Goal: Task Accomplishment & Management: Manage account settings

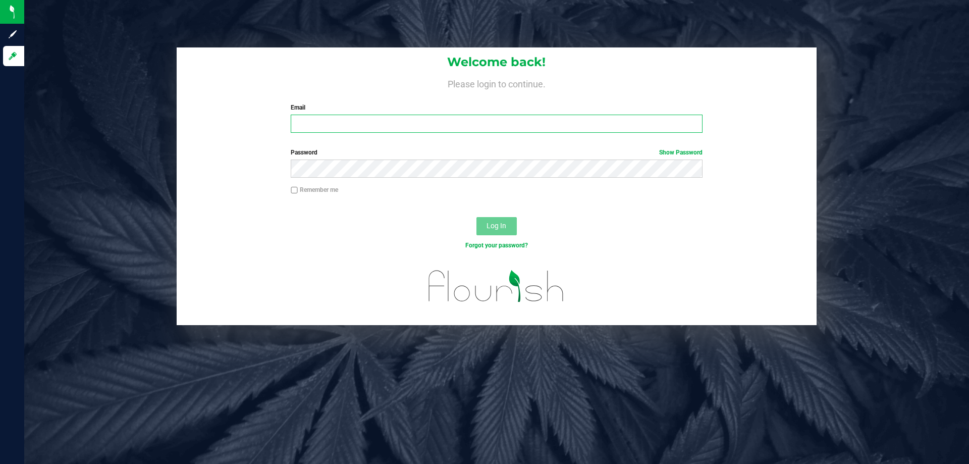
click at [341, 122] on input "Email" at bounding box center [496, 124] width 411 height 18
type input "[EMAIL_ADDRESS][DOMAIN_NAME]"
click at [476, 217] on button "Log In" at bounding box center [496, 226] width 40 height 18
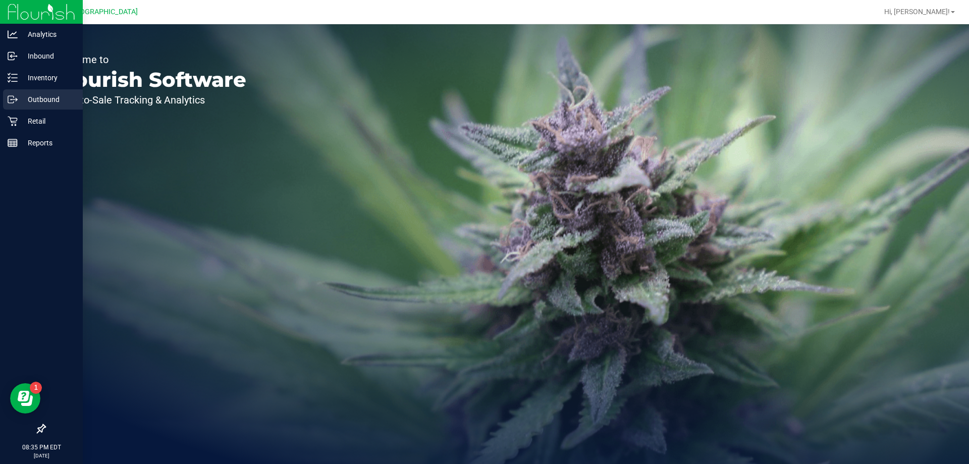
click at [10, 98] on icon at bounding box center [13, 99] width 10 height 10
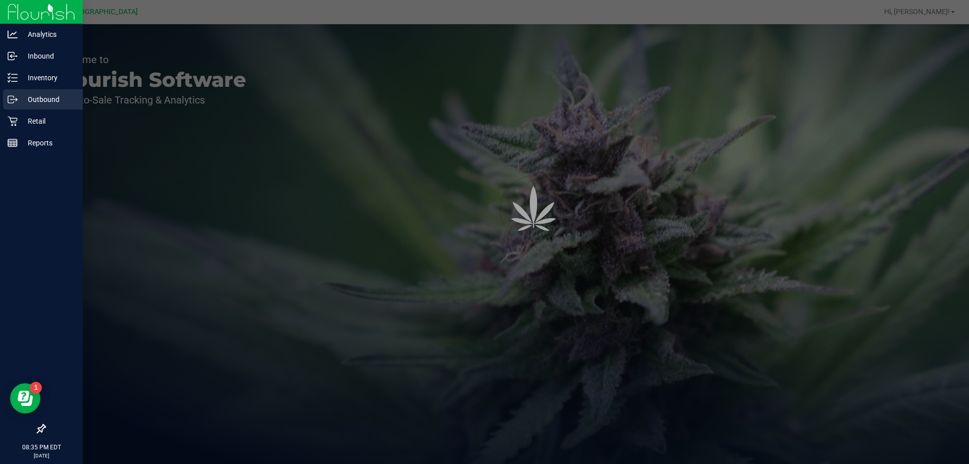
click at [34, 77] on p "Inventory" at bounding box center [48, 78] width 61 height 12
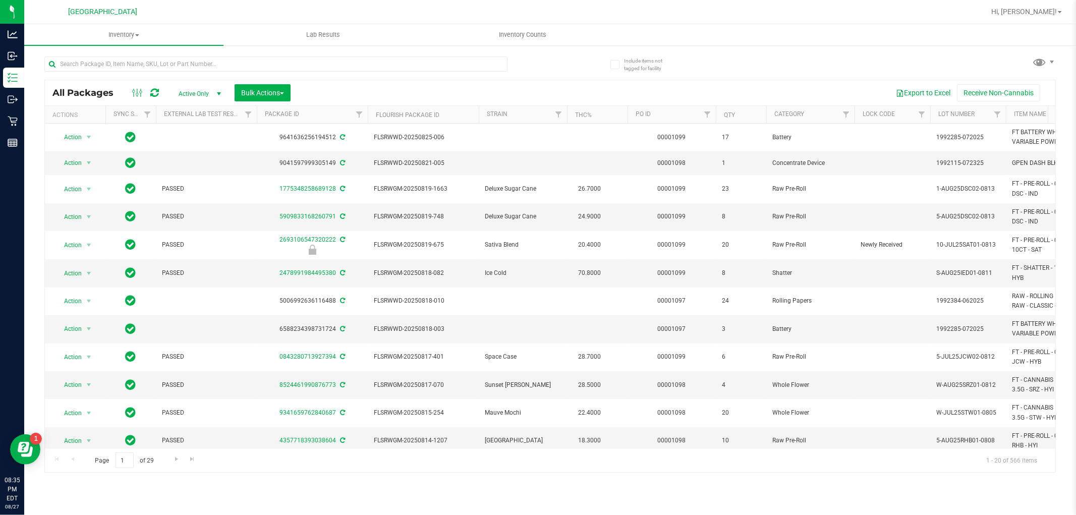
drag, startPoint x: 34, startPoint y: 77, endPoint x: 742, endPoint y: 59, distance: 708.8
click at [742, 59] on div "All Packages Active Only Active Only Lab Samples Locked All External Internal B…" at bounding box center [550, 260] width 1012 height 426
click at [487, 42] on uib-tab-heading "Inventory Counts" at bounding box center [522, 35] width 198 height 20
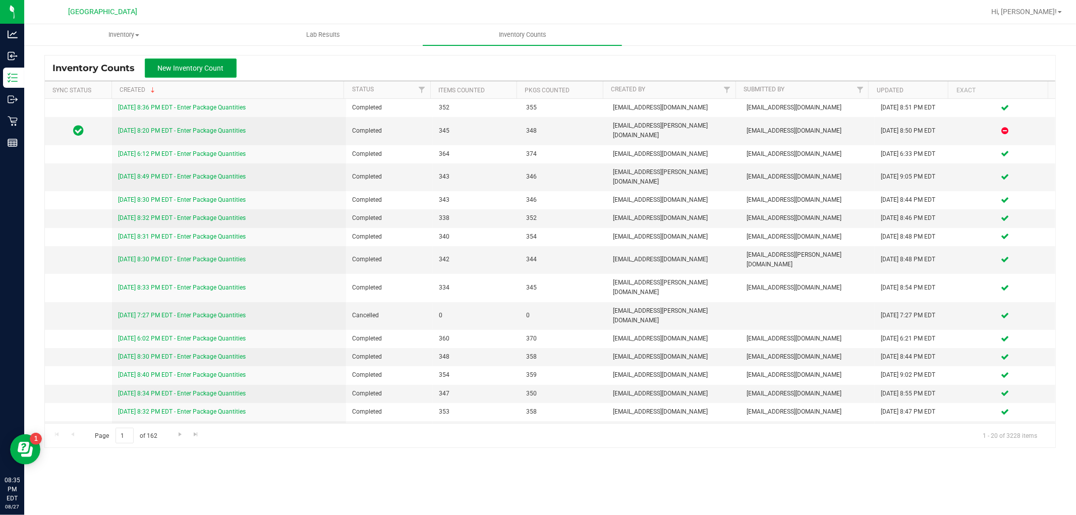
click at [202, 72] on button "New Inventory Count" at bounding box center [191, 68] width 92 height 19
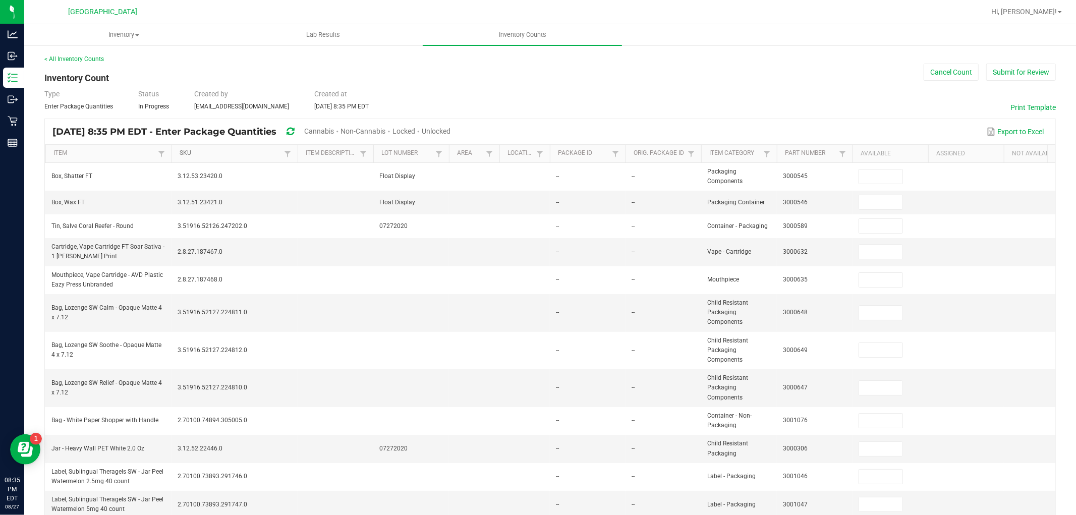
click at [200, 155] on link "SKU" at bounding box center [230, 153] width 101 height 8
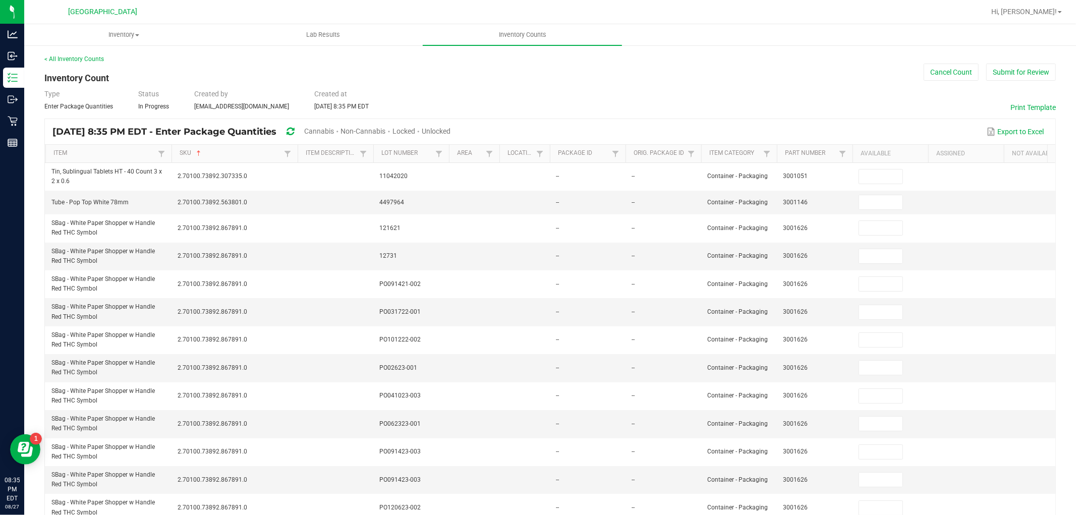
click at [451, 131] on span "Unlocked" at bounding box center [436, 131] width 29 height 8
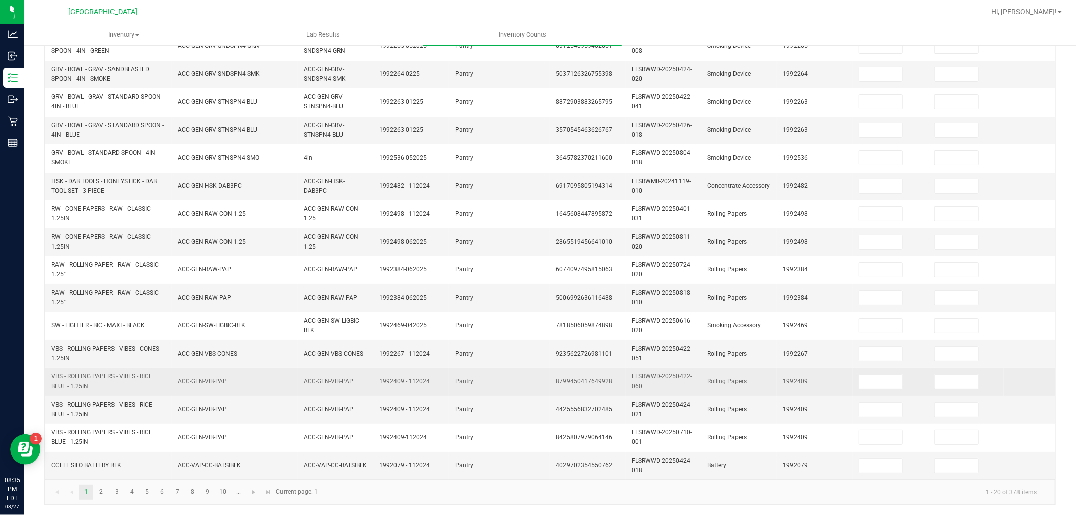
scroll to position [252, 0]
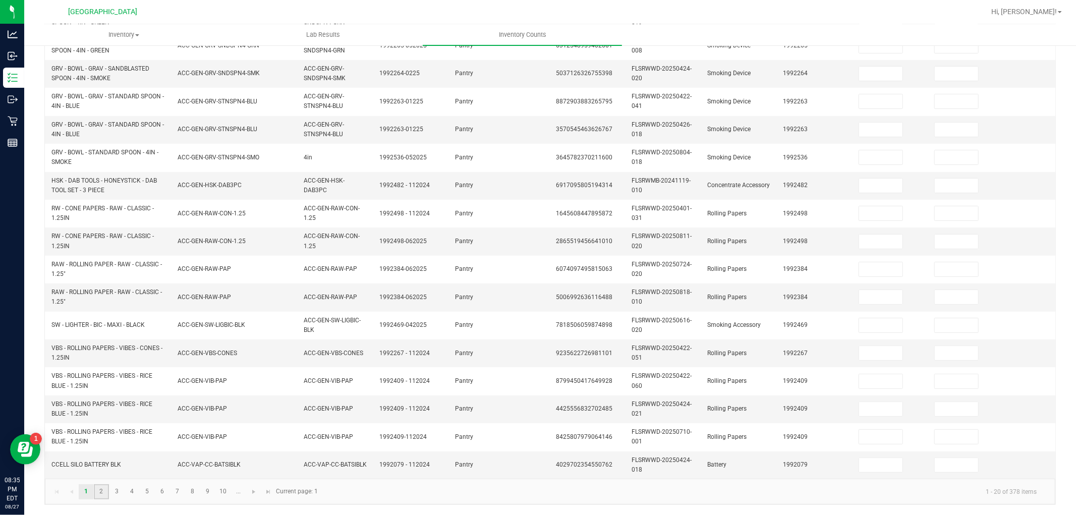
click at [108, 463] on link "2" at bounding box center [101, 491] width 15 height 15
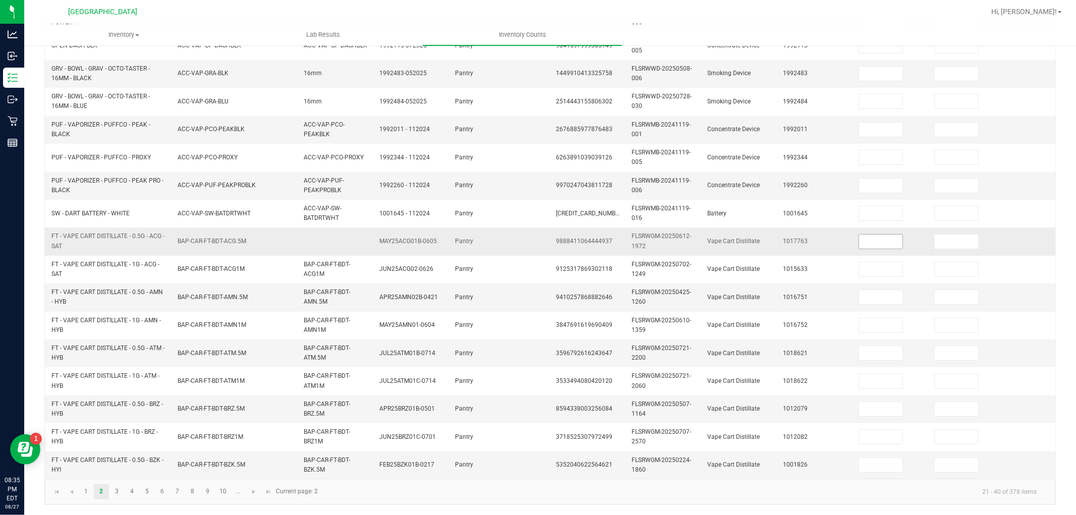
click at [898, 235] on input at bounding box center [880, 242] width 43 height 14
type input "6"
type input "12"
type input "7"
type input "5"
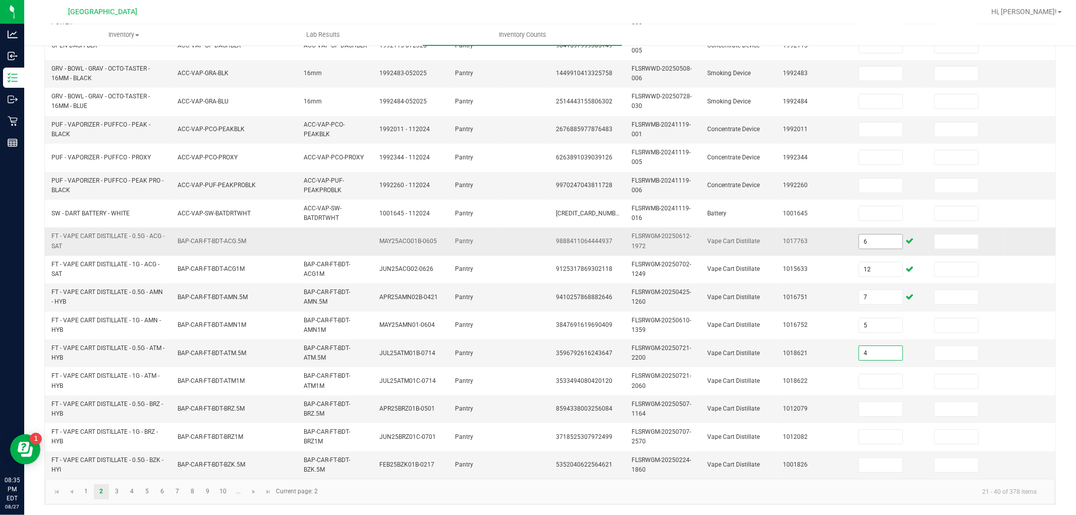
type input "4"
type input "12"
type input "2"
type input "12"
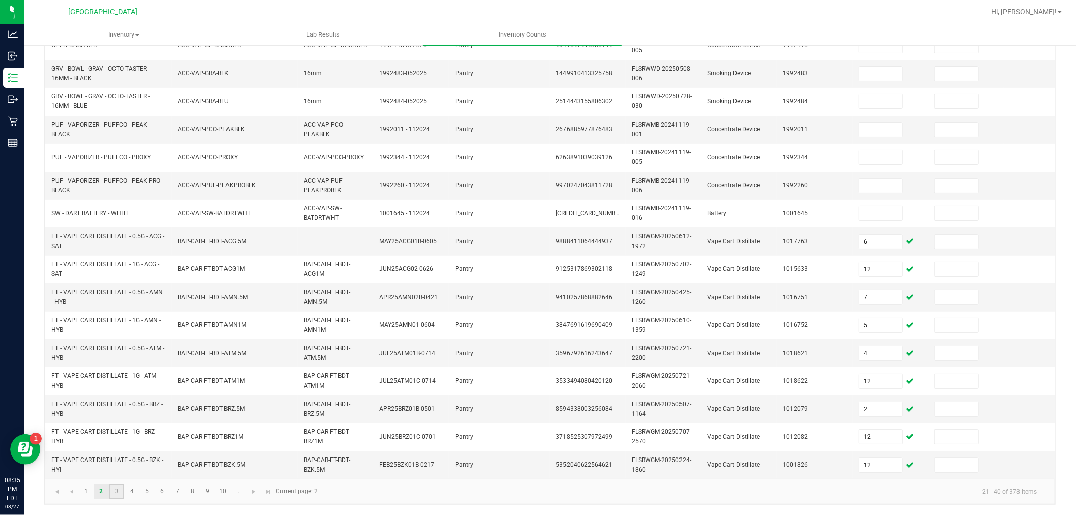
click at [113, 463] on link "3" at bounding box center [117, 491] width 15 height 15
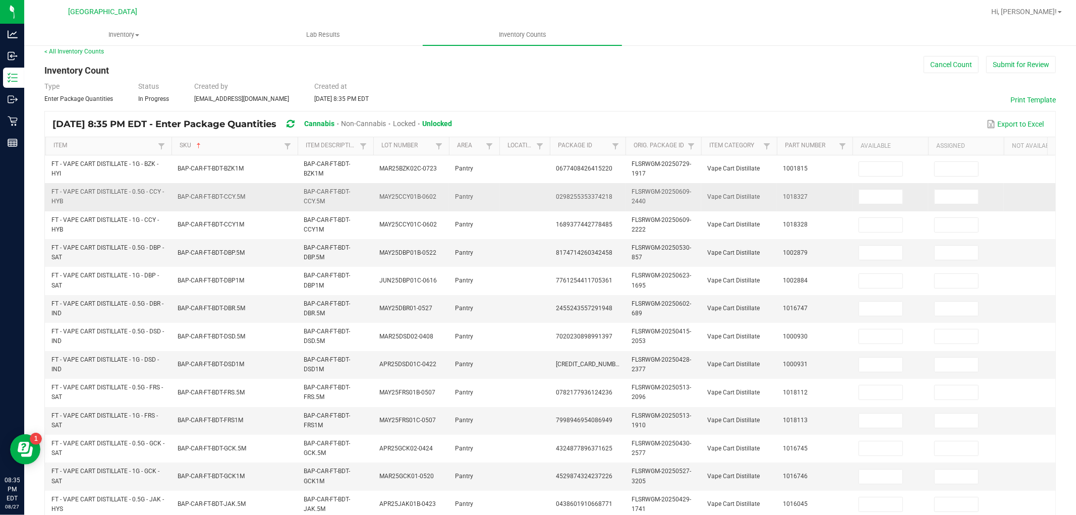
scroll to position [0, 0]
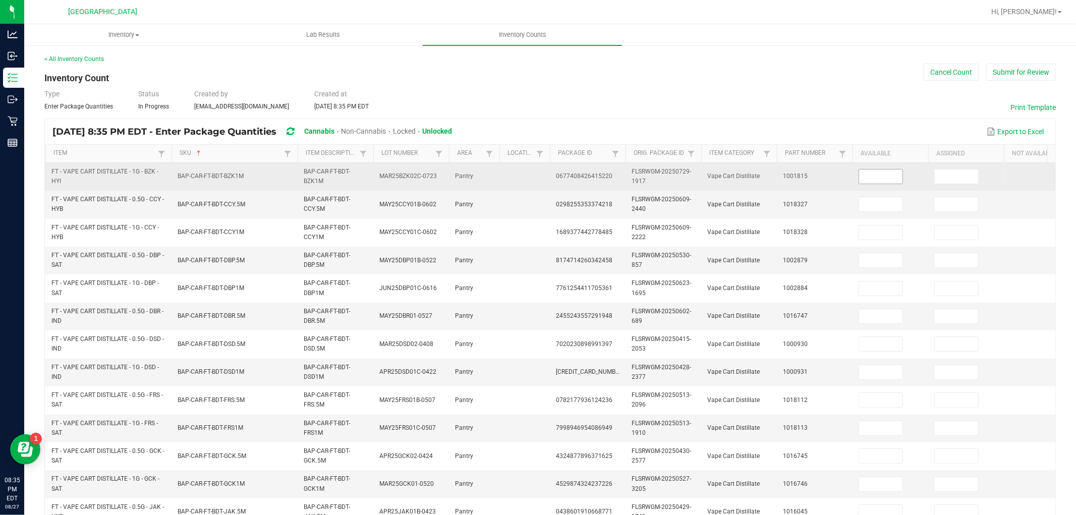
click at [872, 172] on input at bounding box center [880, 177] width 43 height 14
type input "9"
type input "4"
type input "1"
type input "6"
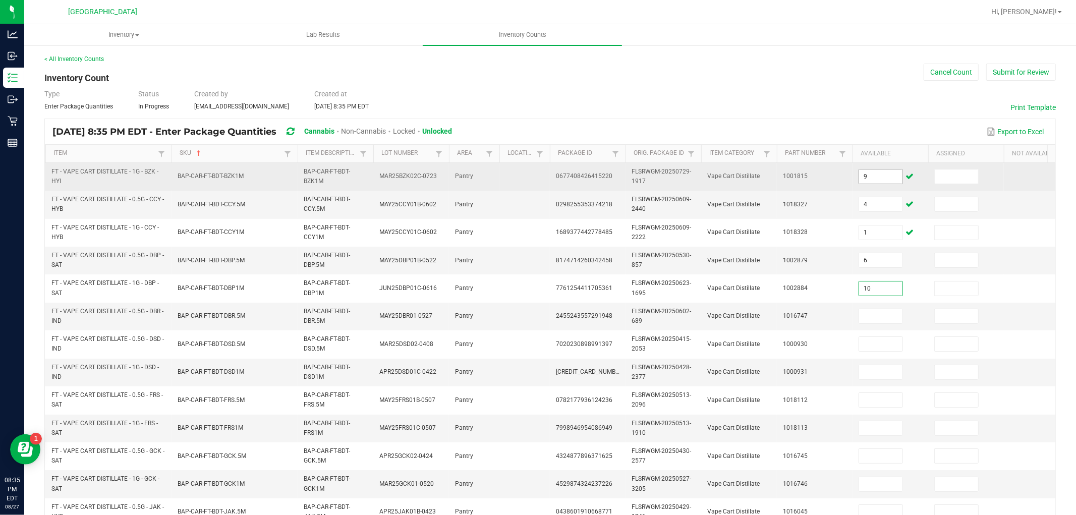
type input "10"
type input "12"
type input "4"
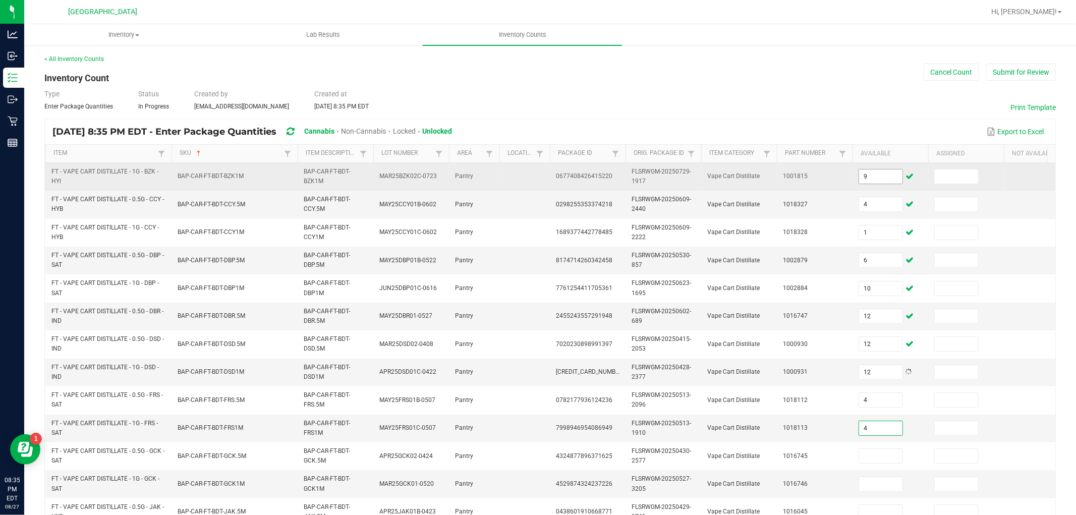
type input "4"
type input "11"
type input "4"
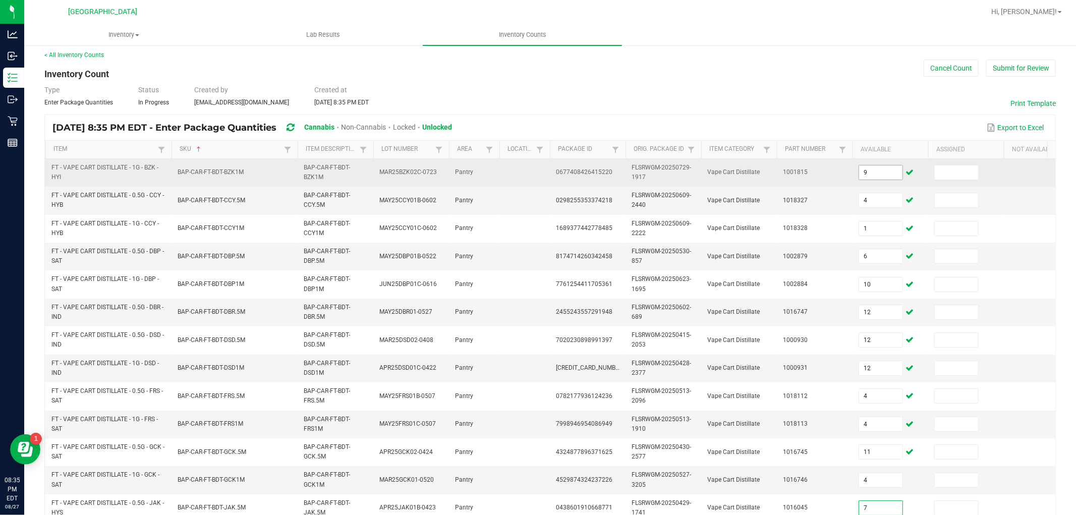
type input "7"
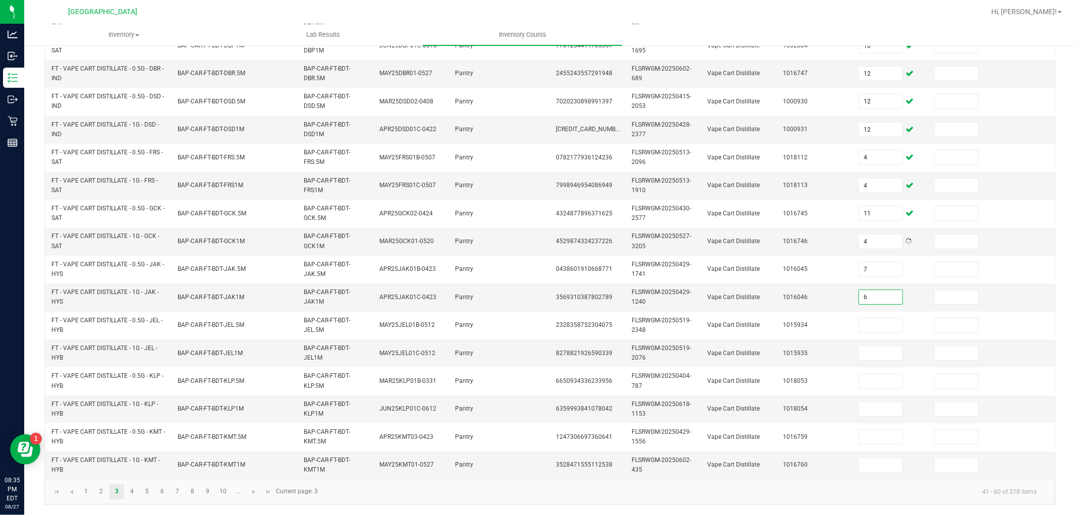
type input "6"
type input "10"
type input "4"
type input "10"
type input "9"
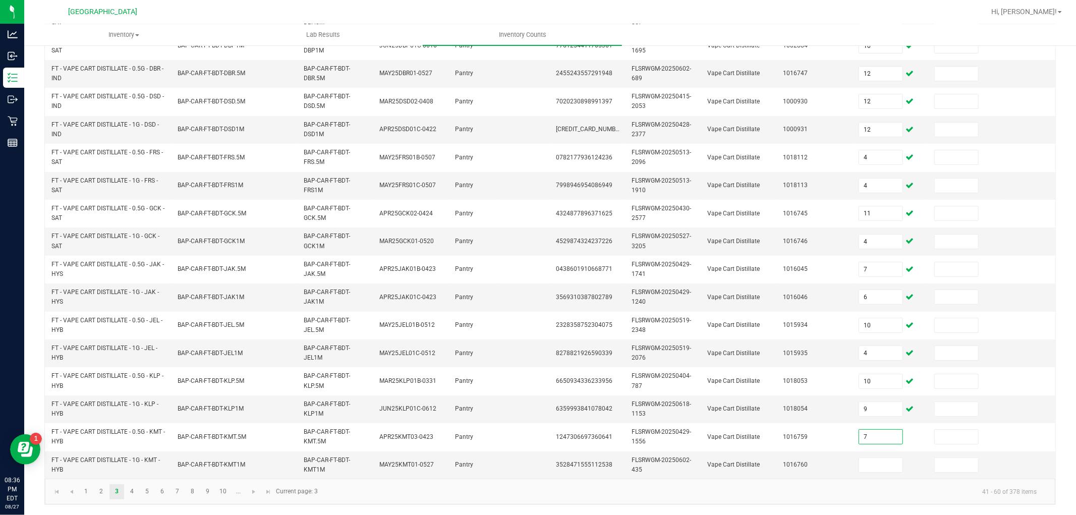
type input "7"
type input "1"
click at [131, 463] on link "4" at bounding box center [132, 491] width 15 height 15
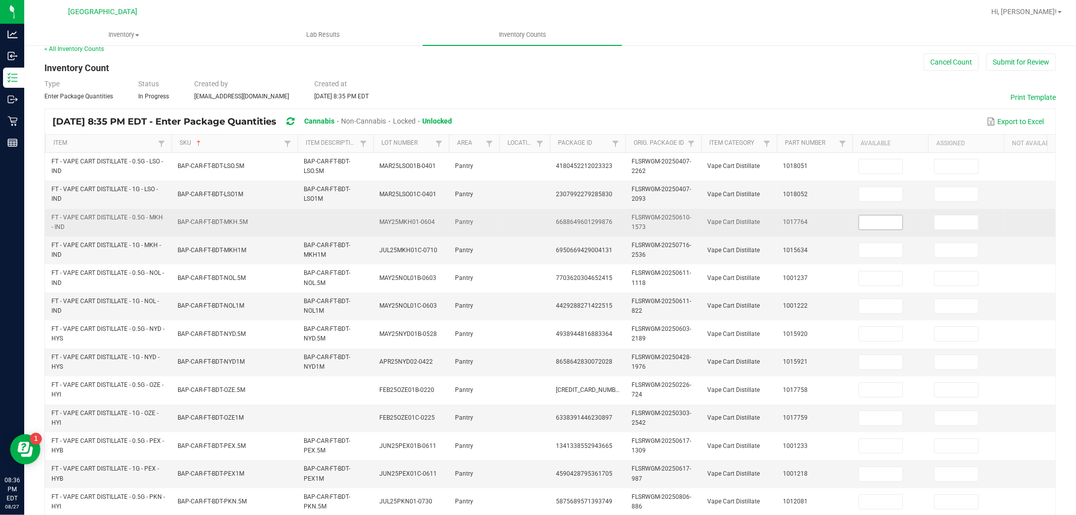
scroll to position [0, 0]
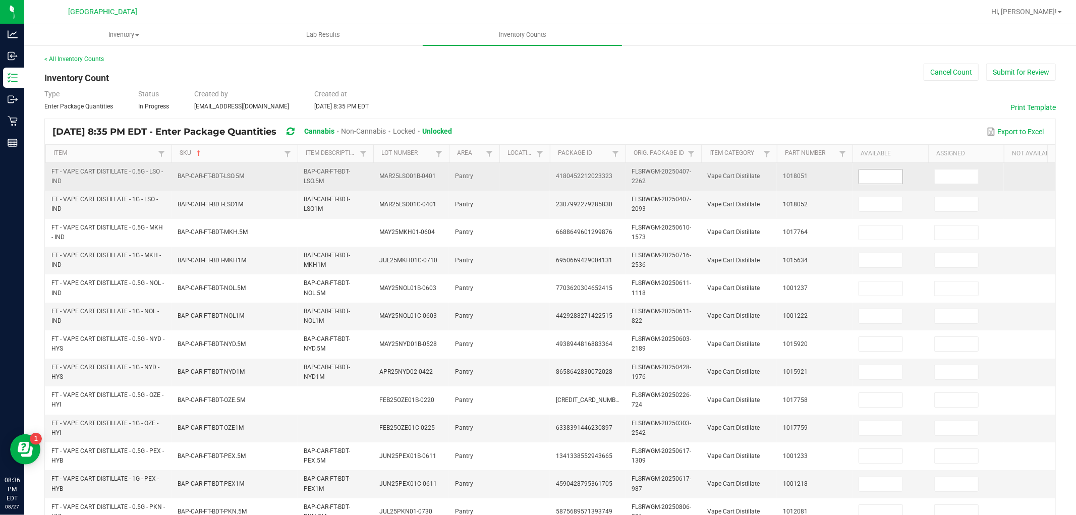
click at [875, 174] on input at bounding box center [880, 177] width 43 height 14
type input "6"
type input "1"
type input "3"
type input "6"
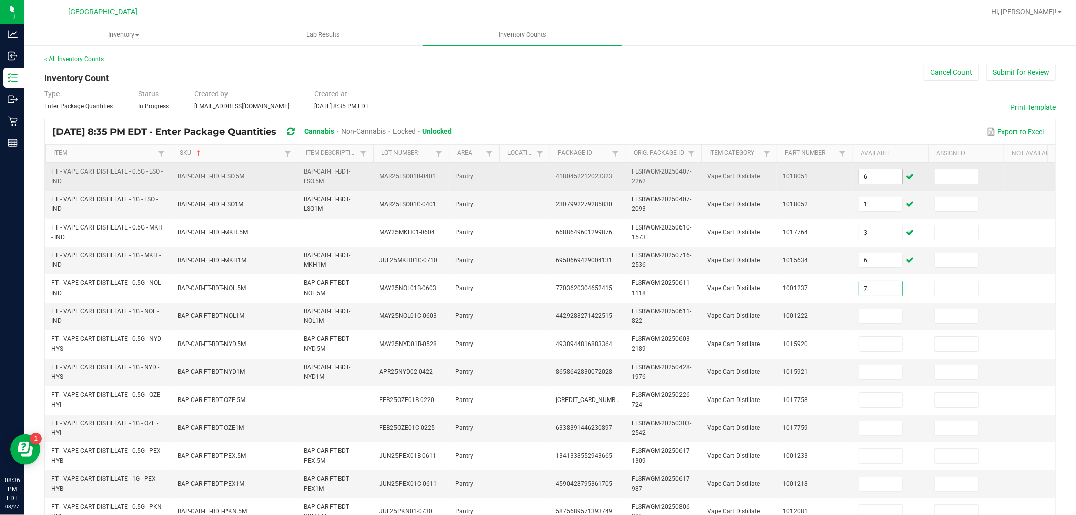
type input "7"
type input "8"
type input "3"
type input "6"
type input "8"
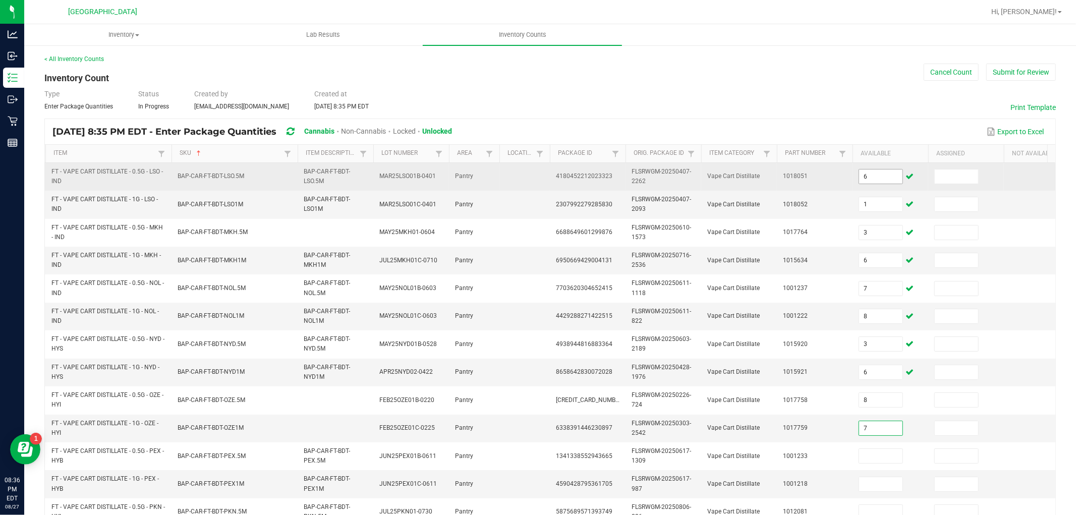
type input "7"
type input "12"
type input "9"
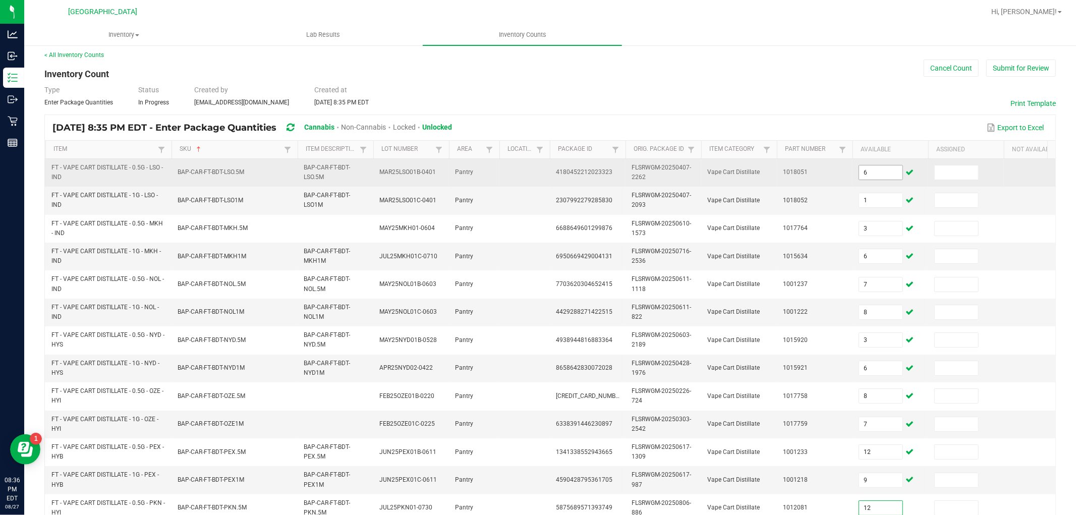
type input "12"
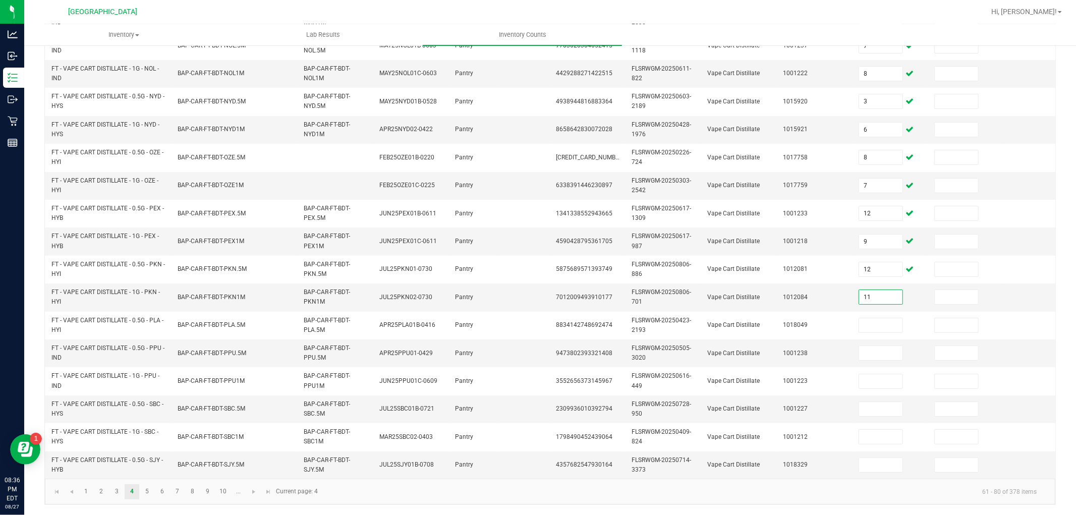
type input "11"
type input "1"
type input "6"
type input "8"
type input "7"
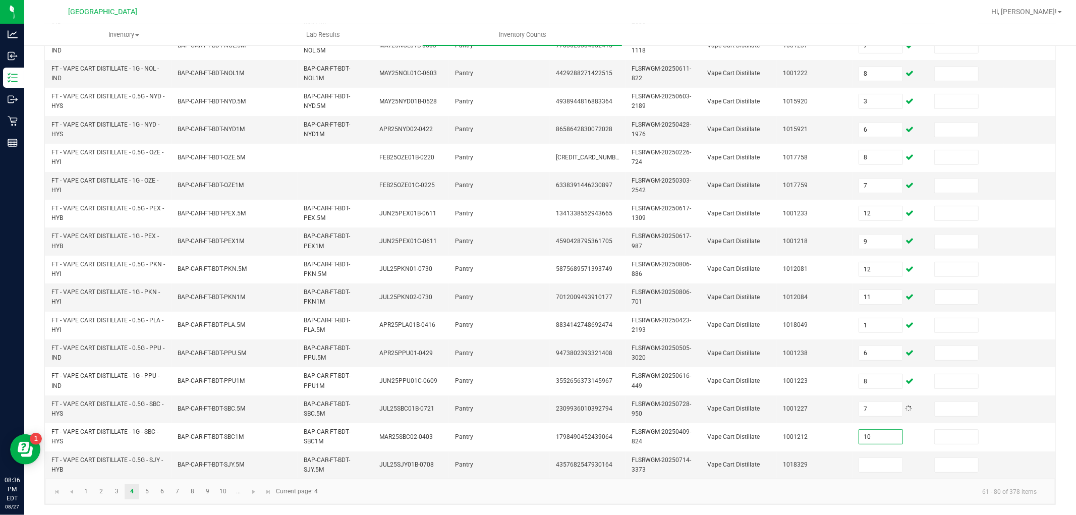
type input "10"
type input "11"
click at [149, 463] on link "5" at bounding box center [147, 491] width 15 height 15
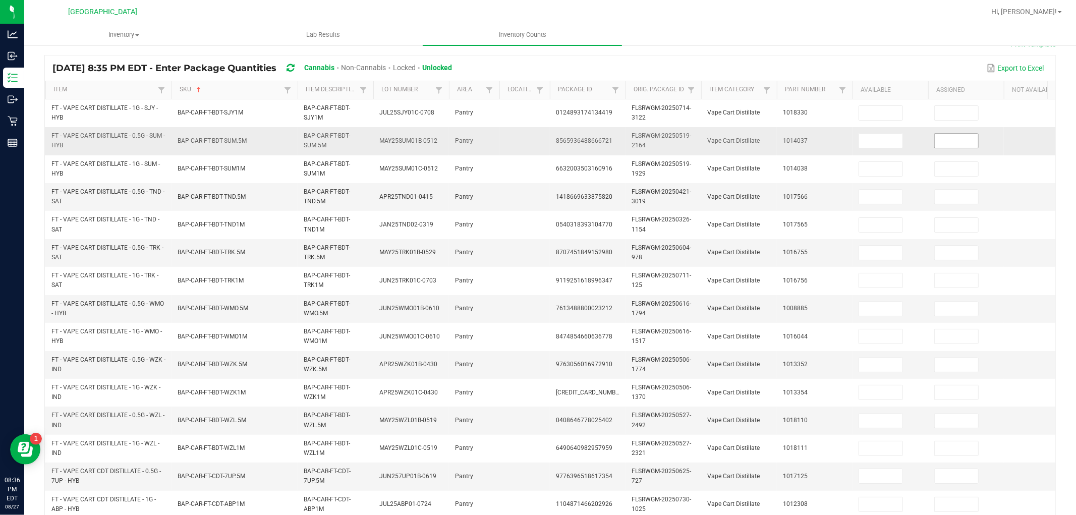
scroll to position [28, 0]
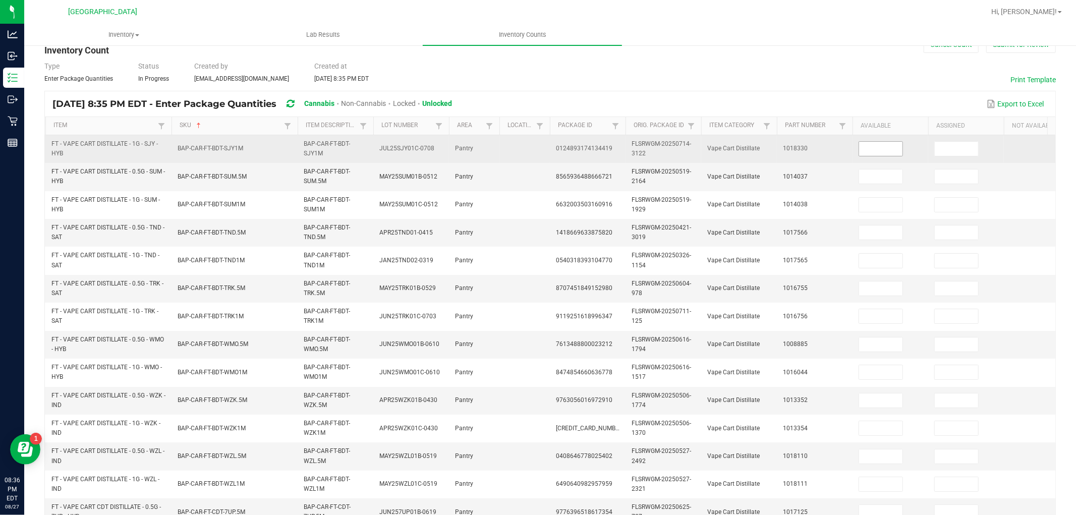
click at [881, 148] on input at bounding box center [880, 149] width 43 height 14
type input "3"
type input "1"
type input "3"
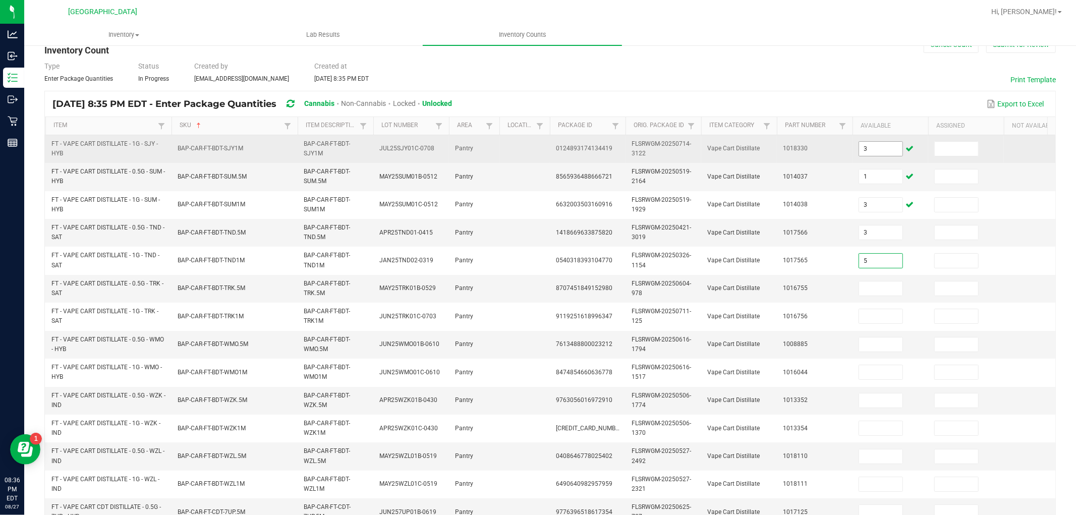
type input "5"
type input "10"
type input "9"
type input "8"
type input "3"
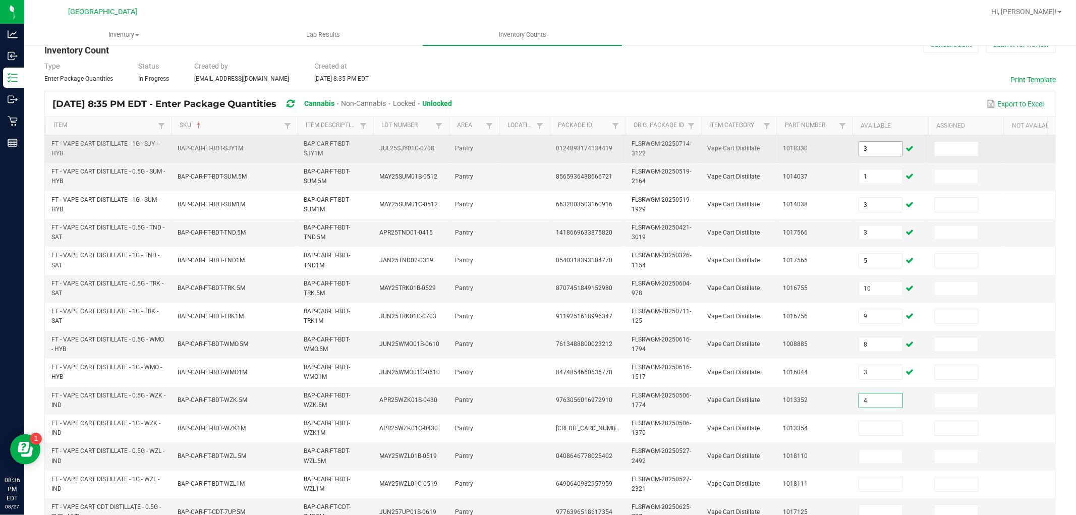
type input "4"
type input "6"
type input "5"
type input "8"
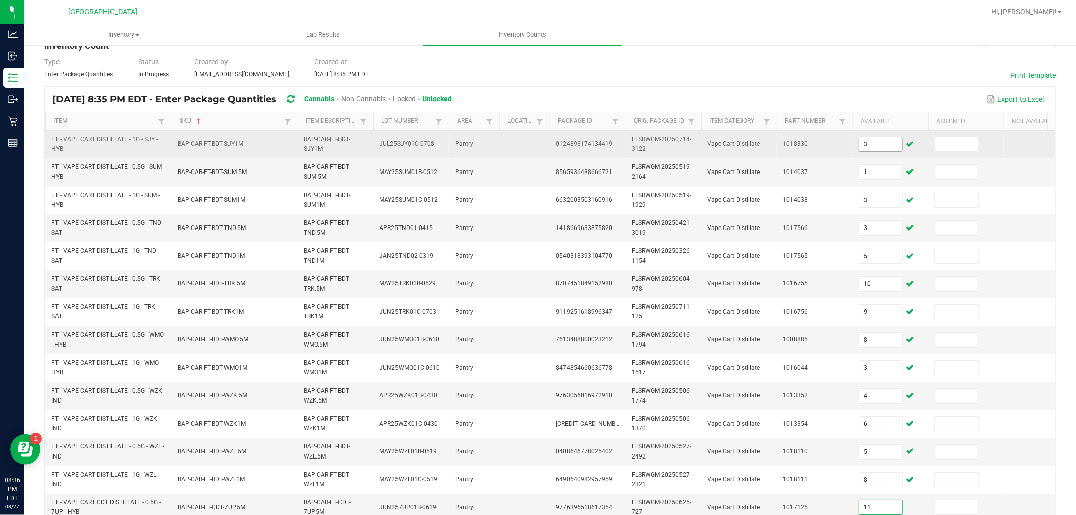
type input "11"
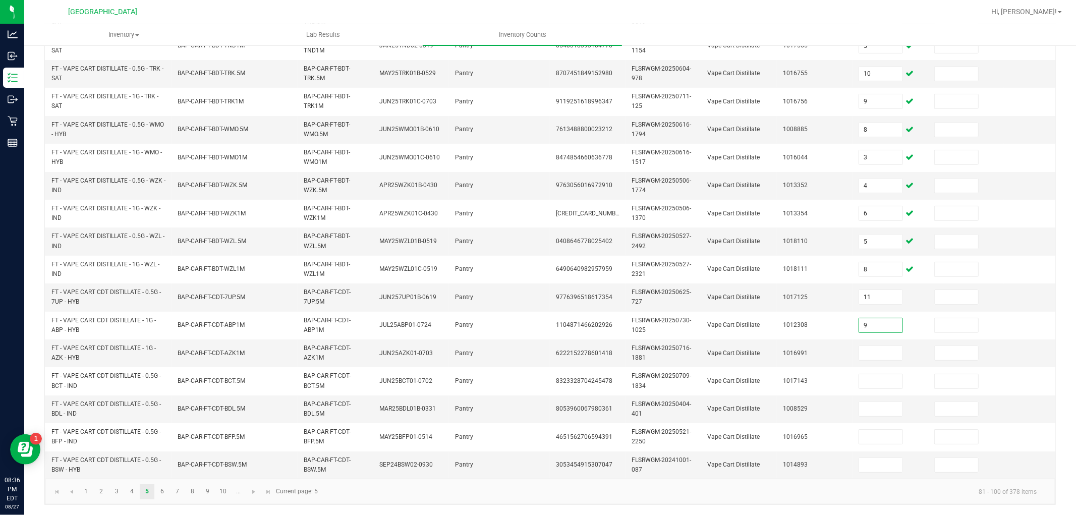
type input "9"
type input "12"
type input "2"
type input "8"
type input "9"
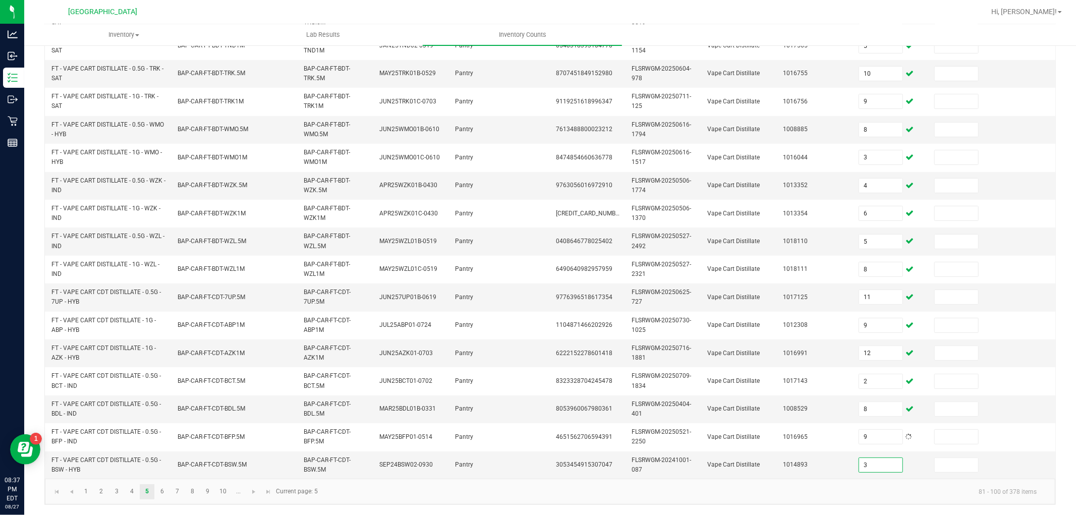
type input "3"
click at [159, 463] on link "6" at bounding box center [162, 491] width 15 height 15
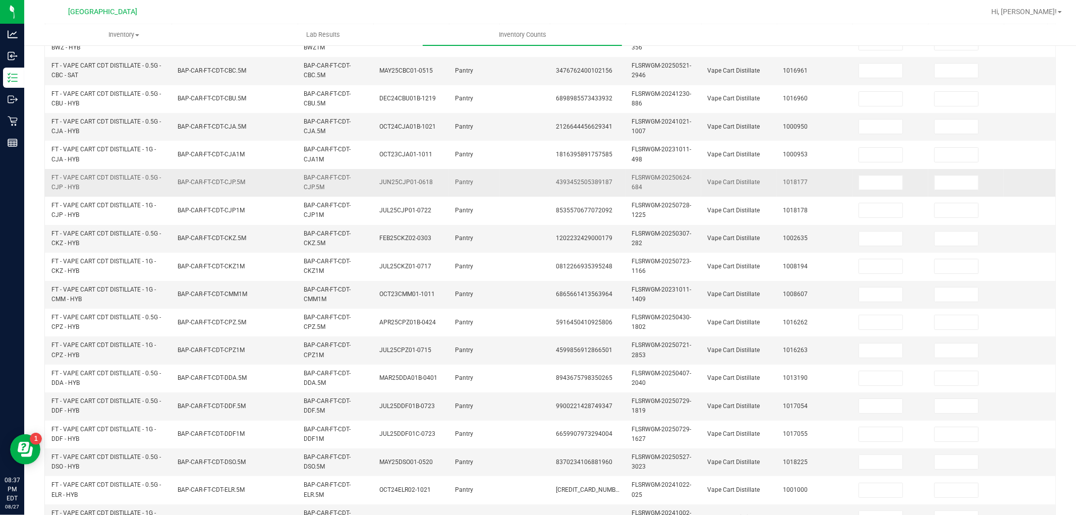
scroll to position [0, 0]
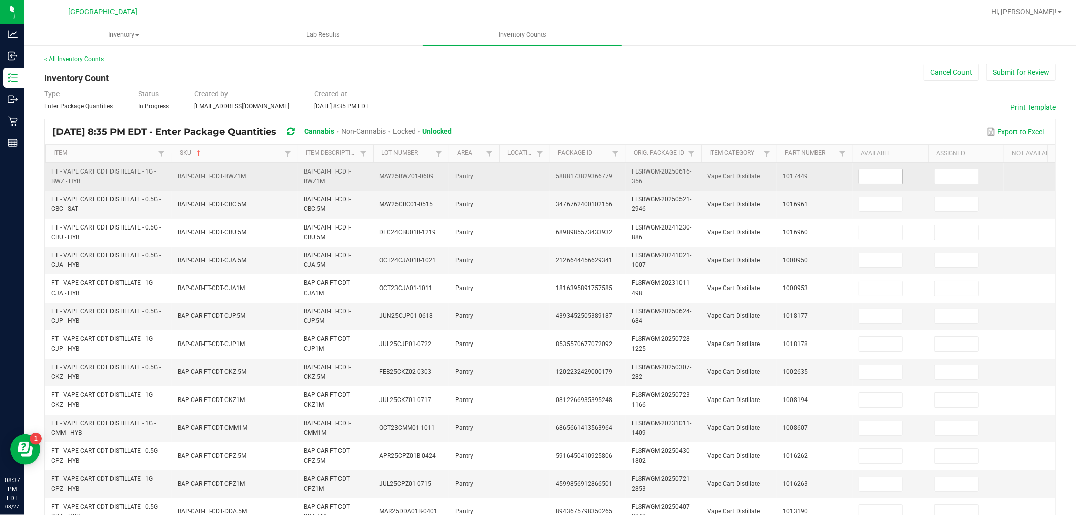
click at [883, 177] on input at bounding box center [880, 177] width 43 height 14
type input "2"
type input "8"
type input "5"
type input "12"
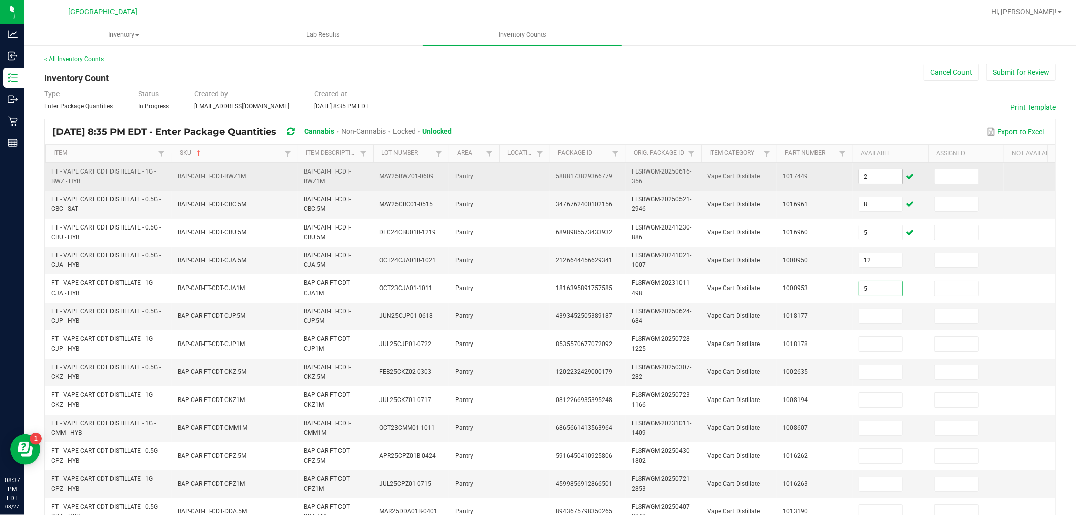
type input "5"
type input "9"
type input "1"
type input "9"
type input "5"
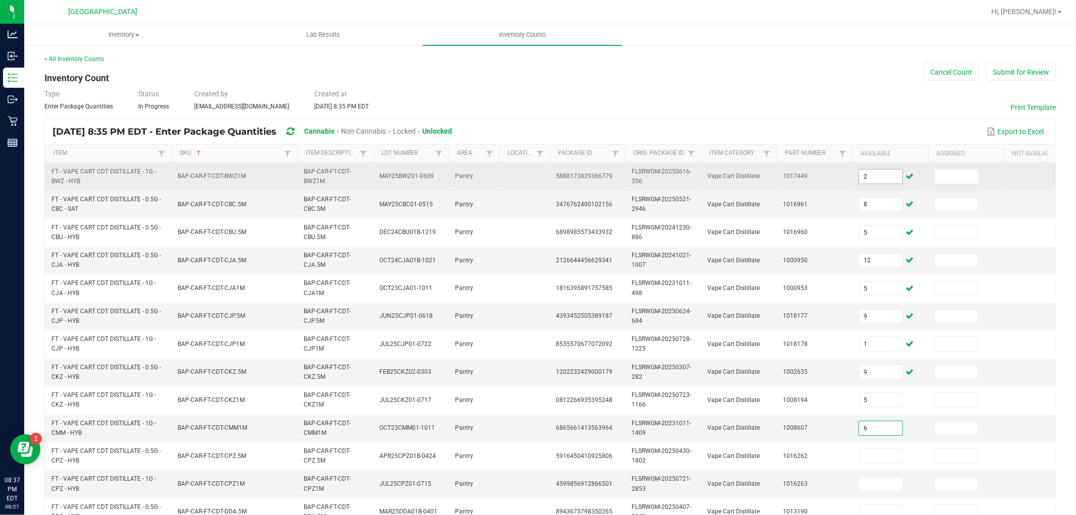
type input "6"
type input "8"
type input "4"
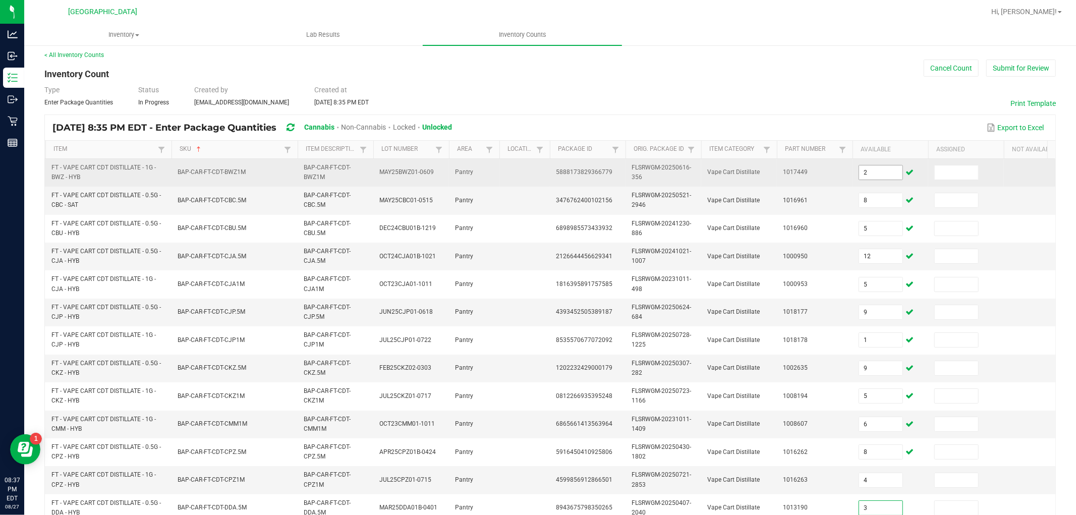
type input "3"
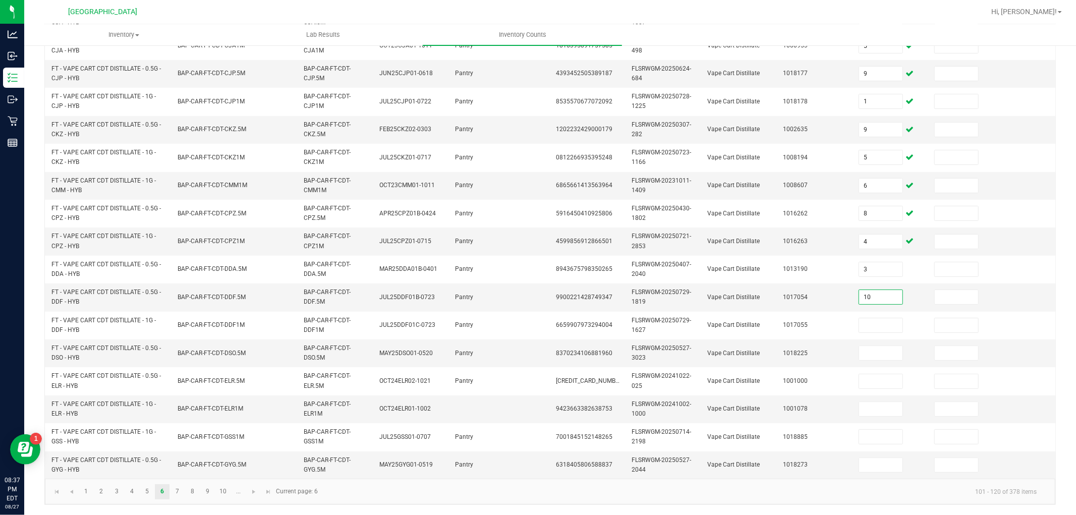
type input "10"
type input "7"
type input "10"
type input "12"
type input "4"
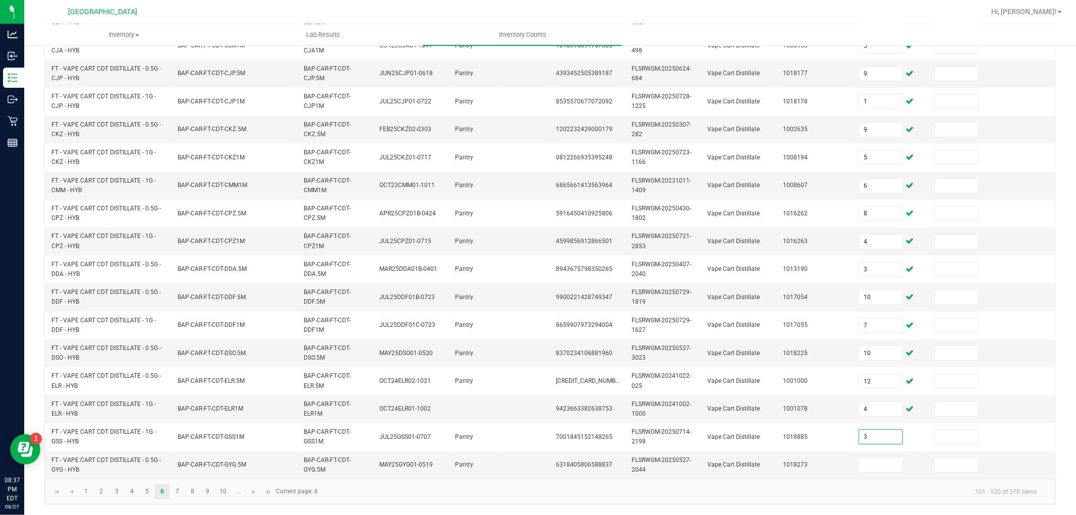
type input "3"
type input "12"
click at [178, 463] on link "7" at bounding box center [177, 491] width 15 height 15
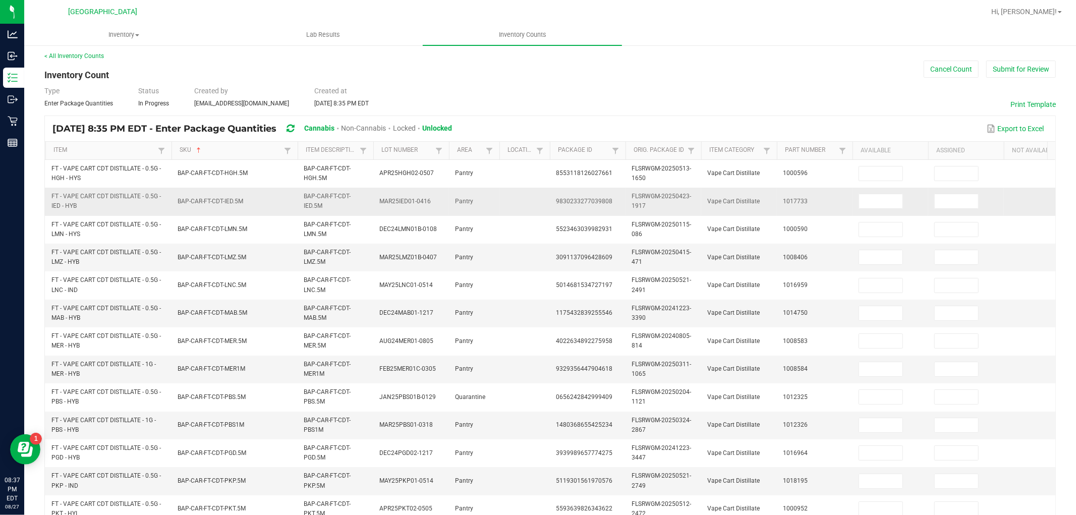
scroll to position [0, 0]
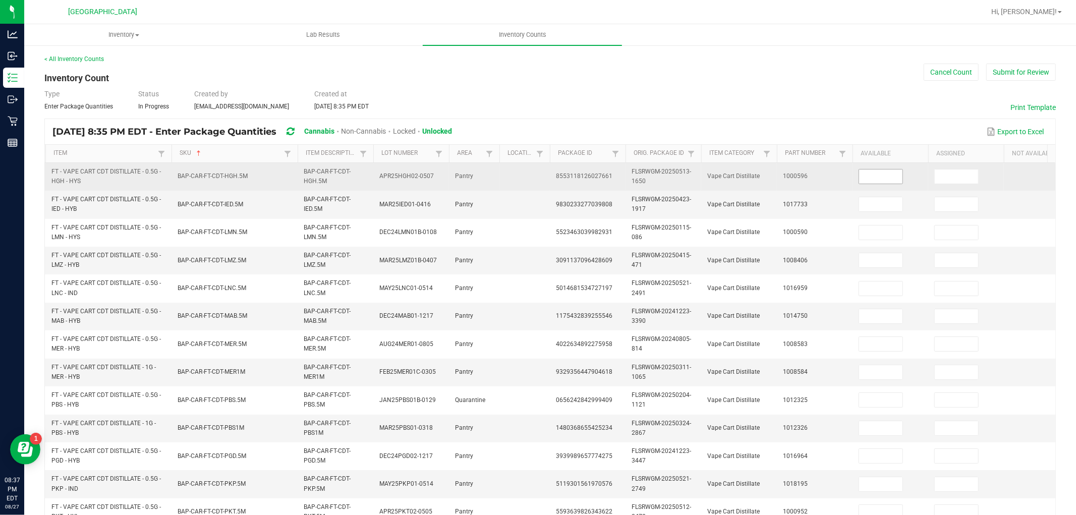
click at [869, 178] on input at bounding box center [880, 177] width 43 height 14
type input "7"
type input "9"
type input "2"
type input "12"
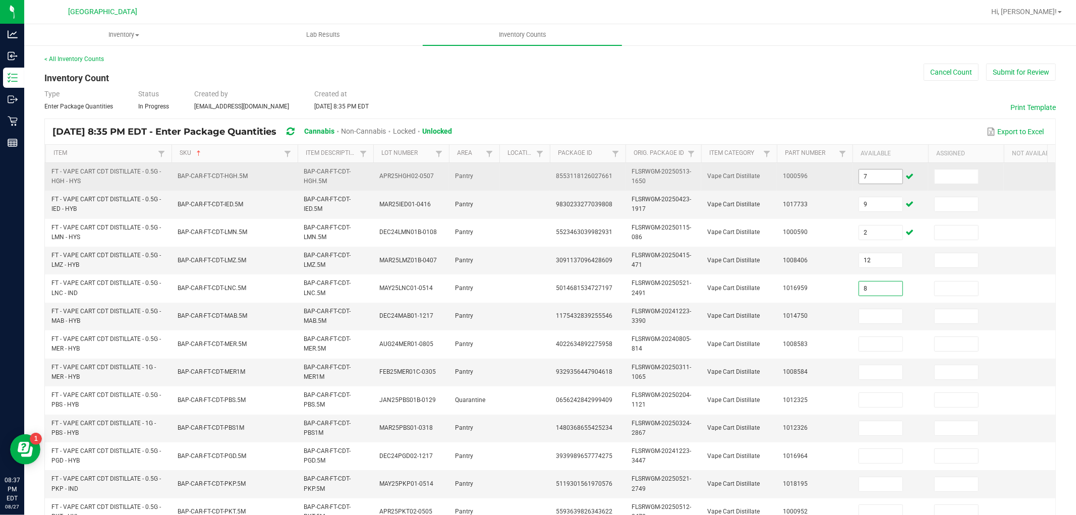
type input "8"
type input "2"
type input "9"
type input "5"
type input "4"
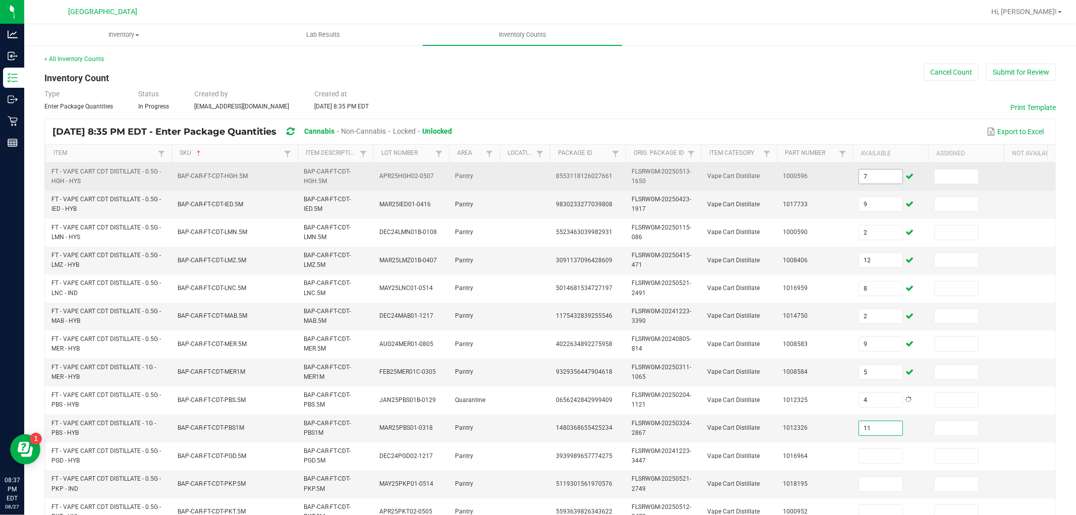
type input "11"
type input "4"
type input "2"
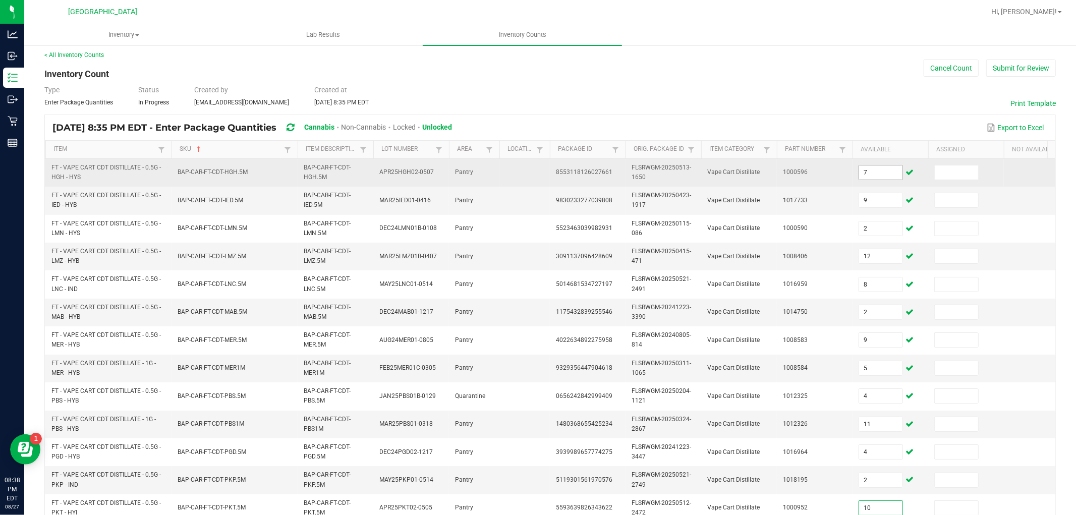
type input "10"
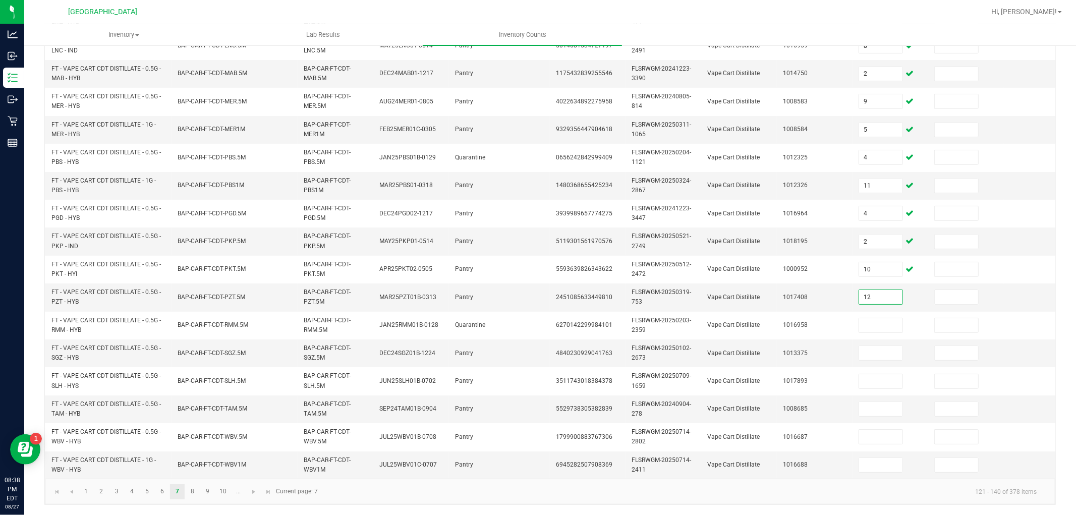
type input "12"
type input "5"
type input "1"
type input "5"
type input "6"
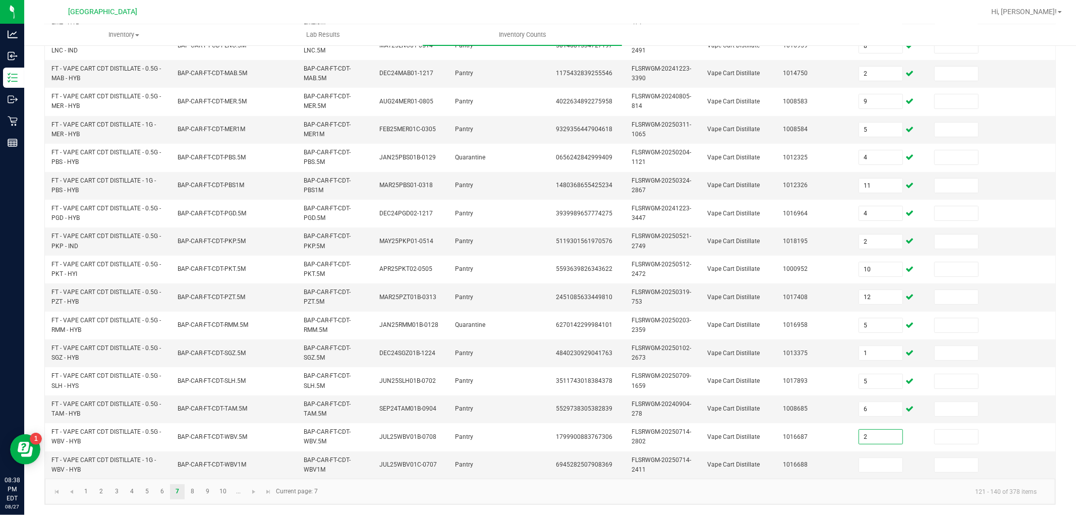
type input "2"
type input "10"
click at [876, 460] on input "10" at bounding box center [880, 465] width 43 height 14
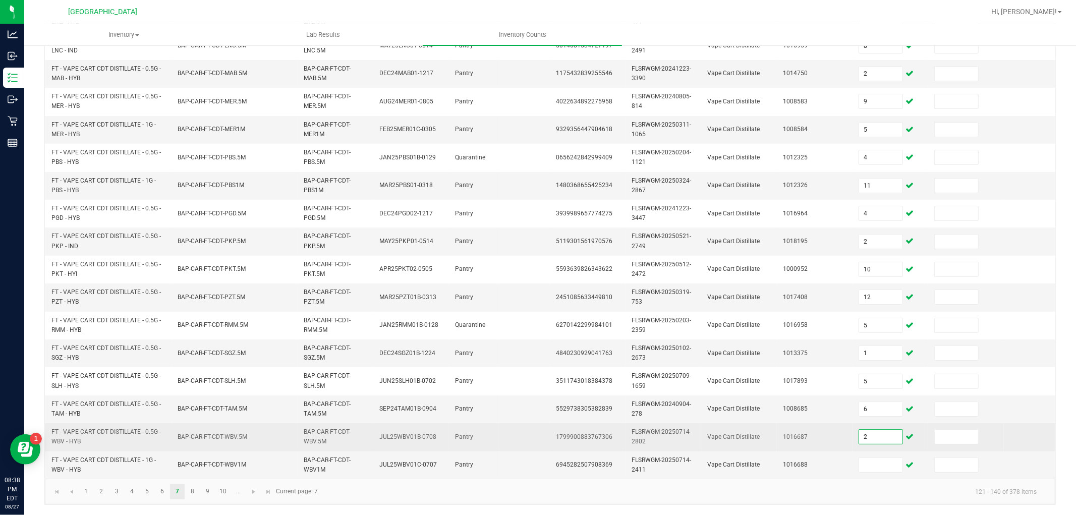
click at [873, 430] on input "2" at bounding box center [880, 437] width 43 height 14
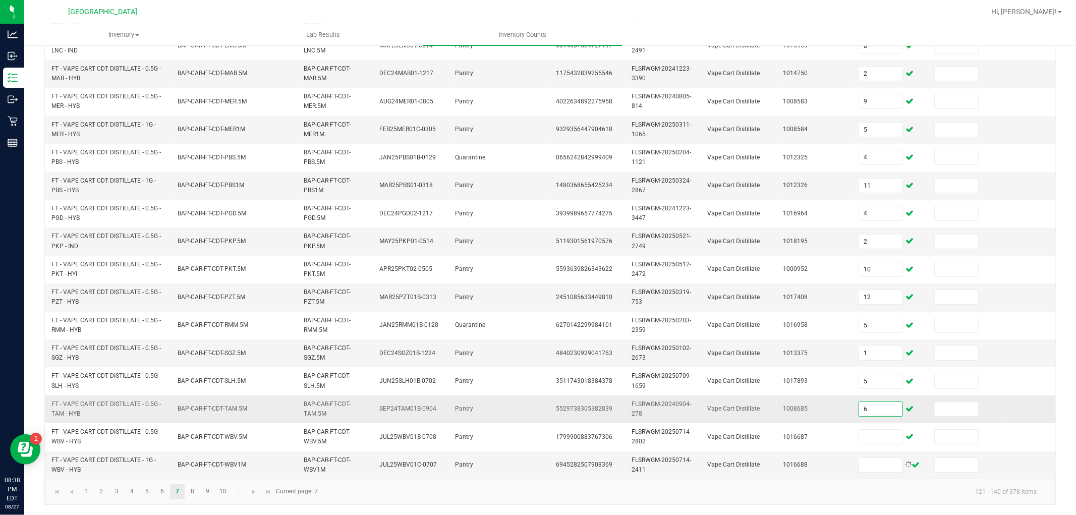
click at [877, 402] on input "6" at bounding box center [880, 409] width 43 height 14
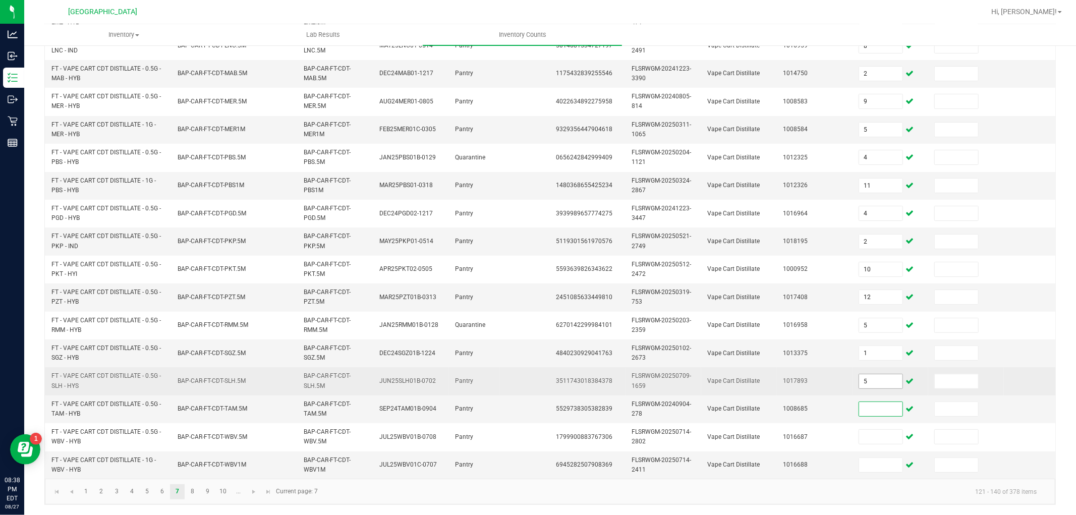
click at [891, 374] on input "5" at bounding box center [880, 381] width 43 height 14
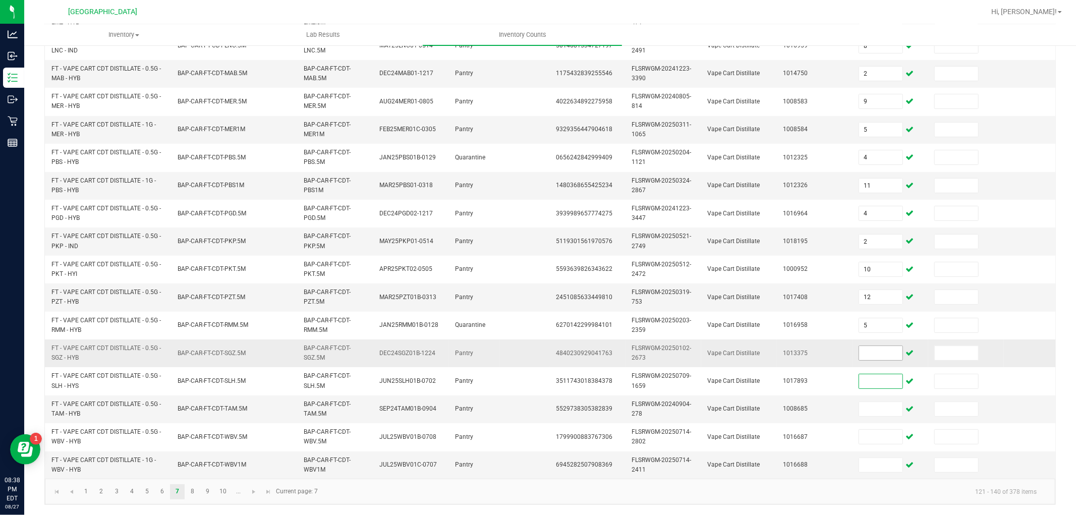
click at [885, 346] on input at bounding box center [880, 353] width 43 height 14
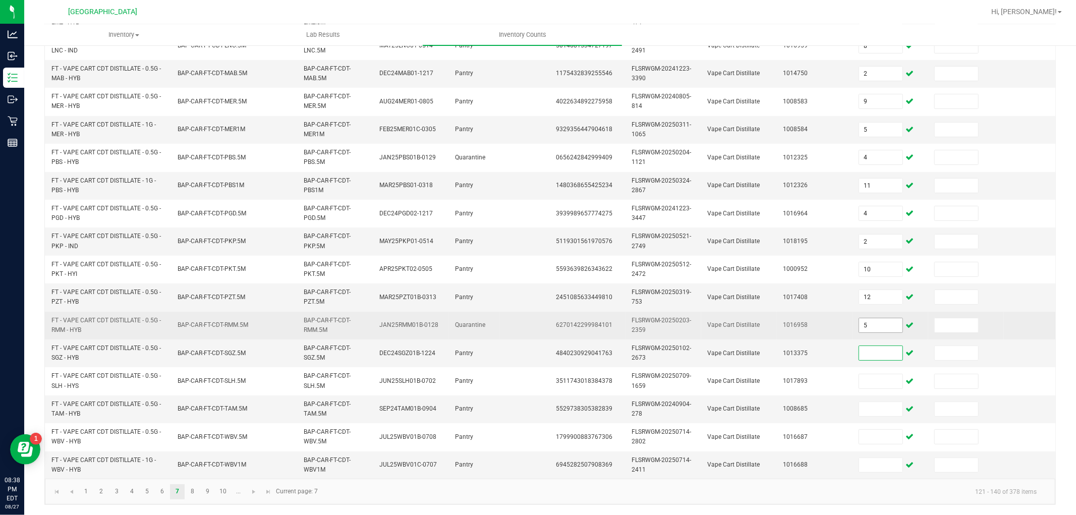
click at [882, 318] on input "5" at bounding box center [880, 325] width 43 height 14
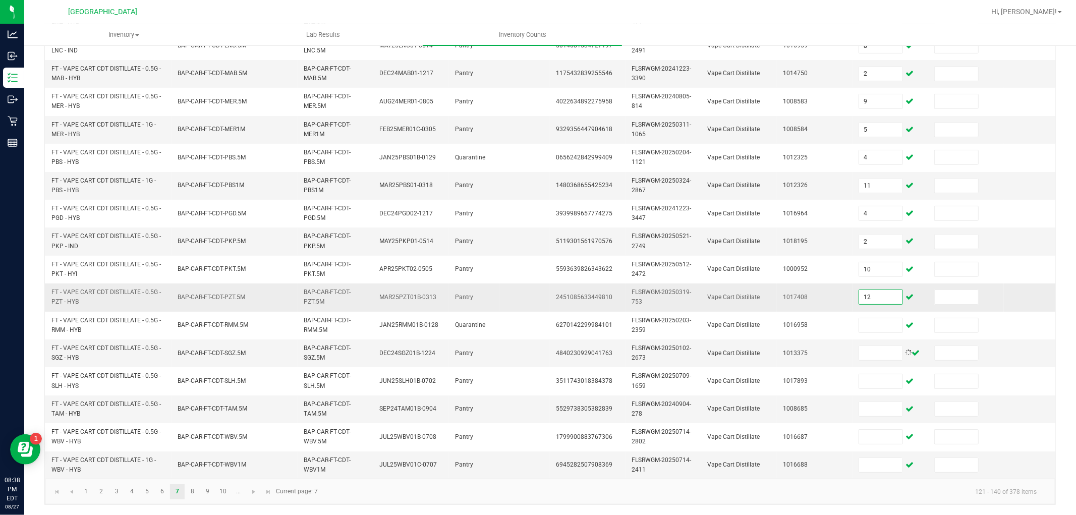
click at [884, 290] on input "12" at bounding box center [880, 297] width 43 height 14
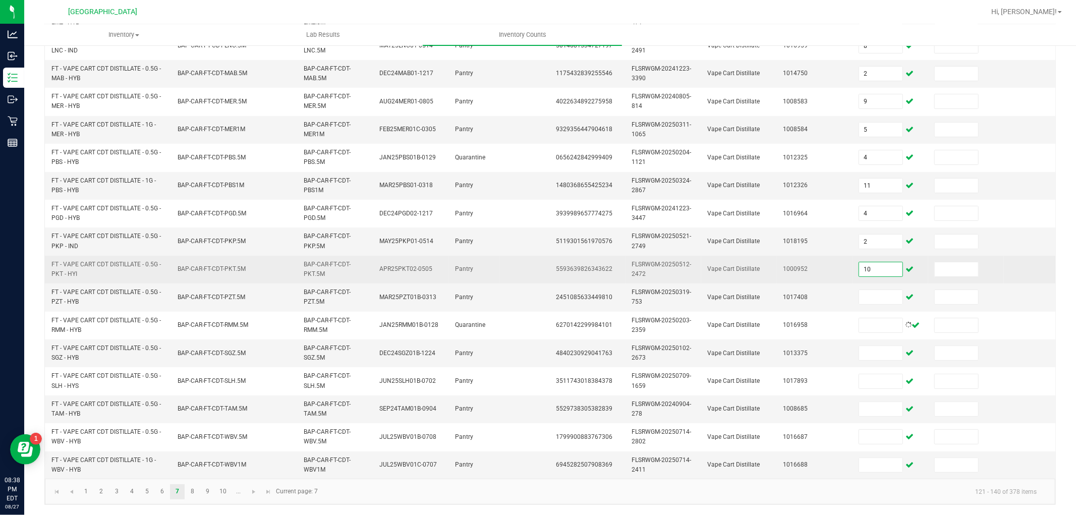
click at [882, 262] on input "10" at bounding box center [880, 269] width 43 height 14
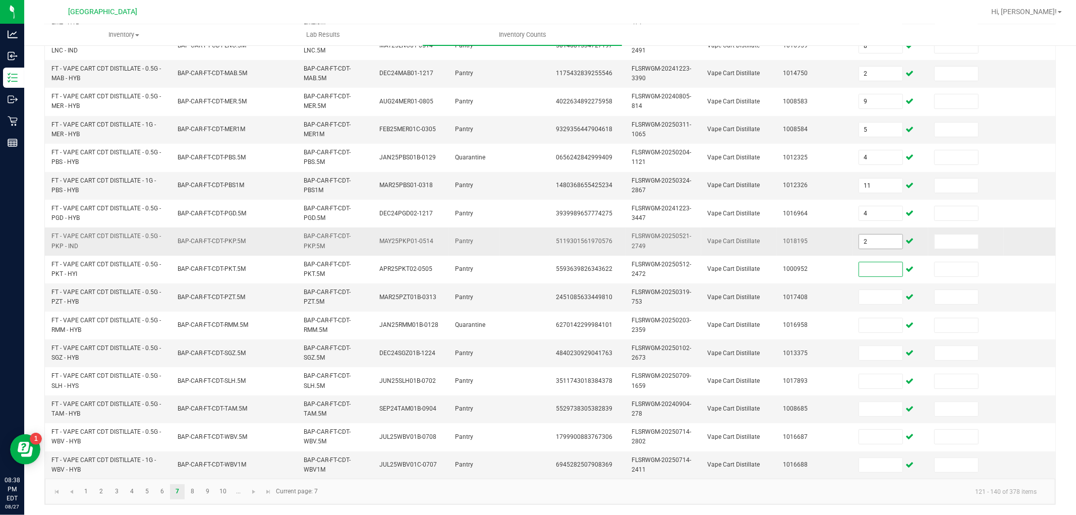
click at [885, 235] on input "2" at bounding box center [880, 242] width 43 height 14
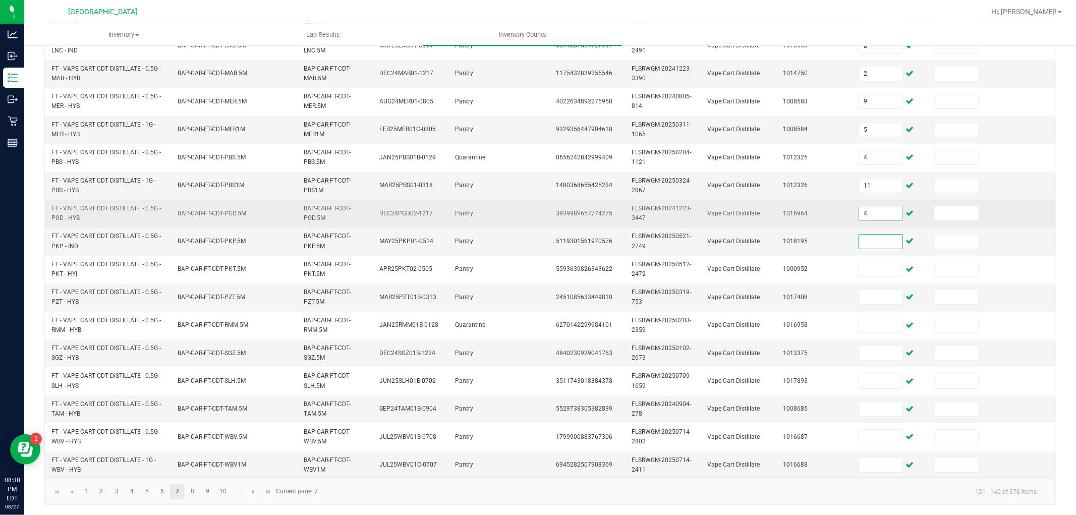
click at [880, 206] on input "4" at bounding box center [880, 213] width 43 height 14
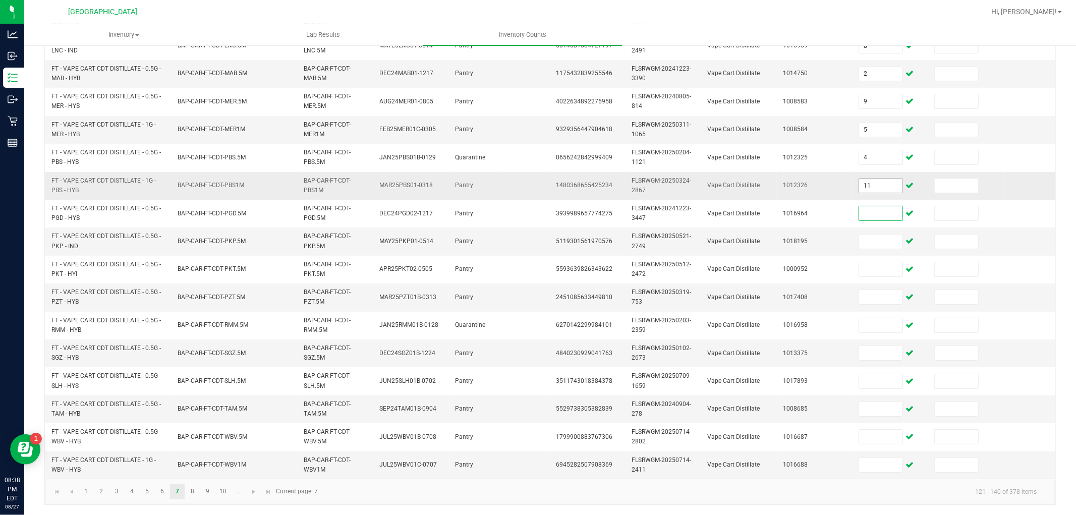
click at [881, 179] on input "11" at bounding box center [880, 186] width 43 height 14
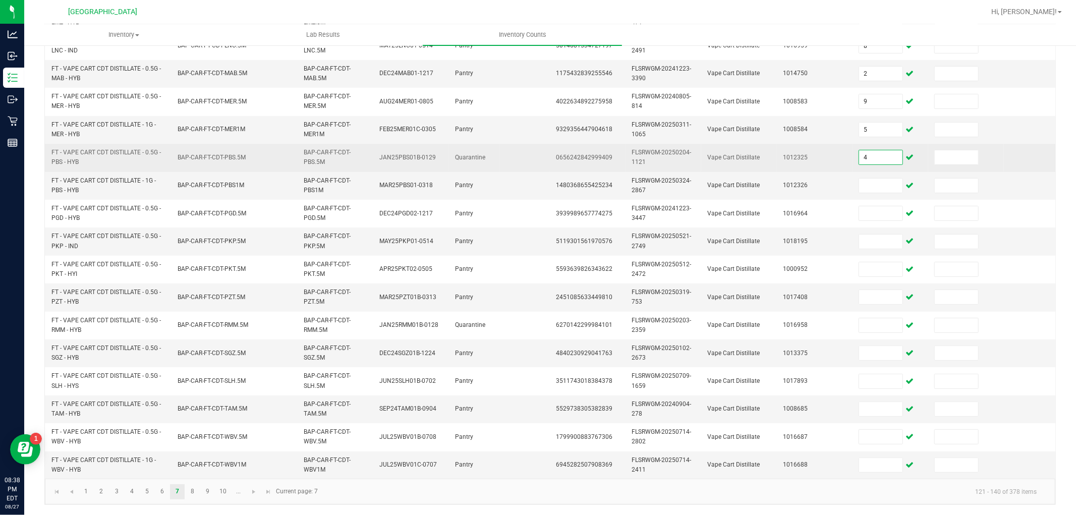
click at [878, 150] on input "4" at bounding box center [880, 157] width 43 height 14
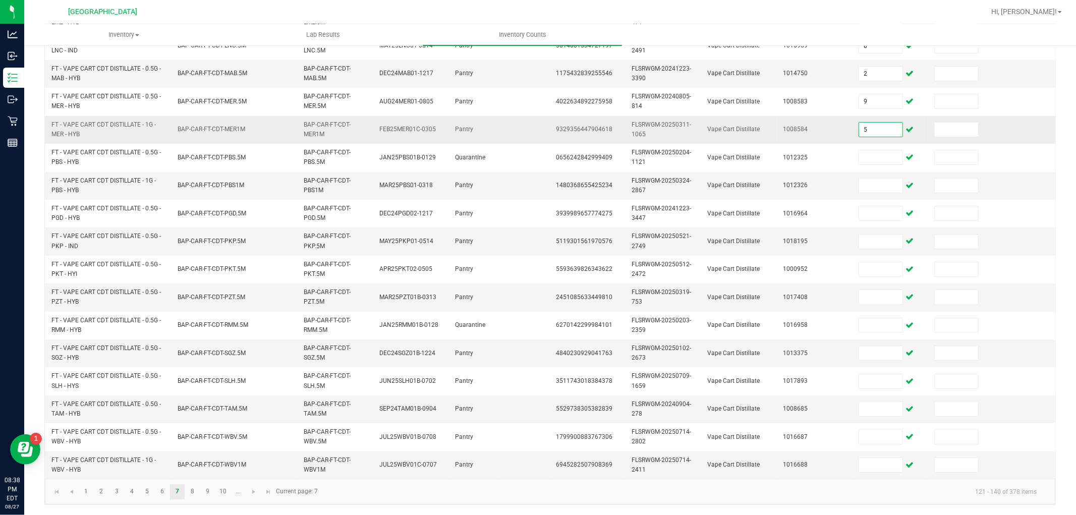
click at [890, 123] on input "5" at bounding box center [880, 130] width 43 height 14
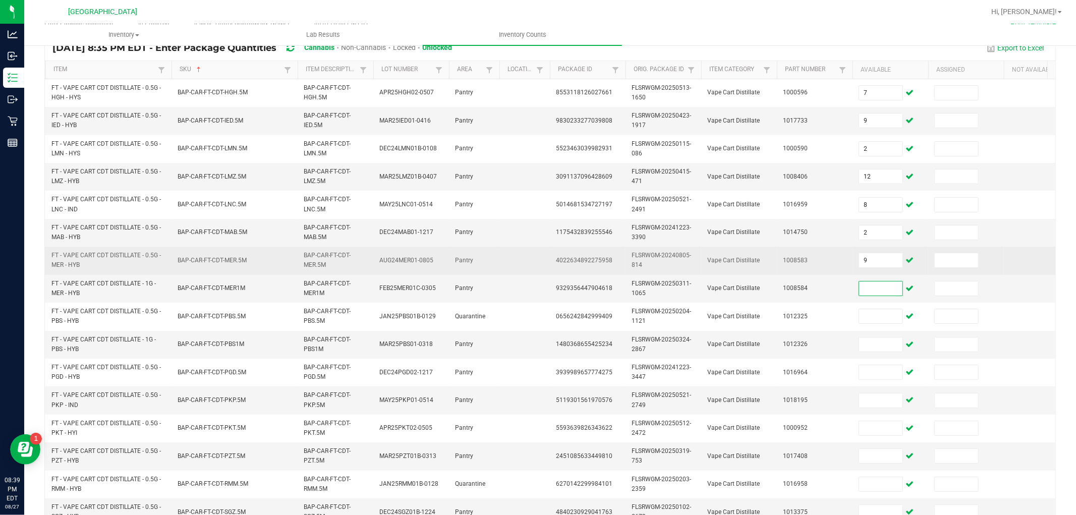
click at [910, 259] on icon at bounding box center [910, 260] width 8 height 6
click at [886, 257] on input "9" at bounding box center [880, 260] width 43 height 14
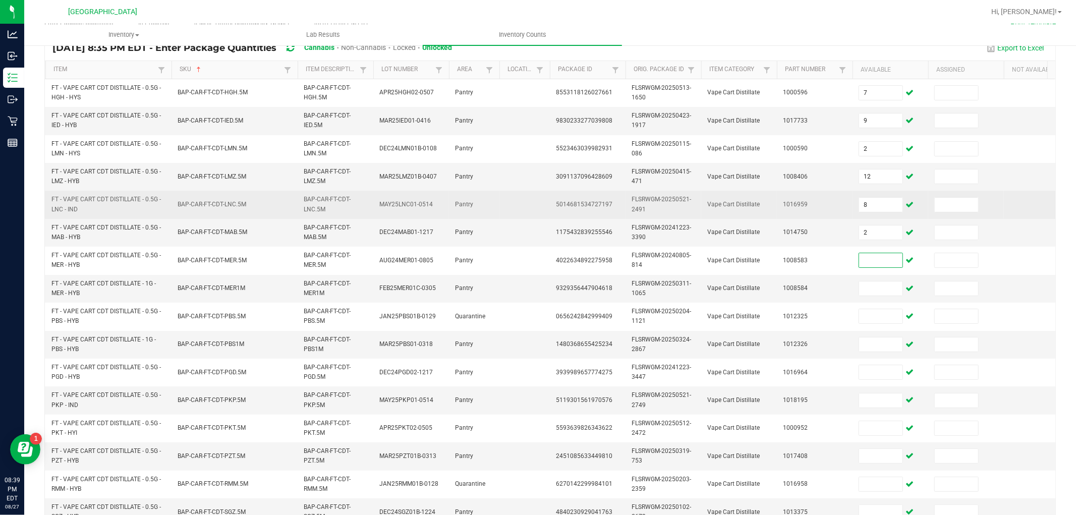
drag, startPoint x: 881, startPoint y: 234, endPoint x: 876, endPoint y: 214, distance: 20.9
click at [881, 234] on input "2" at bounding box center [880, 233] width 43 height 14
click at [874, 210] on input "8" at bounding box center [880, 205] width 43 height 14
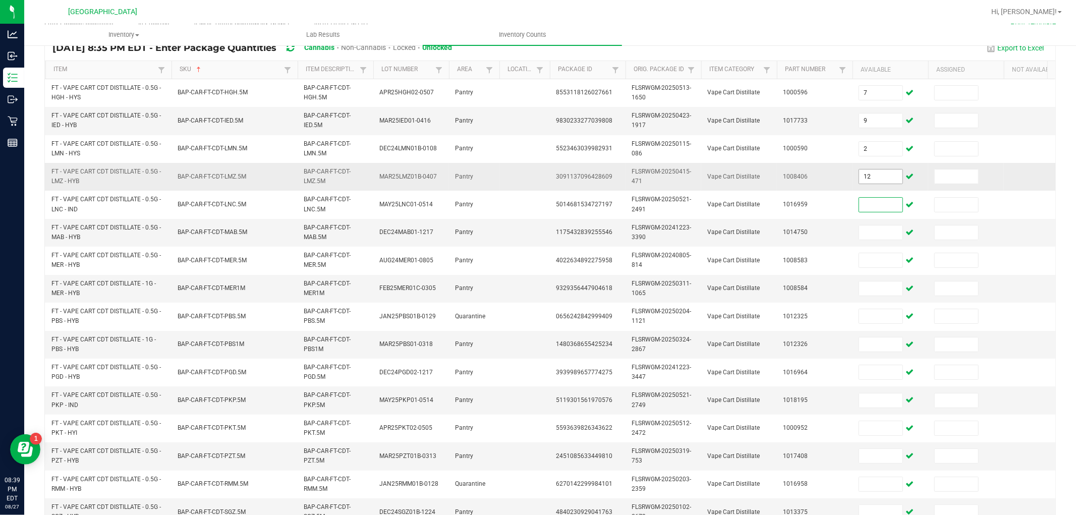
click at [879, 178] on input "12" at bounding box center [880, 177] width 43 height 14
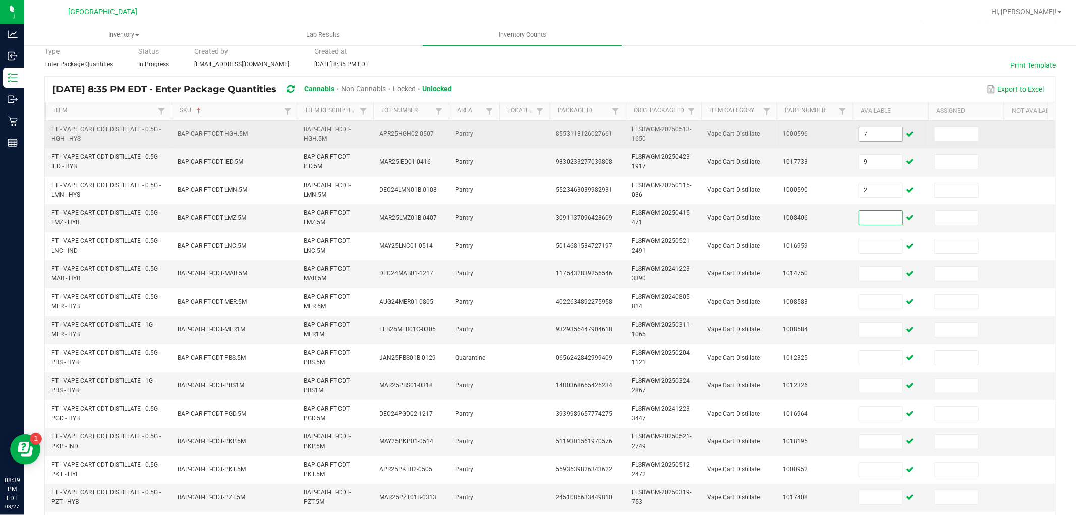
scroll to position [0, 0]
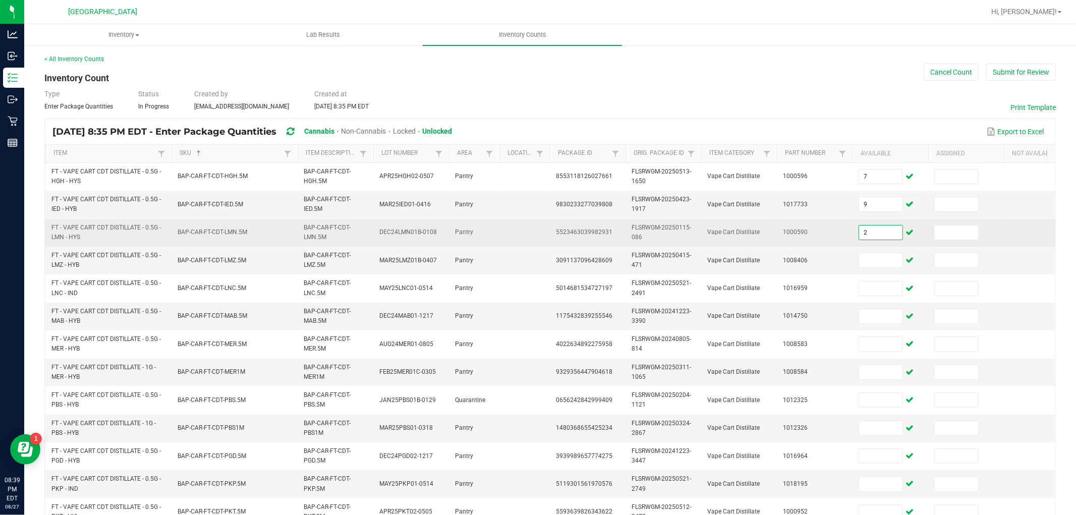
click at [880, 238] on input "2" at bounding box center [880, 233] width 43 height 14
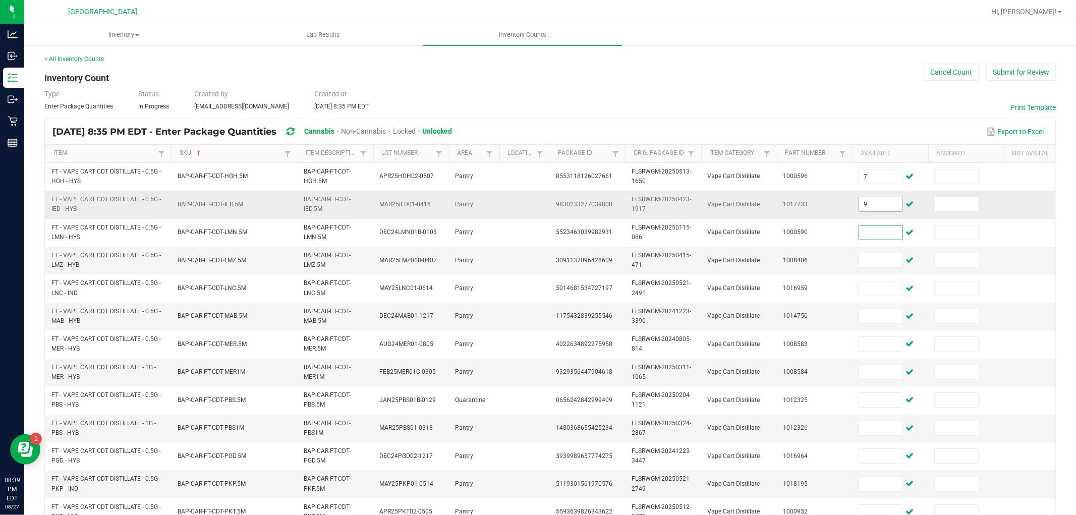
click at [881, 199] on input "9" at bounding box center [880, 204] width 43 height 14
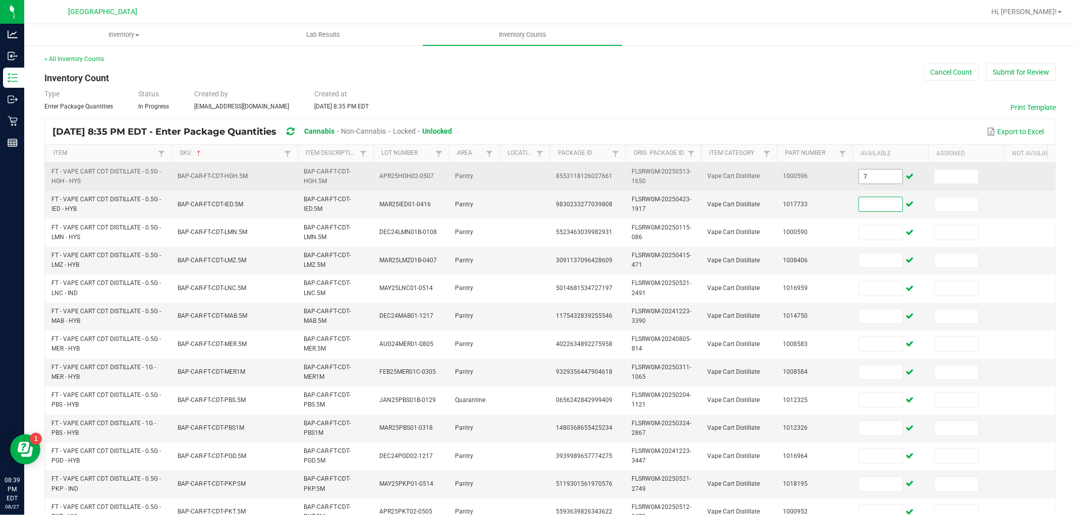
click at [872, 171] on input "7" at bounding box center [880, 177] width 43 height 14
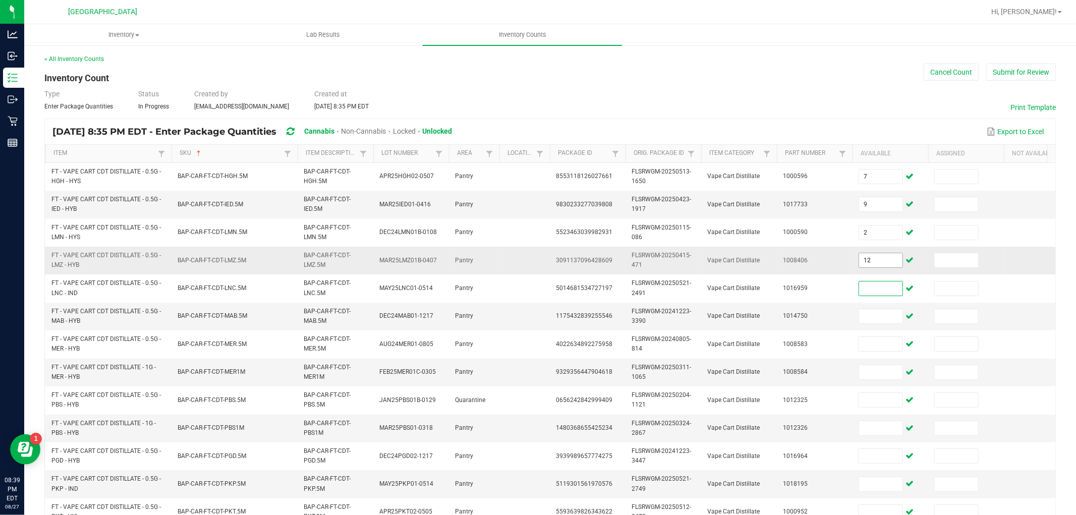
click at [891, 261] on input "12" at bounding box center [880, 260] width 43 height 14
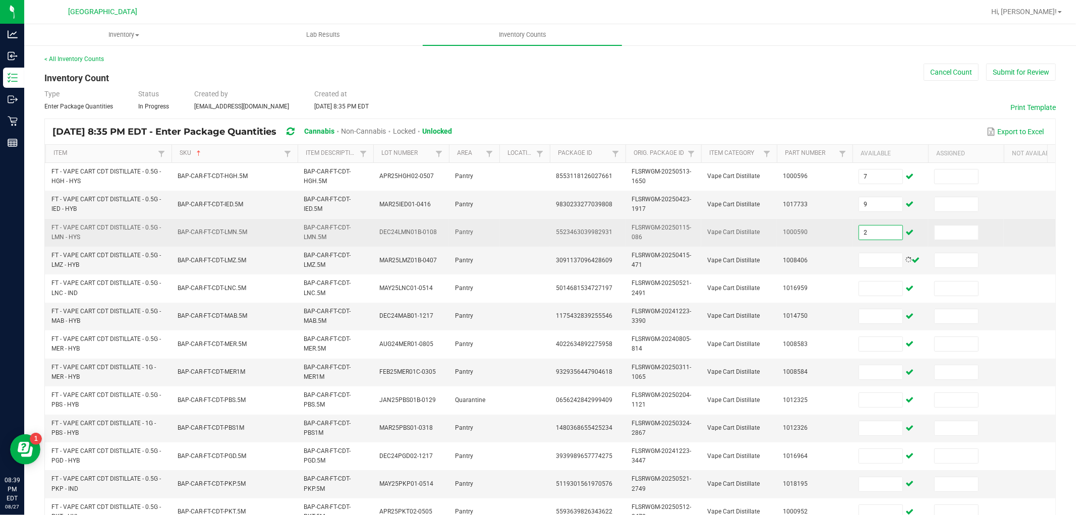
click at [884, 234] on input "2" at bounding box center [880, 233] width 43 height 14
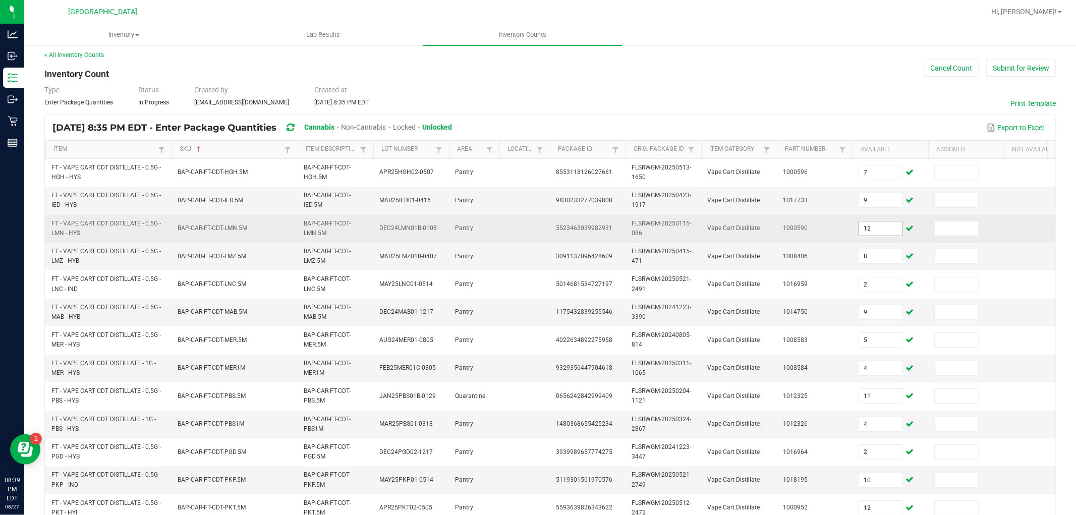
scroll to position [252, 0]
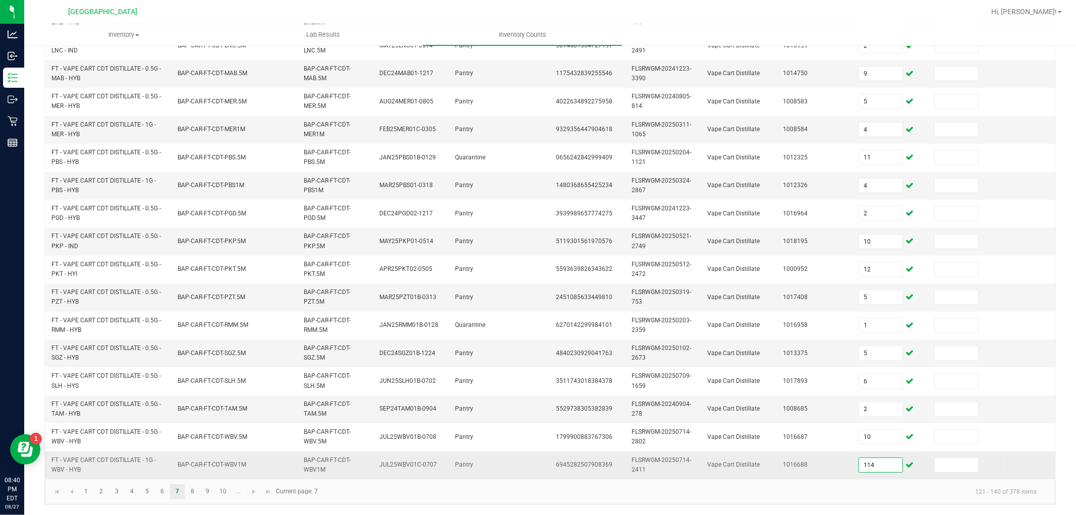
click at [896, 458] on input "114" at bounding box center [880, 465] width 43 height 14
click at [784, 463] on kendo-pager-info "121 - 140 of 378 items" at bounding box center [684, 491] width 721 height 17
click at [887, 458] on input "11" at bounding box center [880, 465] width 43 height 14
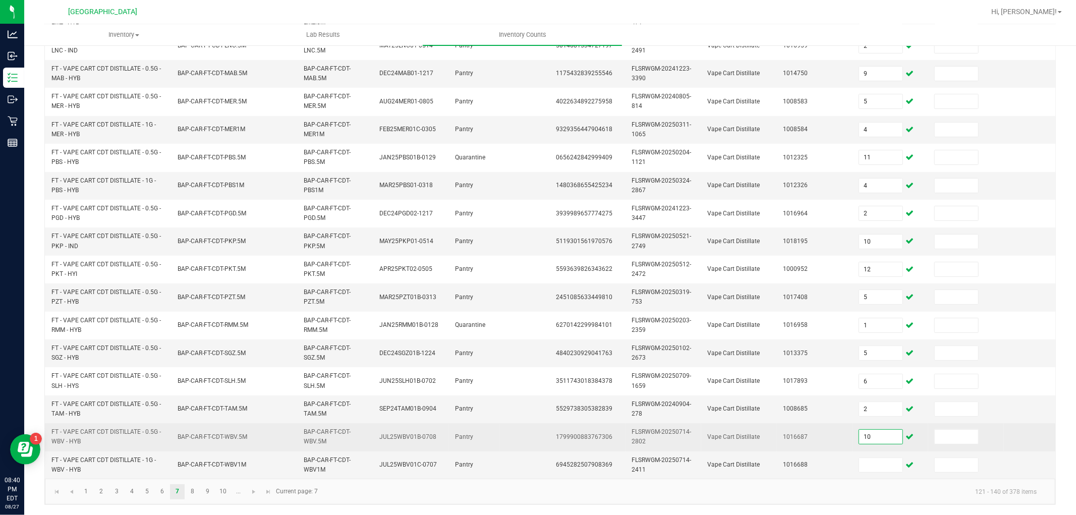
click at [881, 430] on input "10" at bounding box center [880, 437] width 43 height 14
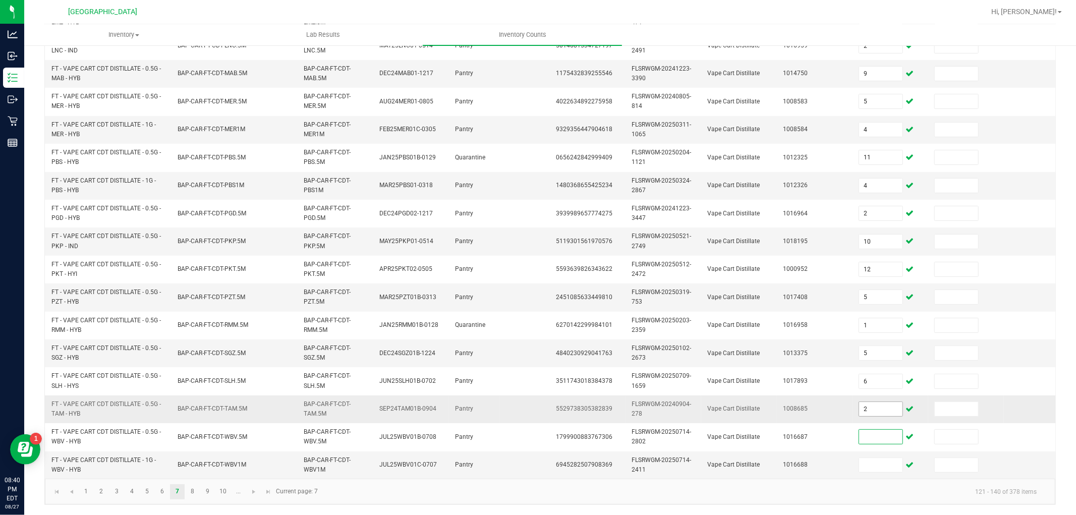
click at [887, 402] on input "2" at bounding box center [880, 409] width 43 height 14
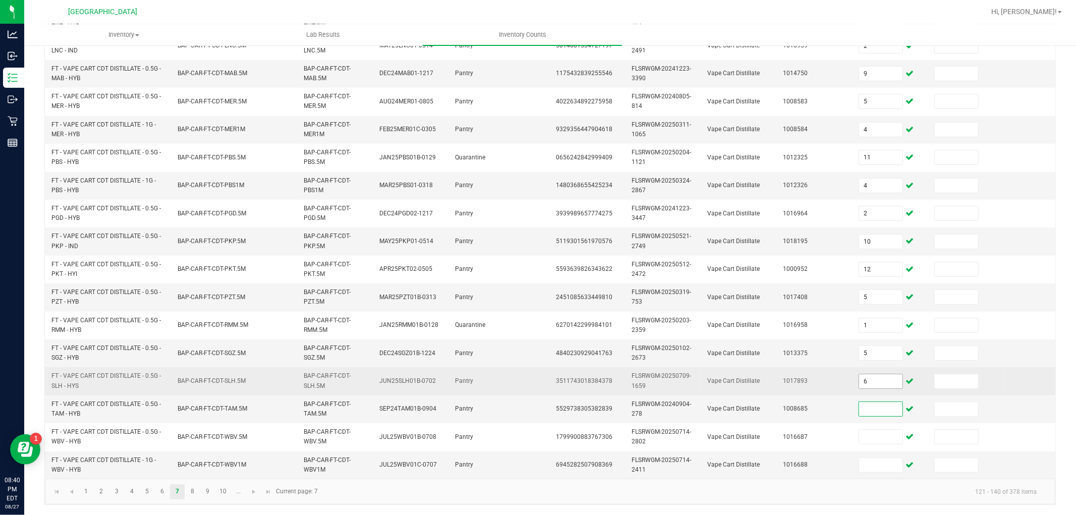
click at [885, 374] on input "6" at bounding box center [880, 381] width 43 height 14
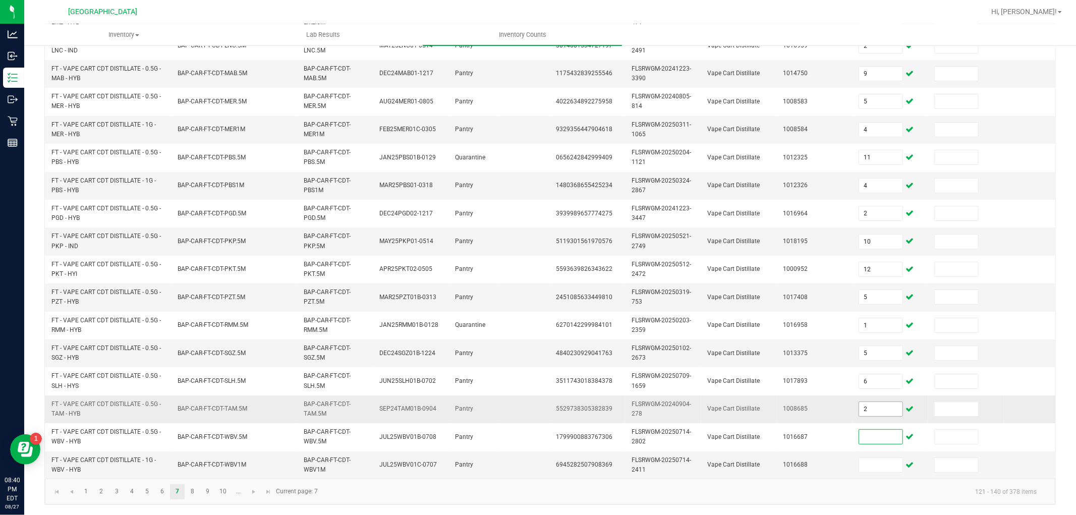
click at [878, 402] on input "2" at bounding box center [880, 409] width 43 height 14
click at [193, 463] on link "8" at bounding box center [192, 491] width 15 height 15
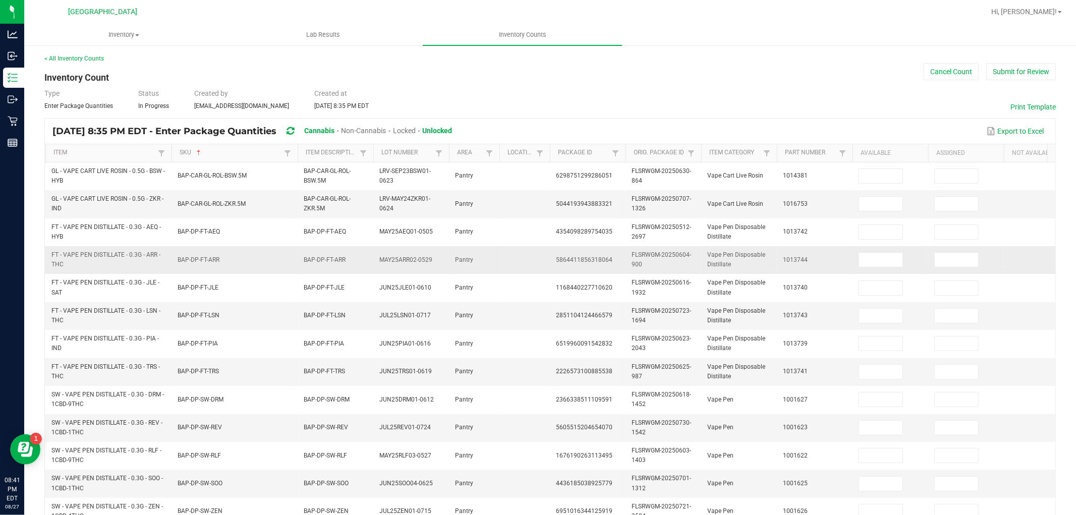
scroll to position [0, 0]
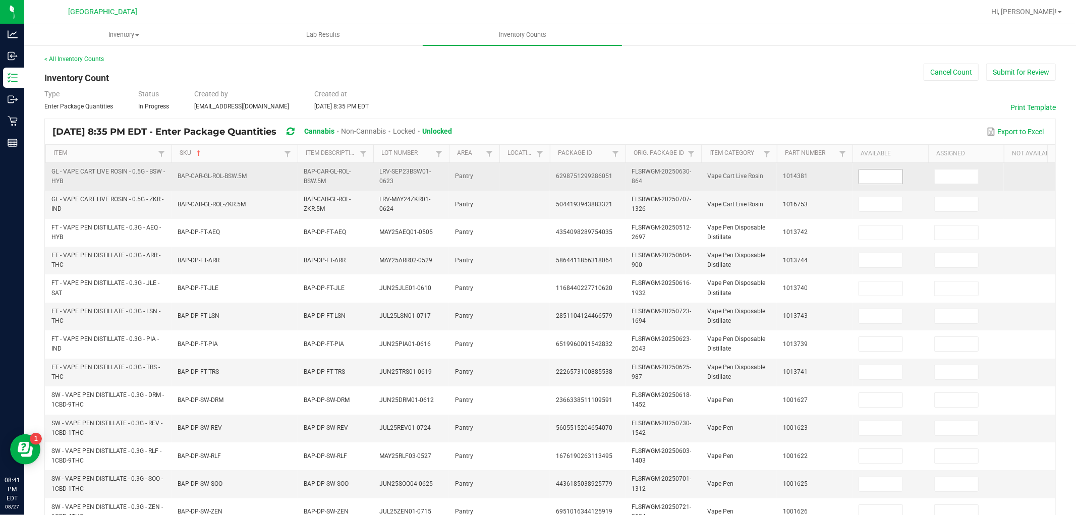
click at [874, 175] on input at bounding box center [880, 177] width 43 height 14
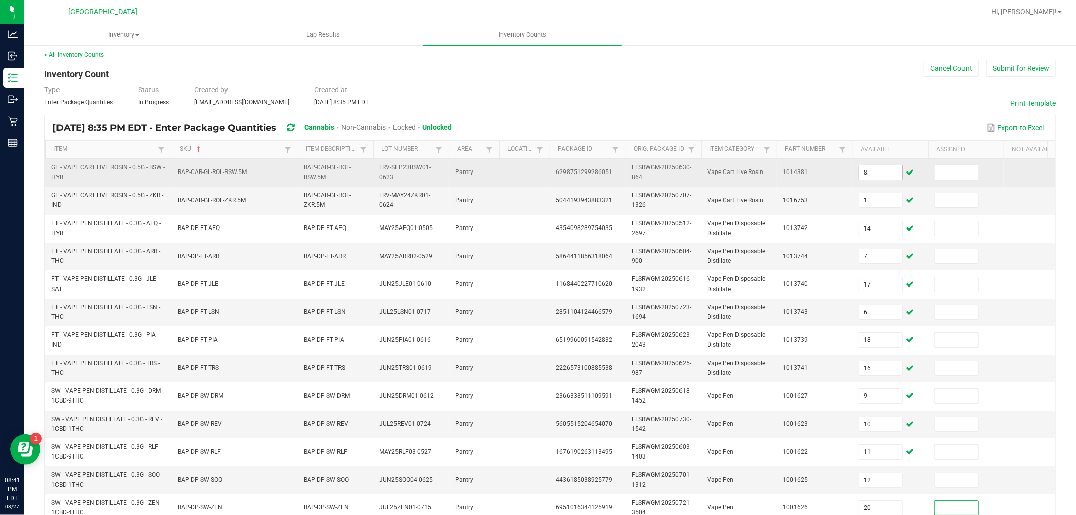
scroll to position [252, 0]
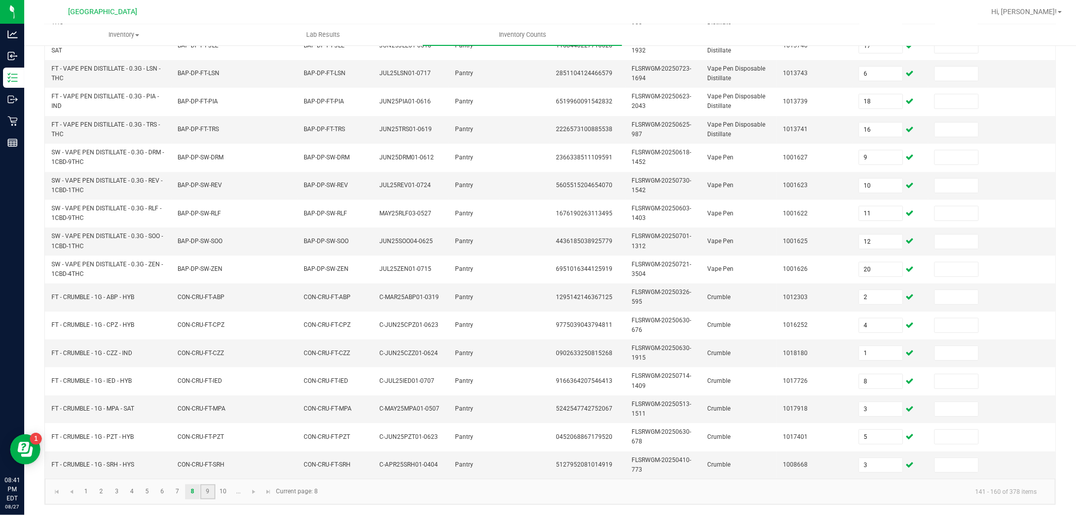
click at [212, 463] on link "9" at bounding box center [207, 491] width 15 height 15
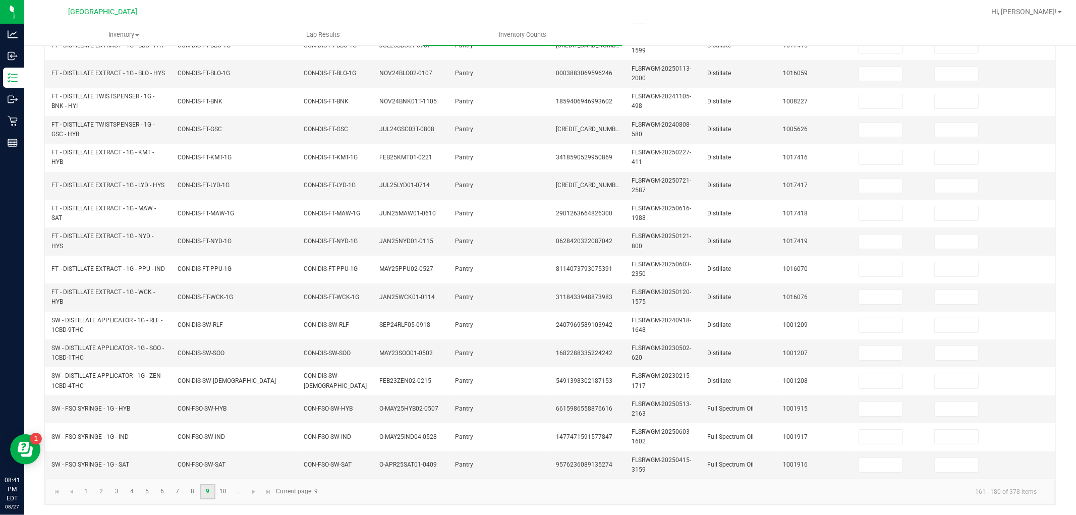
scroll to position [0, 0]
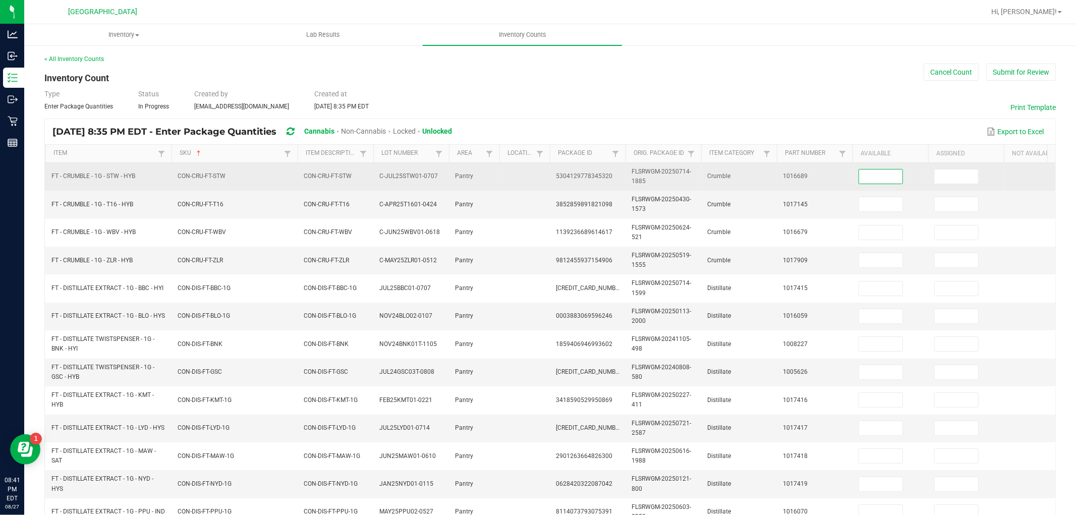
click at [891, 178] on input at bounding box center [880, 177] width 43 height 14
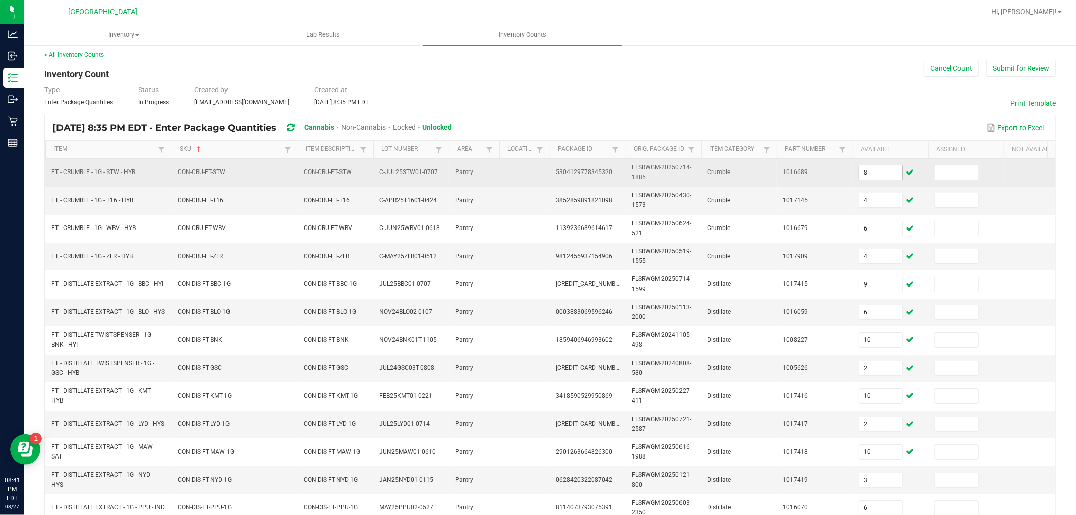
scroll to position [252, 0]
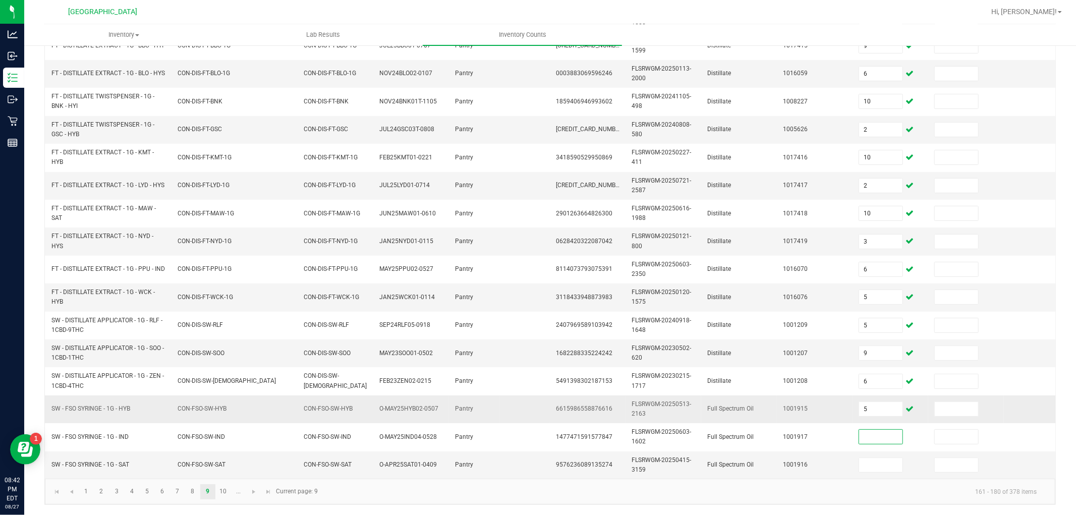
click at [888, 396] on td "5" at bounding box center [891, 410] width 76 height 28
click at [887, 402] on input "5" at bounding box center [880, 409] width 43 height 14
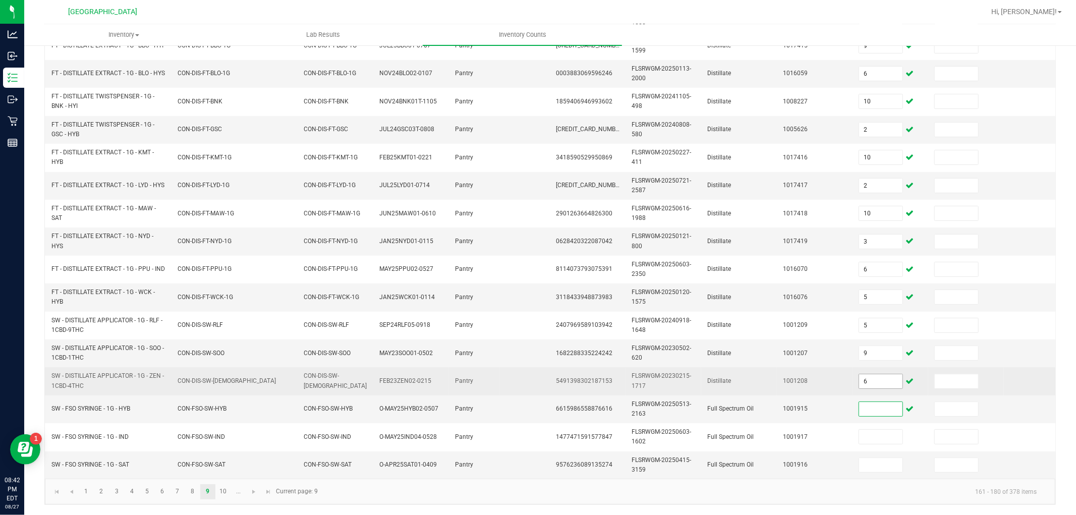
click at [872, 374] on input "6" at bounding box center [880, 381] width 43 height 14
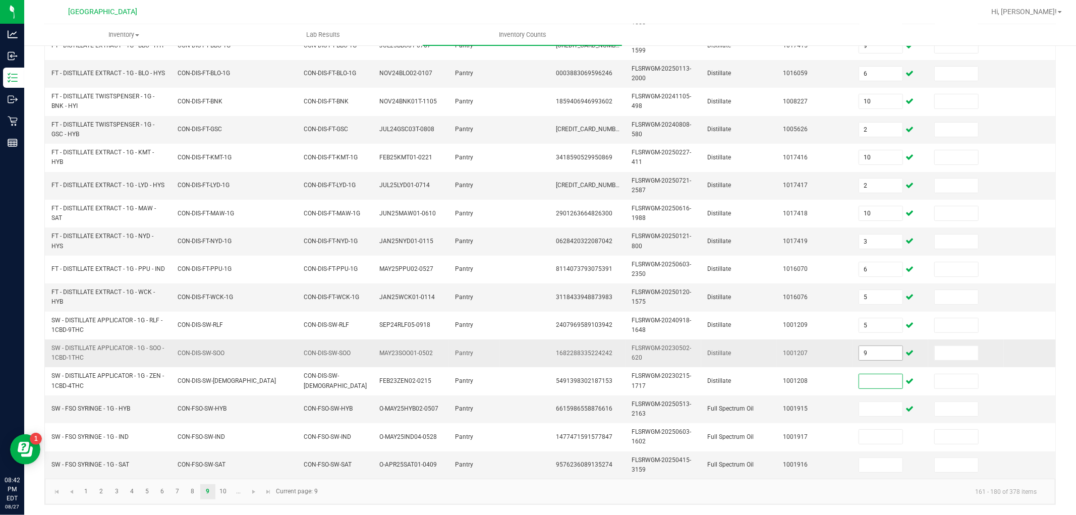
click at [870, 349] on input "9" at bounding box center [880, 353] width 43 height 14
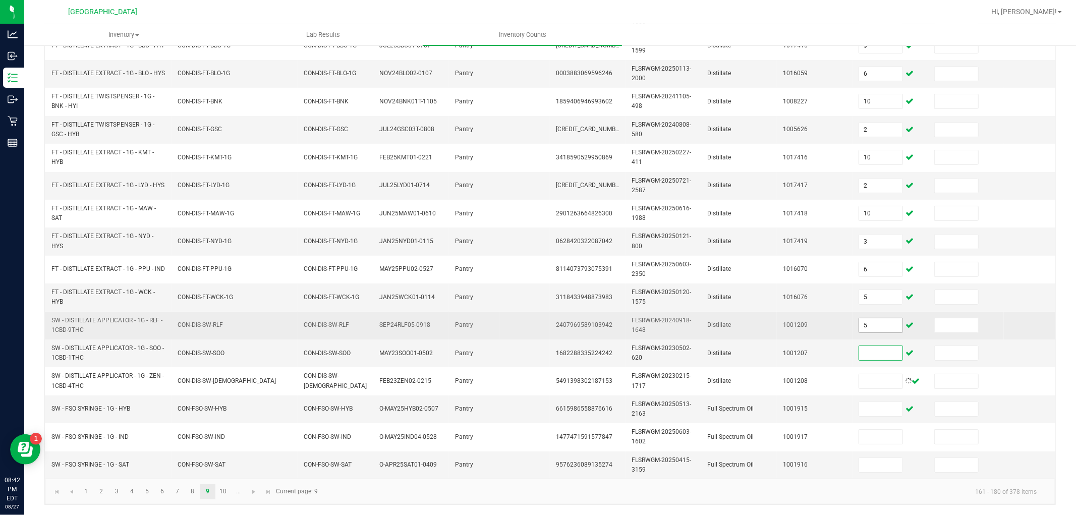
click at [884, 320] on input "5" at bounding box center [880, 325] width 43 height 14
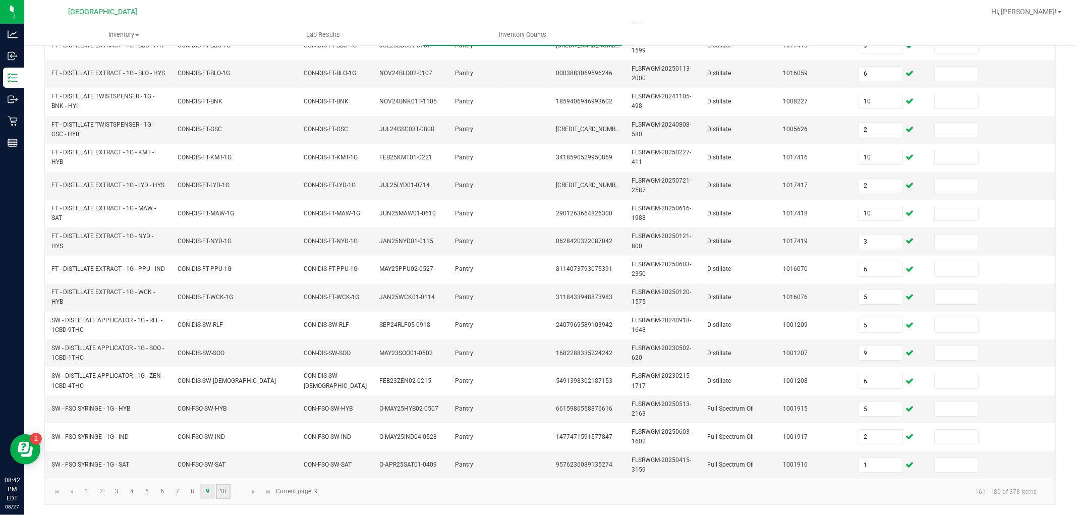
click at [223, 463] on link "10" at bounding box center [223, 491] width 15 height 15
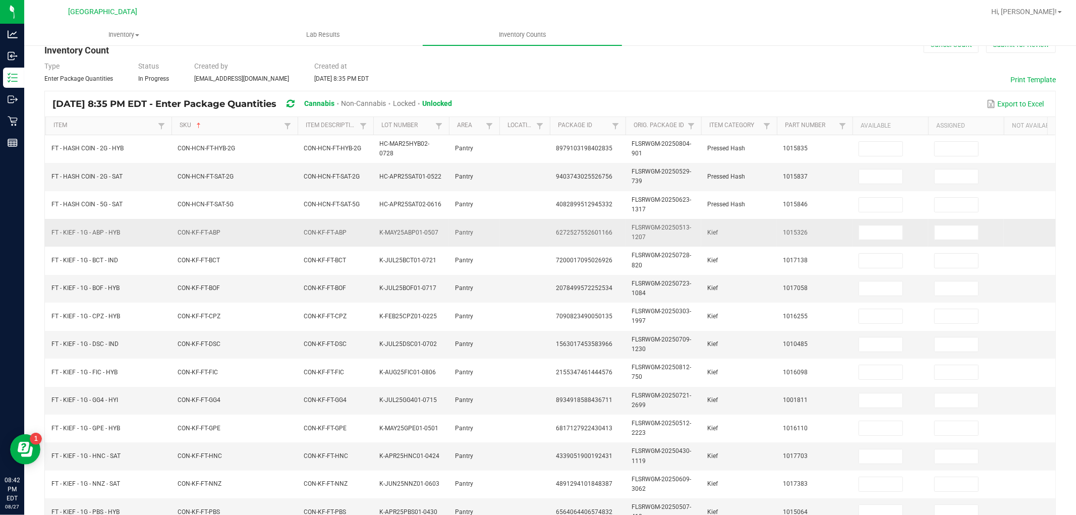
scroll to position [0, 0]
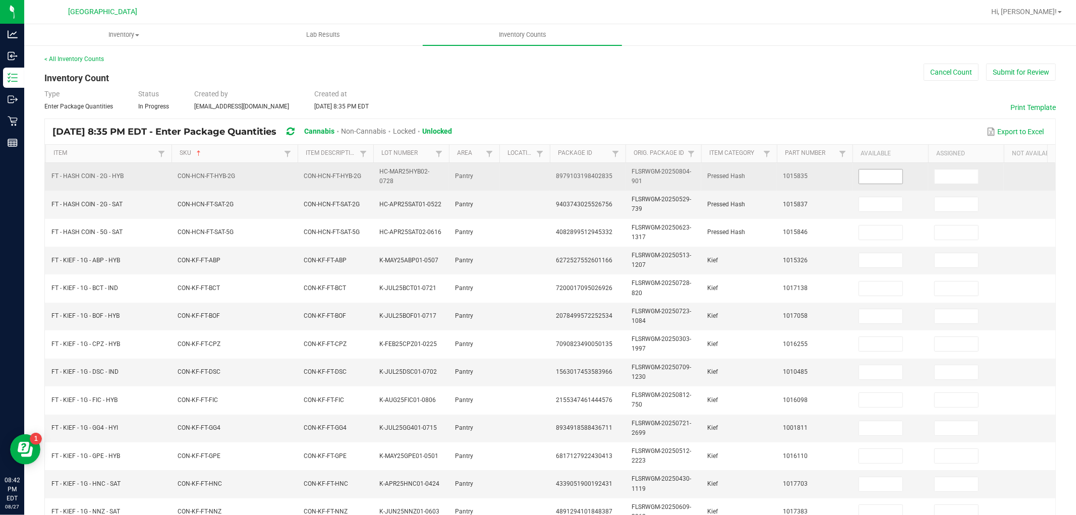
click at [880, 176] on input at bounding box center [880, 177] width 43 height 14
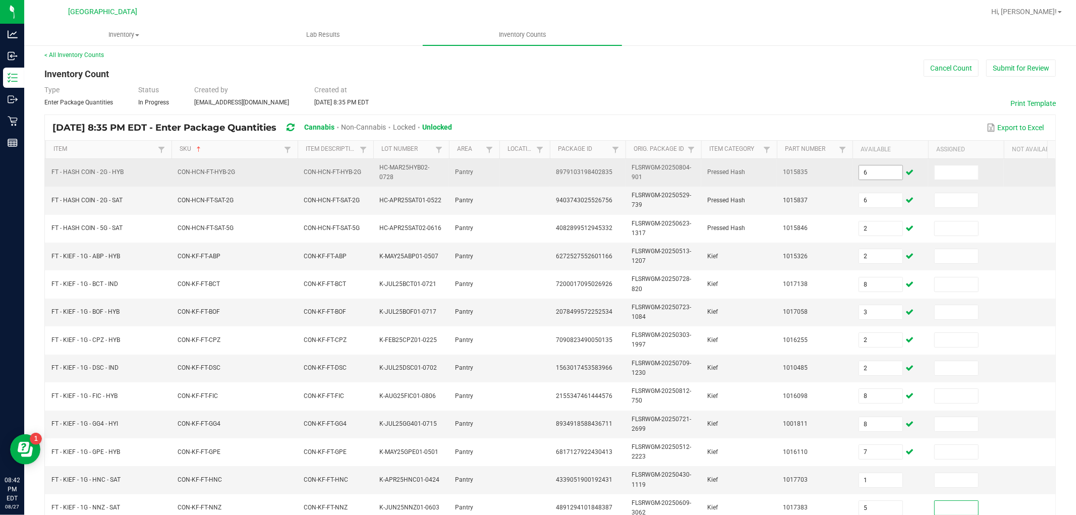
scroll to position [252, 0]
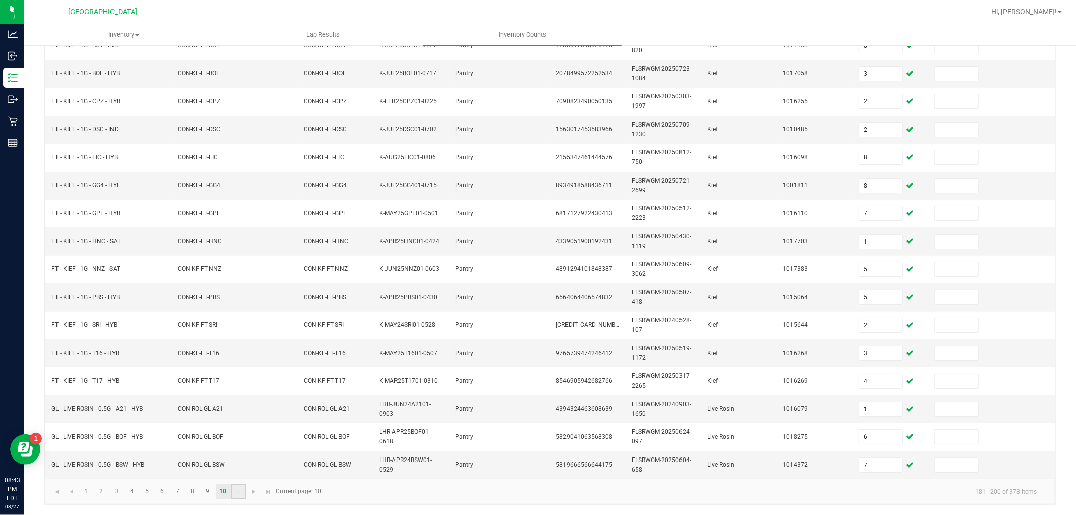
click at [238, 463] on link "..." at bounding box center [238, 491] width 15 height 15
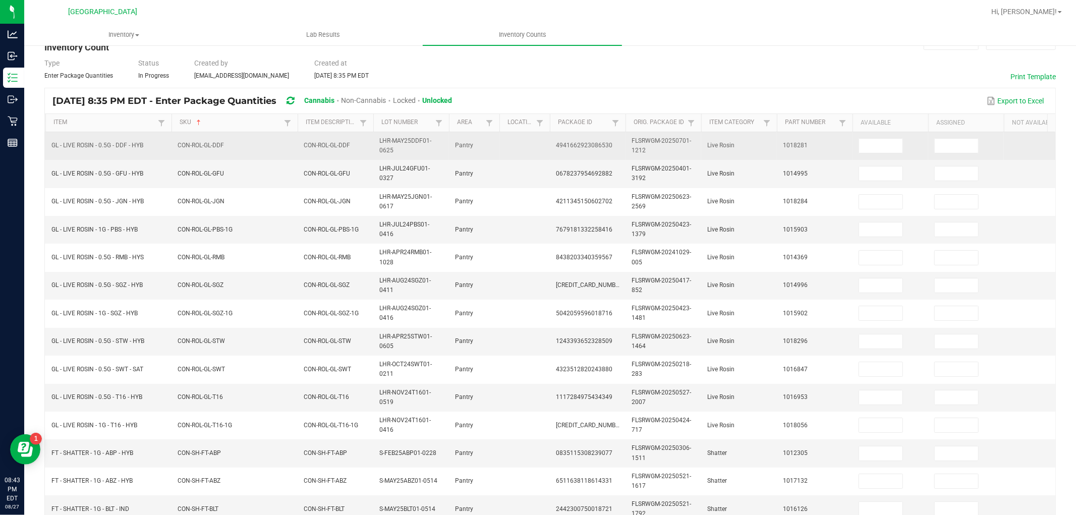
scroll to position [0, 0]
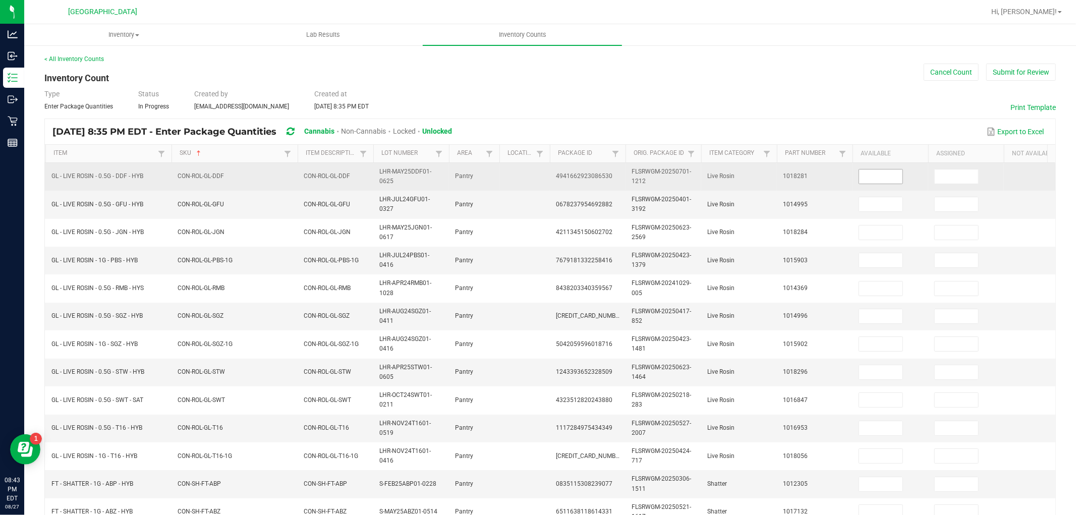
click at [893, 178] on input at bounding box center [880, 177] width 43 height 14
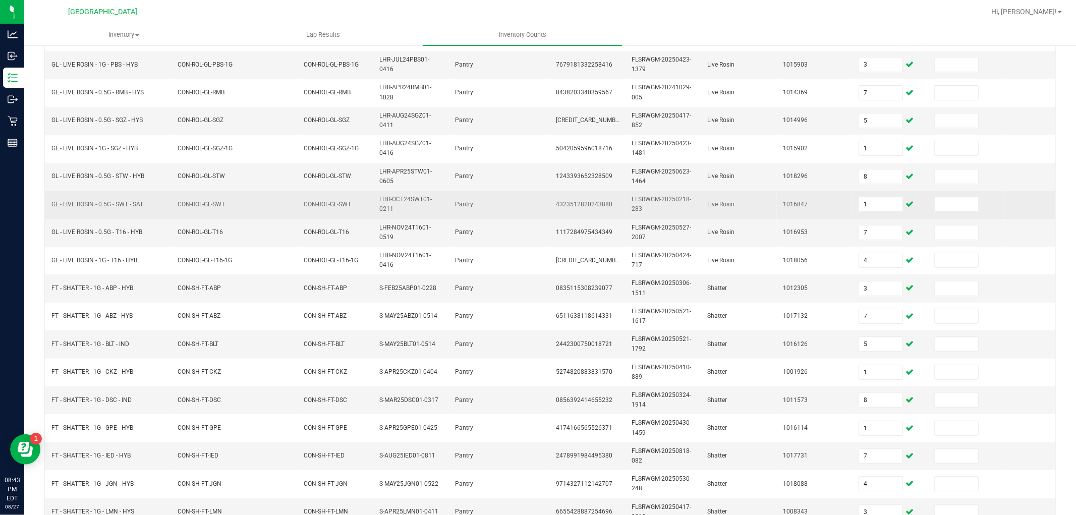
scroll to position [252, 0]
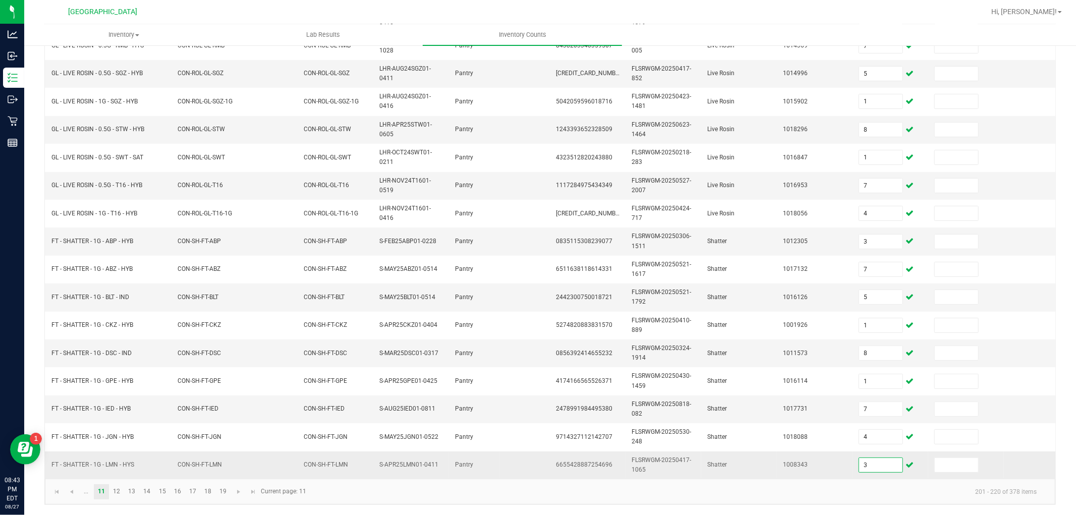
click at [882, 458] on input "3" at bounding box center [880, 465] width 43 height 14
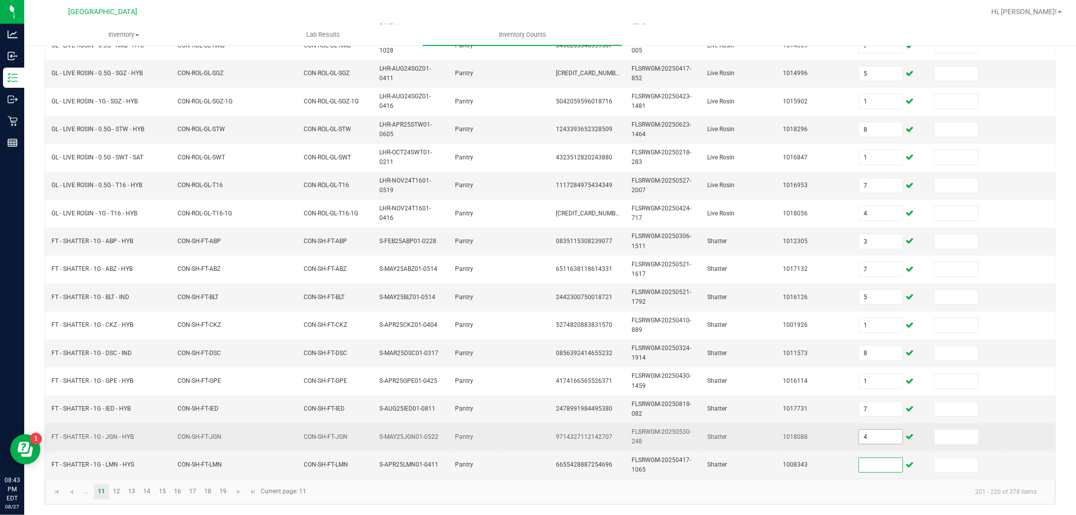
click at [874, 430] on input "4" at bounding box center [880, 437] width 43 height 14
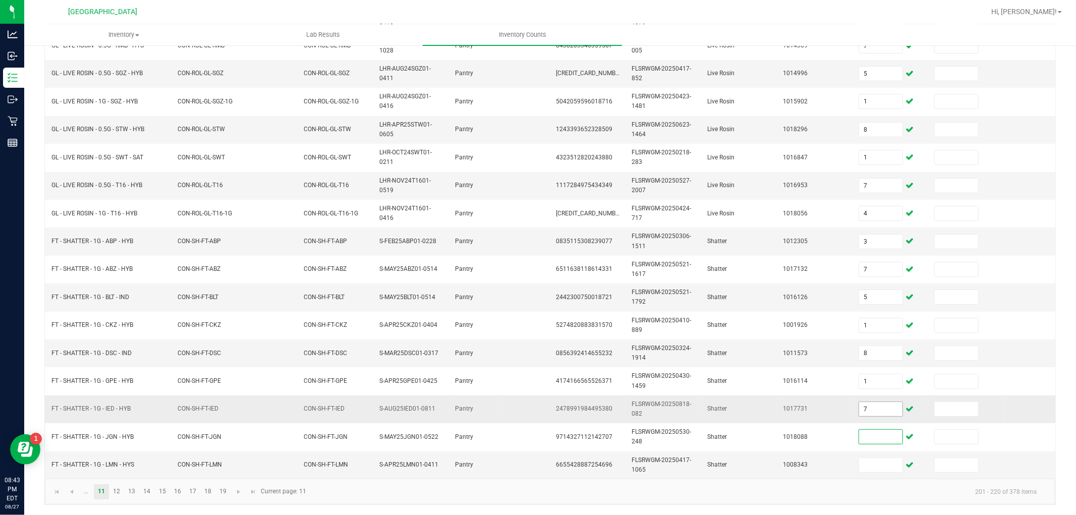
click at [886, 402] on input "7" at bounding box center [880, 409] width 43 height 14
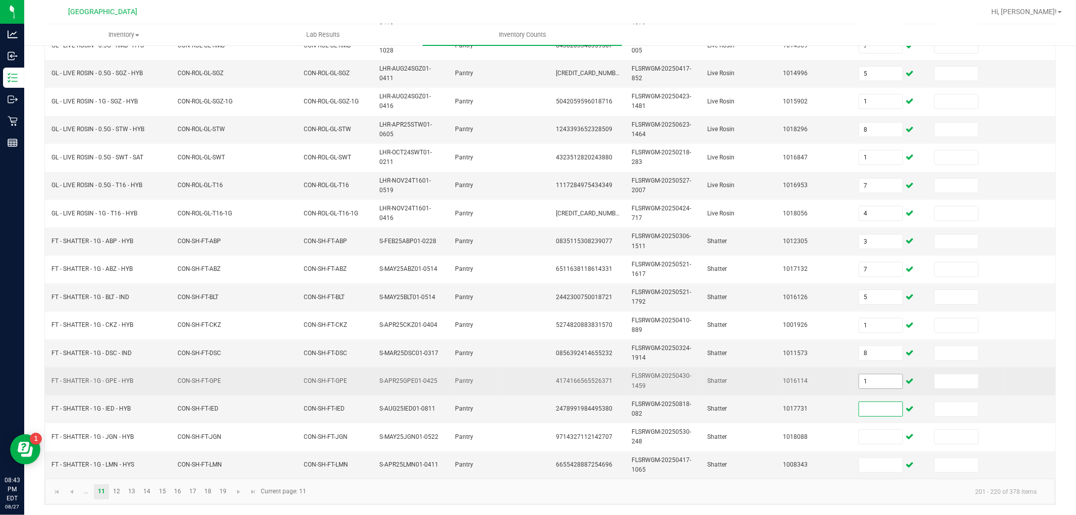
click at [875, 374] on input "1" at bounding box center [880, 381] width 43 height 14
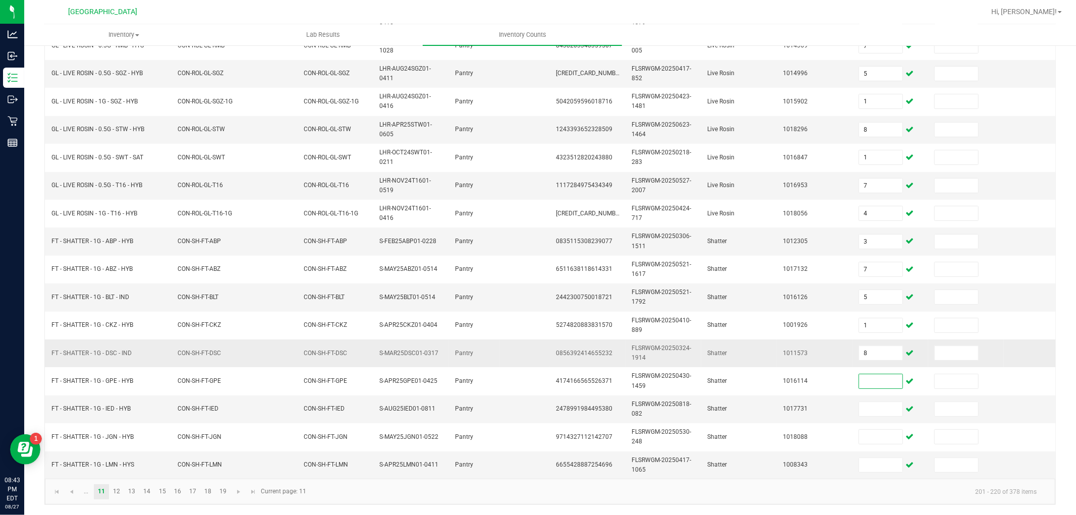
click at [883, 340] on td "8" at bounding box center [891, 354] width 76 height 28
click at [882, 346] on input "8" at bounding box center [880, 353] width 43 height 14
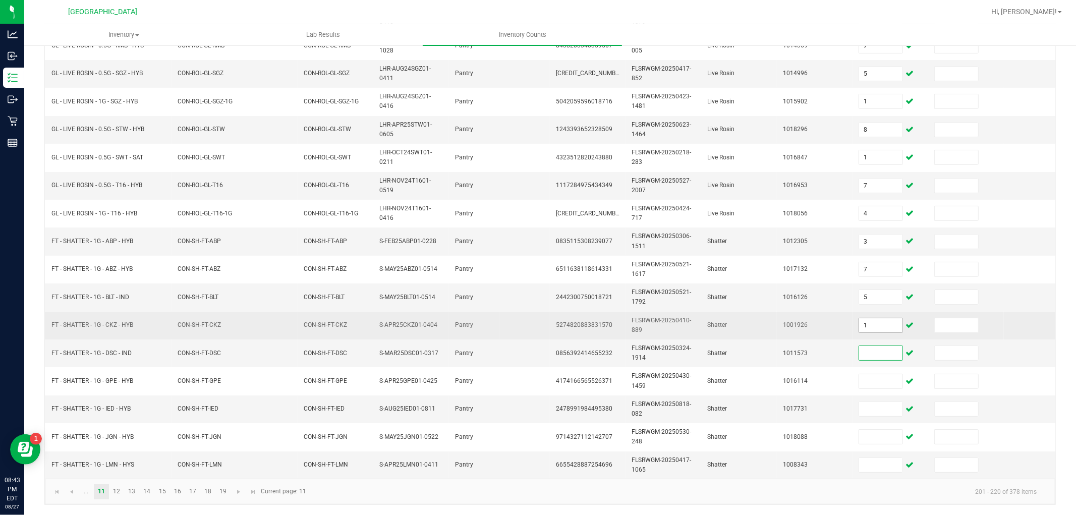
click at [878, 318] on input "1" at bounding box center [880, 325] width 43 height 14
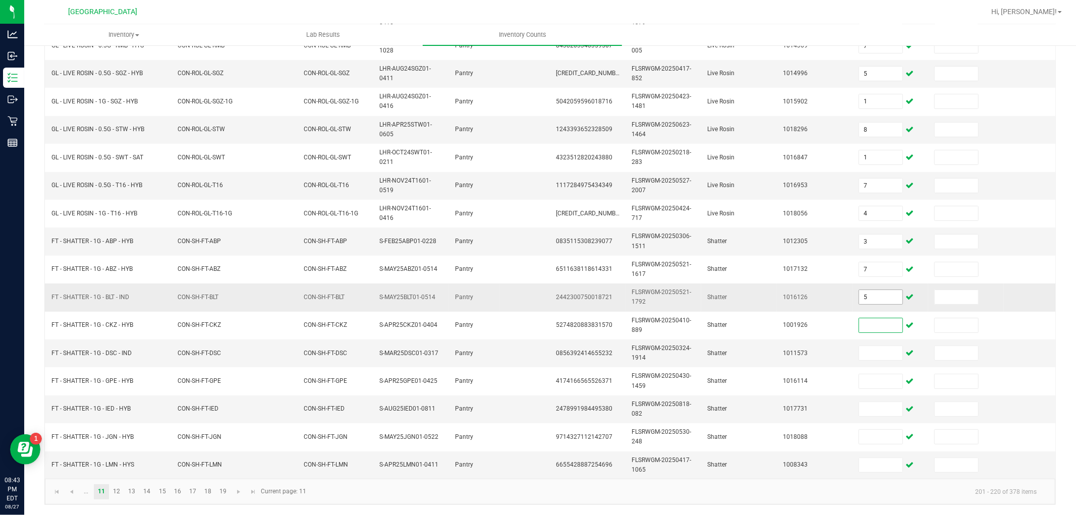
click at [874, 291] on input "5" at bounding box center [880, 297] width 43 height 14
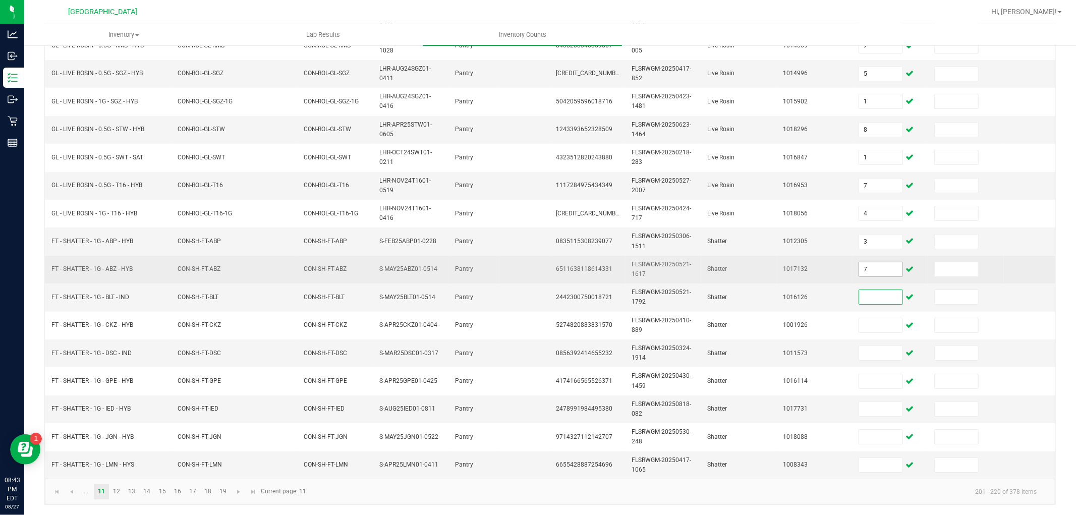
click at [872, 262] on input "7" at bounding box center [880, 269] width 43 height 14
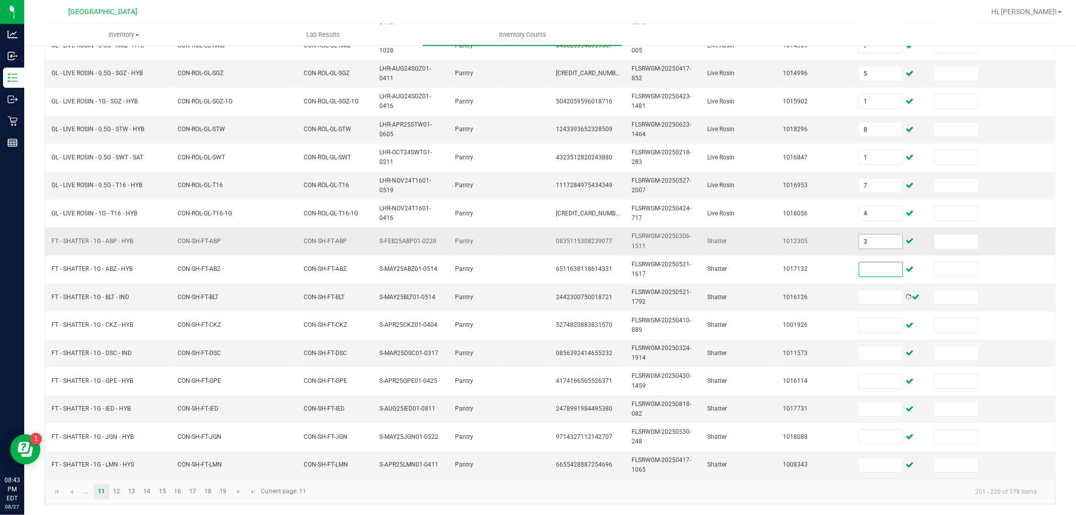
click at [875, 235] on input "3" at bounding box center [880, 242] width 43 height 14
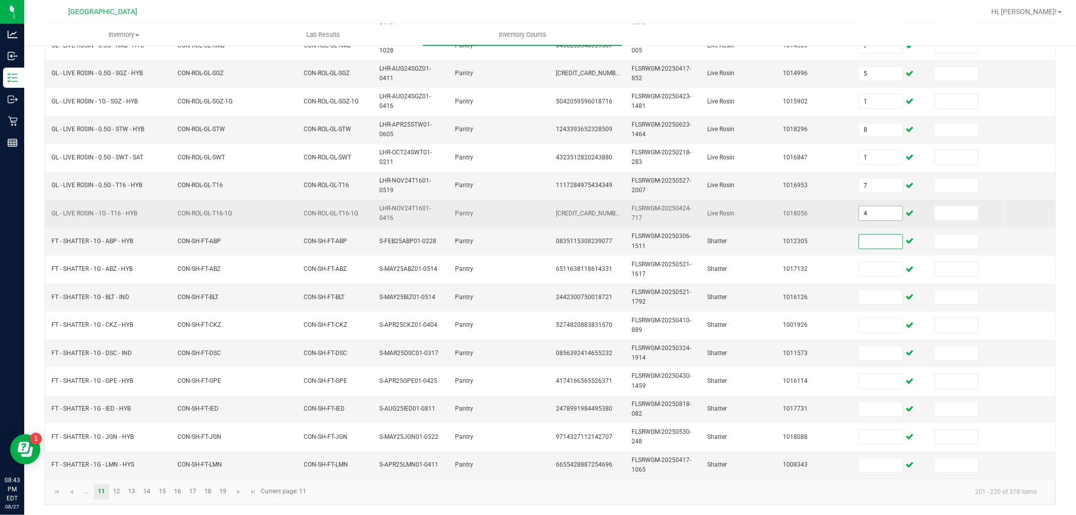
click at [882, 206] on input "4" at bounding box center [880, 213] width 43 height 14
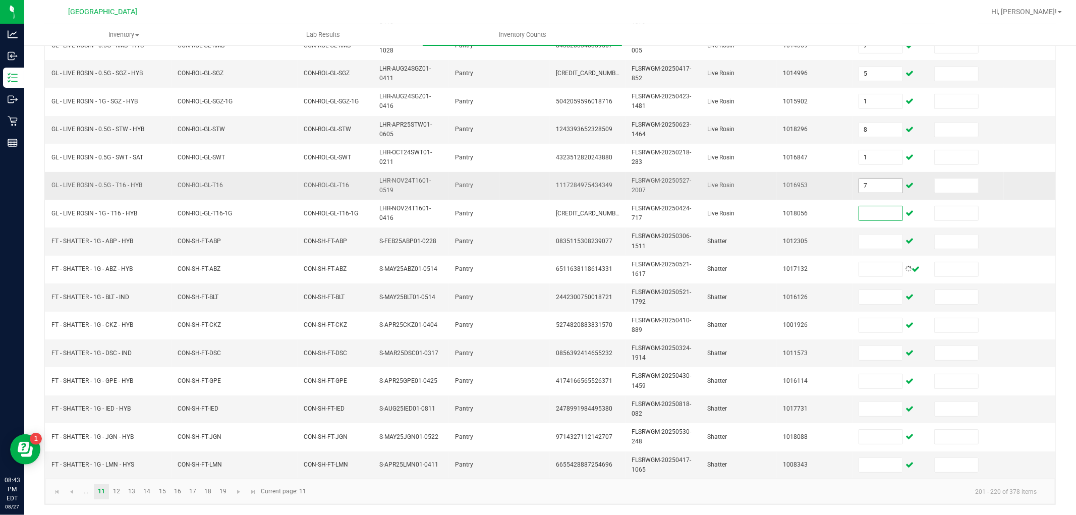
click at [879, 179] on input "7" at bounding box center [880, 186] width 43 height 14
click at [112, 463] on link "12" at bounding box center [117, 491] width 15 height 15
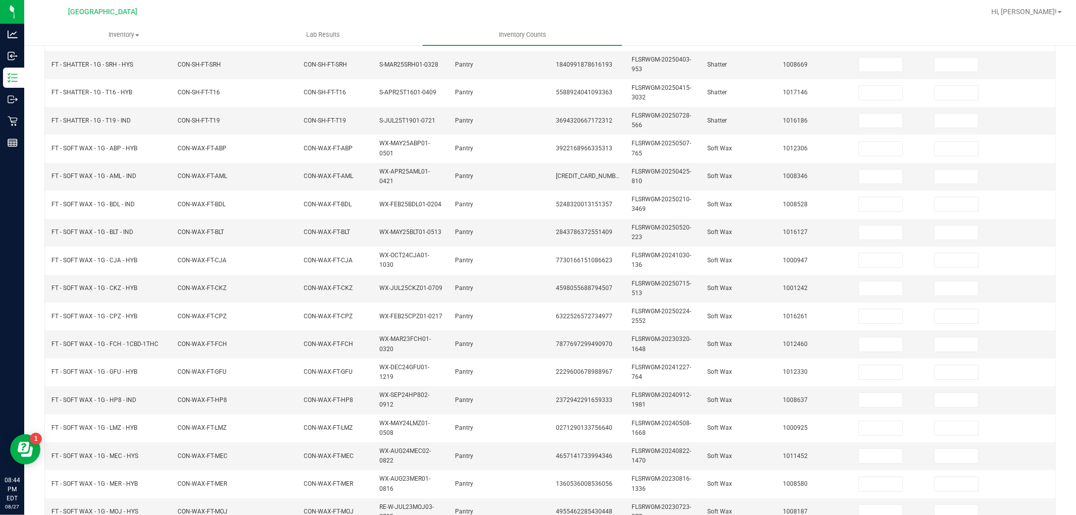
scroll to position [0, 0]
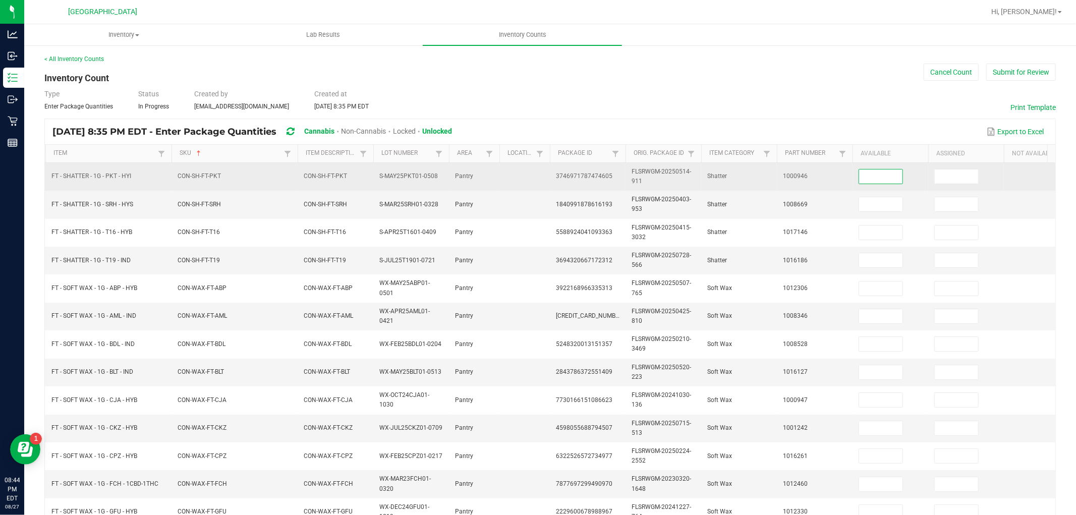
click at [897, 174] on input at bounding box center [880, 177] width 43 height 14
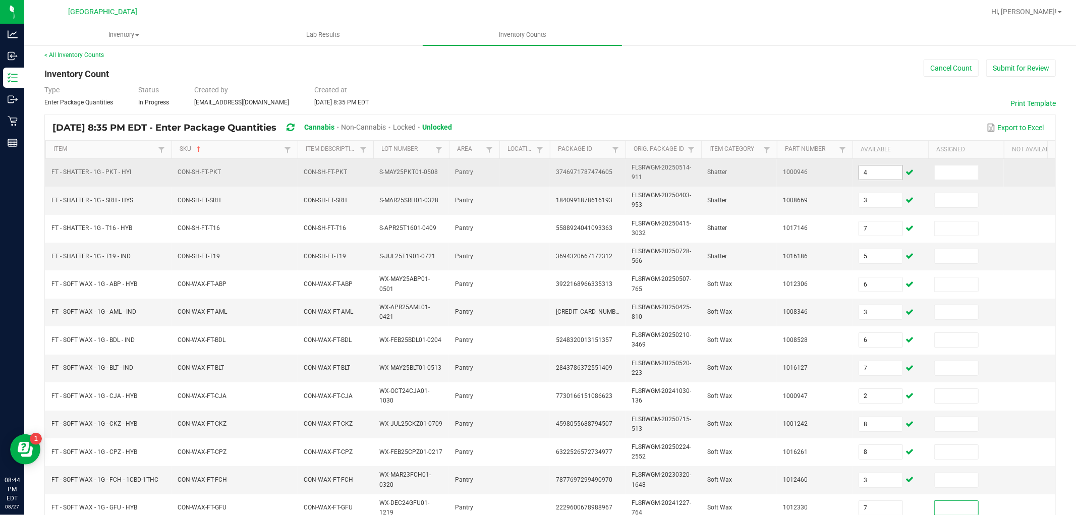
scroll to position [252, 0]
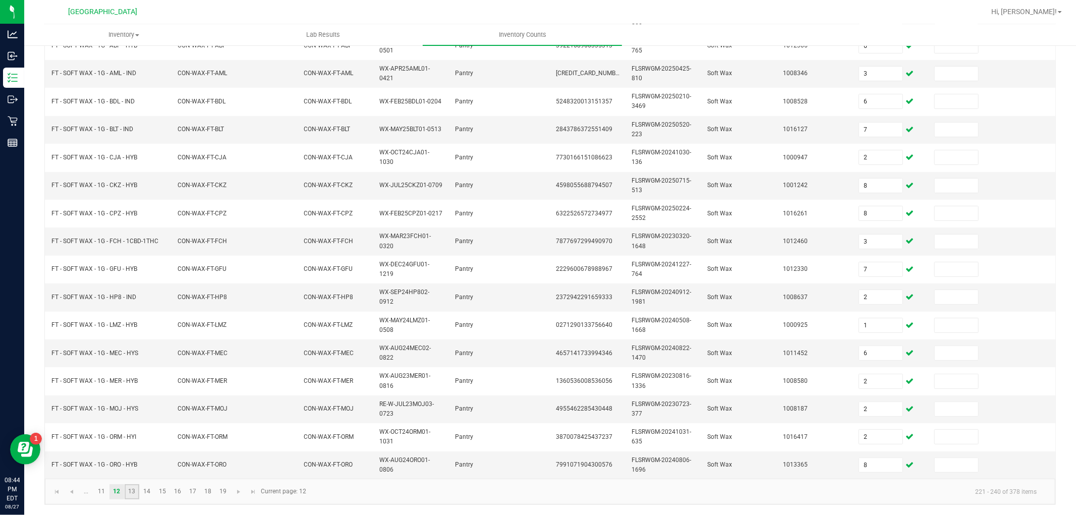
click at [135, 463] on link "13" at bounding box center [132, 491] width 15 height 15
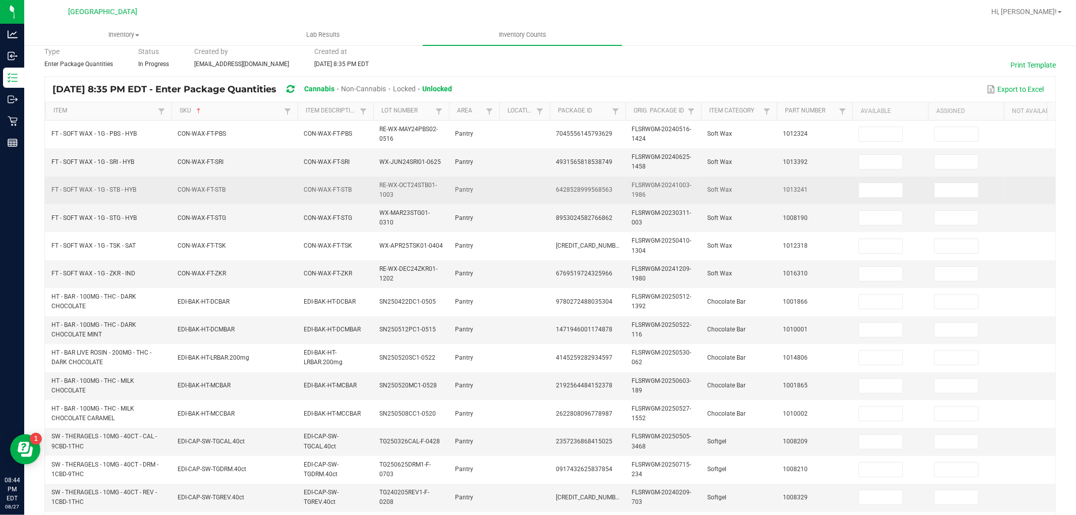
scroll to position [0, 0]
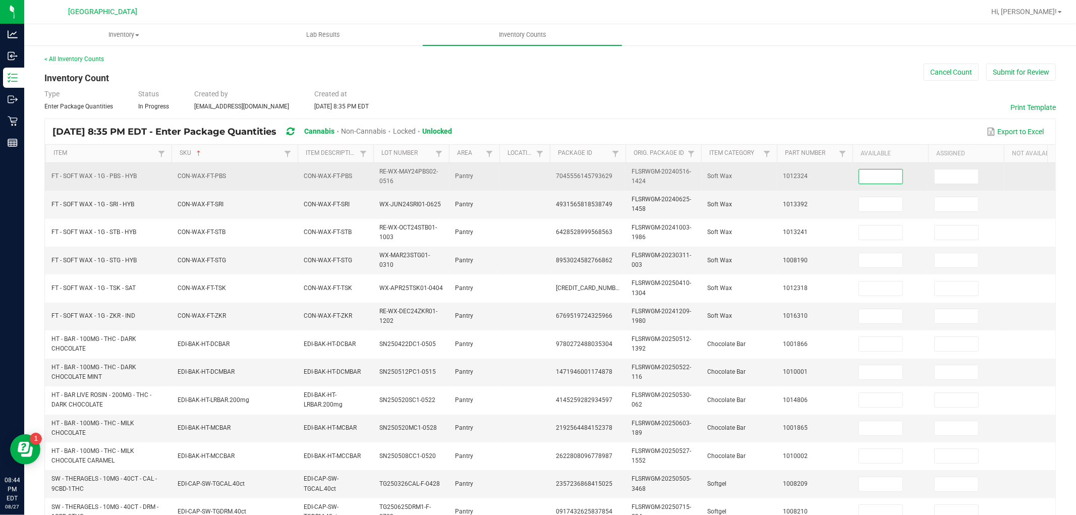
click at [880, 176] on input at bounding box center [880, 177] width 43 height 14
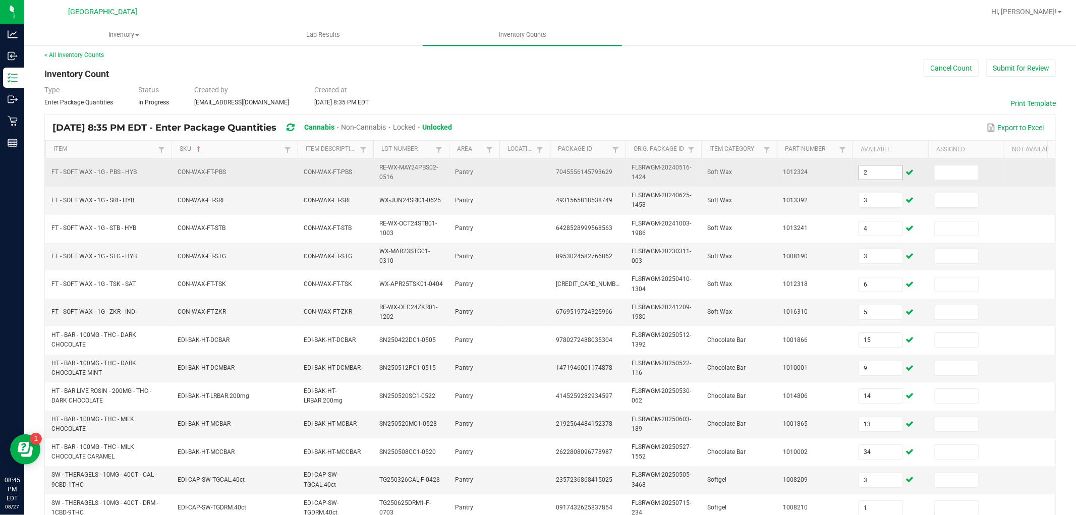
scroll to position [252, 0]
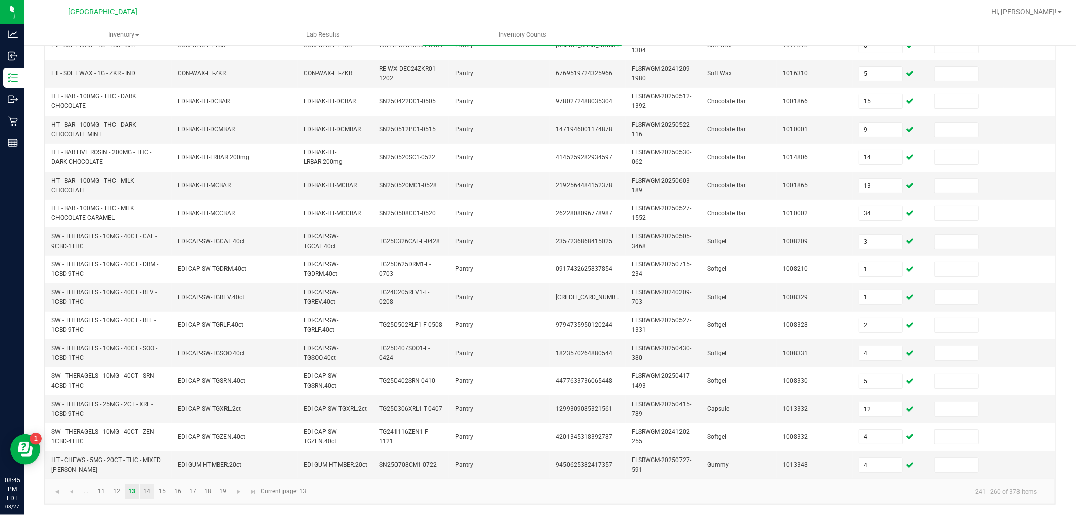
click at [150, 463] on link "14" at bounding box center [147, 491] width 15 height 15
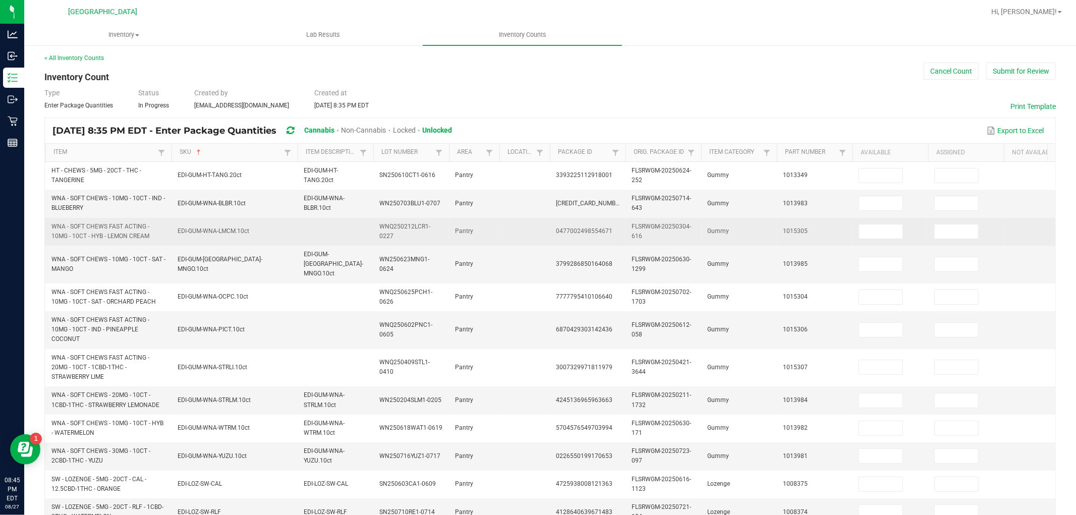
scroll to position [0, 0]
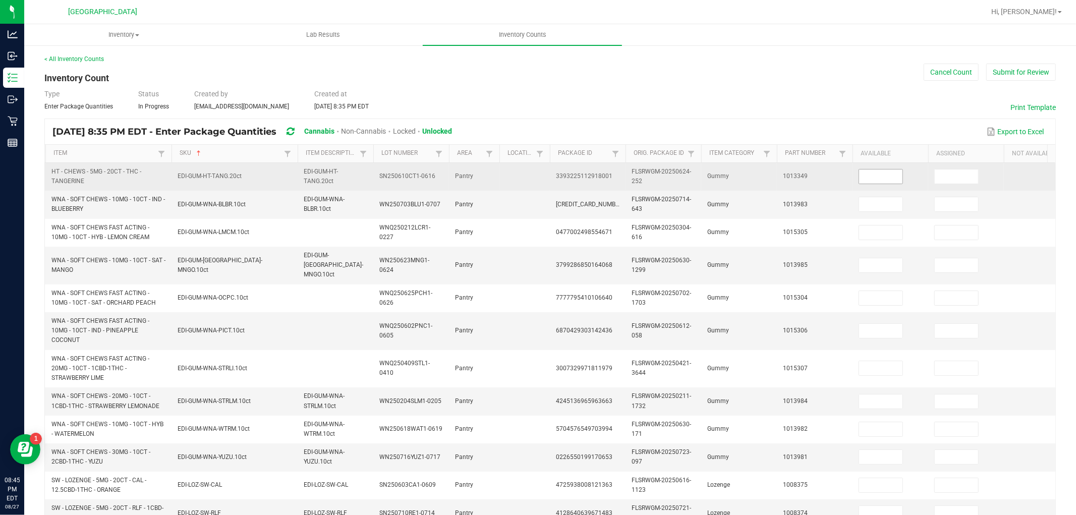
click at [872, 175] on input at bounding box center [880, 177] width 43 height 14
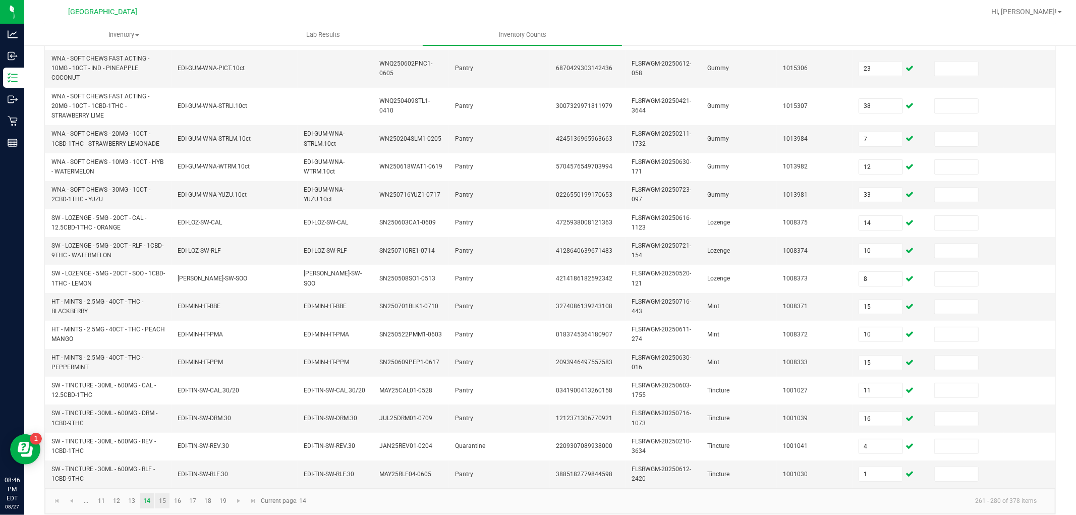
click at [157, 463] on link "15" at bounding box center [162, 501] width 15 height 15
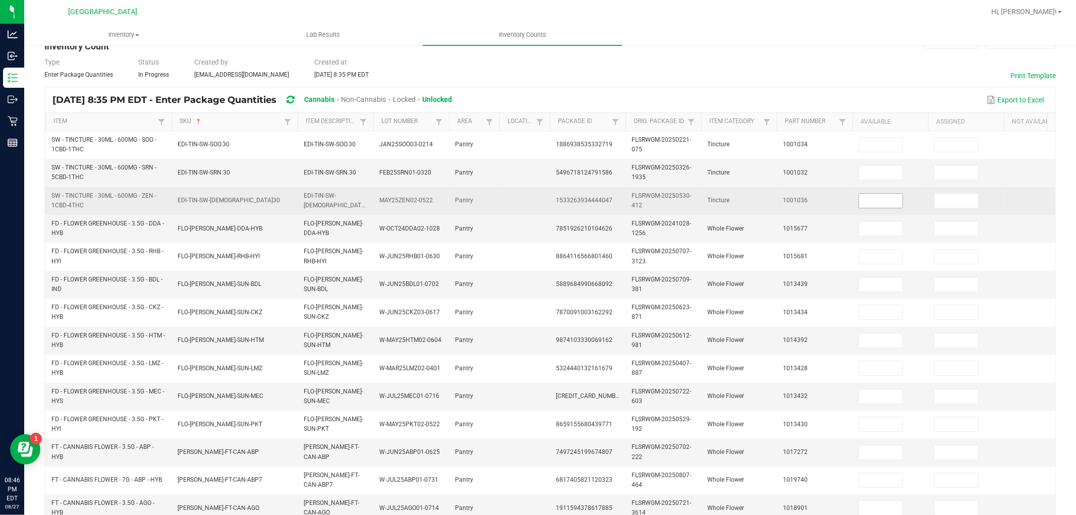
scroll to position [28, 0]
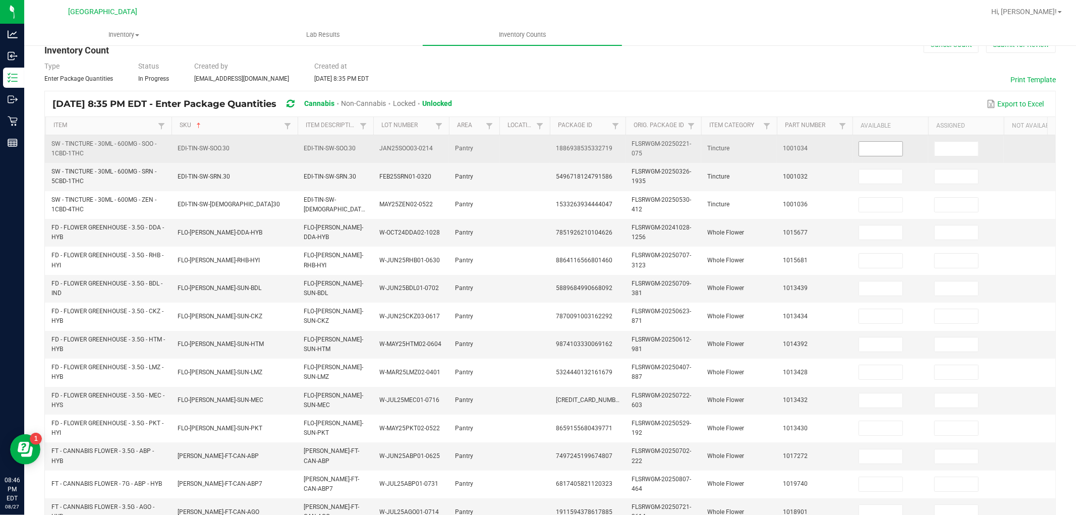
click at [884, 152] on input at bounding box center [880, 149] width 43 height 14
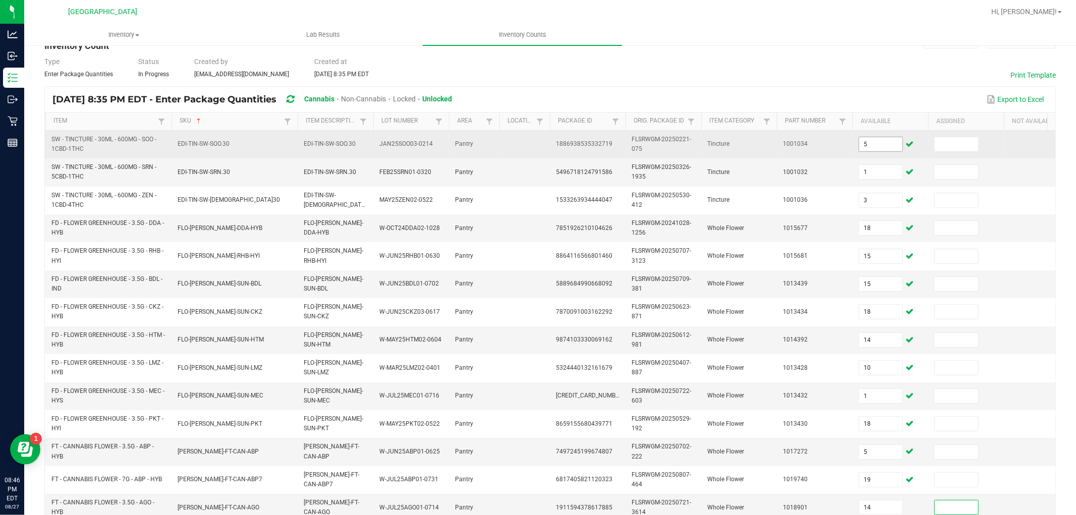
scroll to position [252, 0]
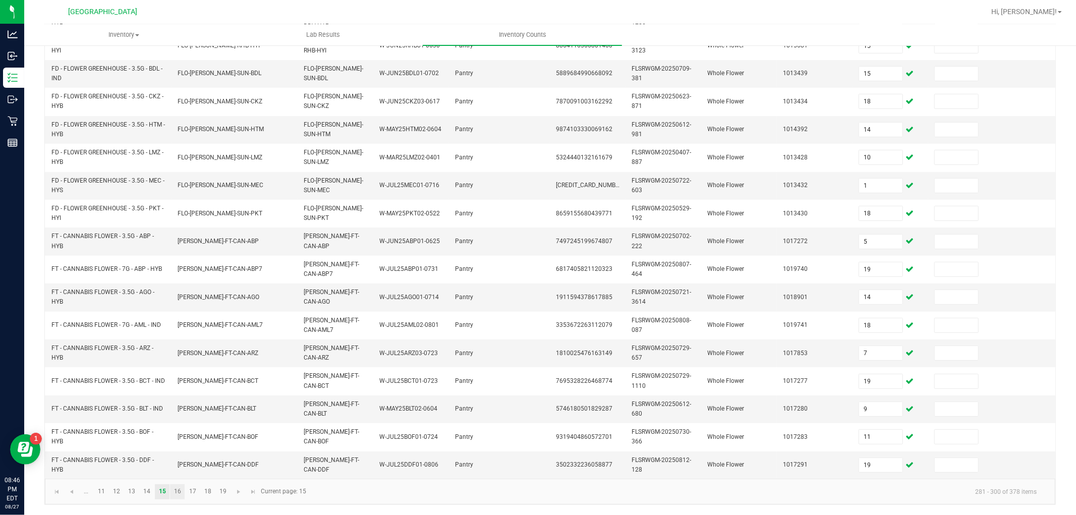
click at [177, 463] on link "16" at bounding box center [177, 491] width 15 height 15
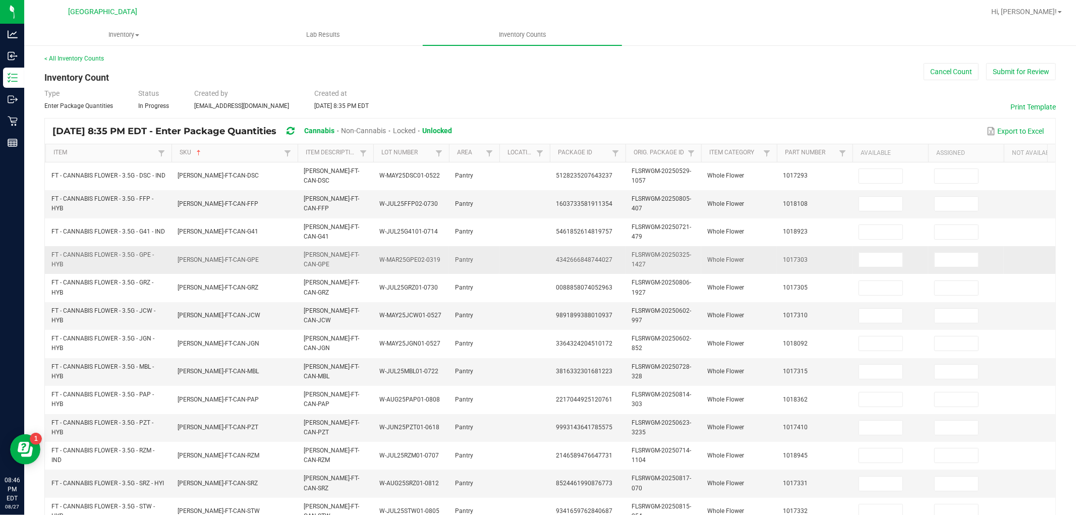
scroll to position [0, 0]
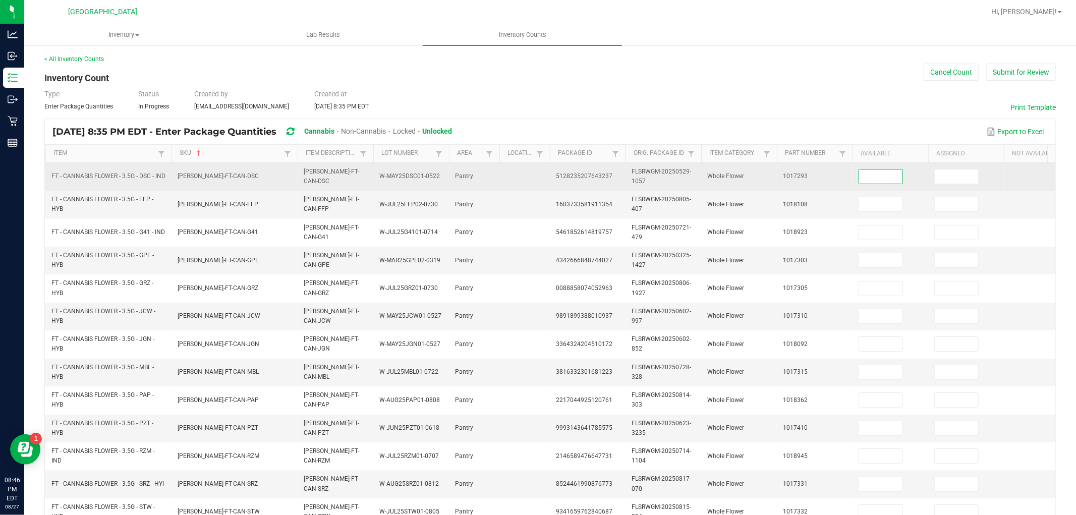
click at [902, 178] on input at bounding box center [880, 177] width 43 height 14
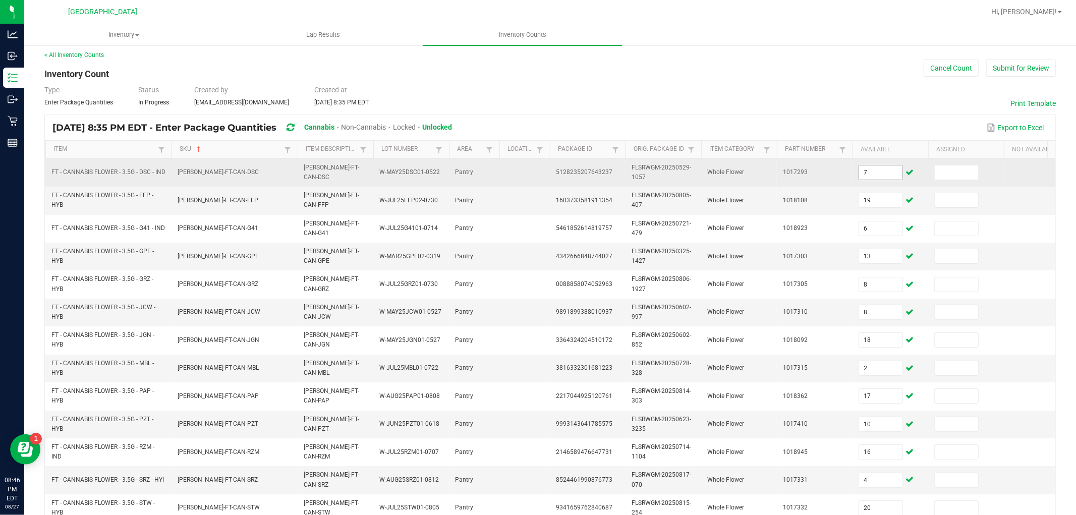
scroll to position [252, 0]
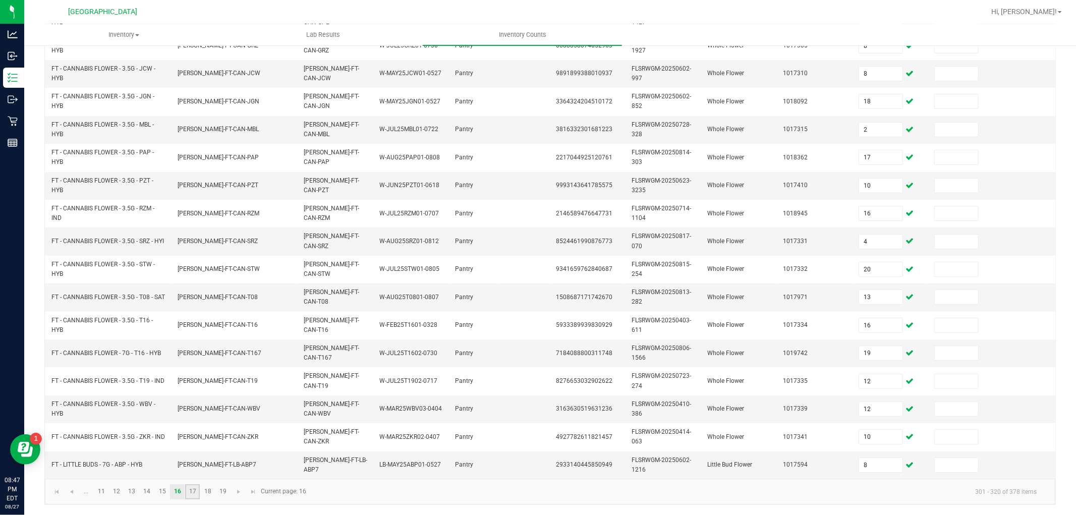
click at [193, 463] on link "17" at bounding box center [192, 491] width 15 height 15
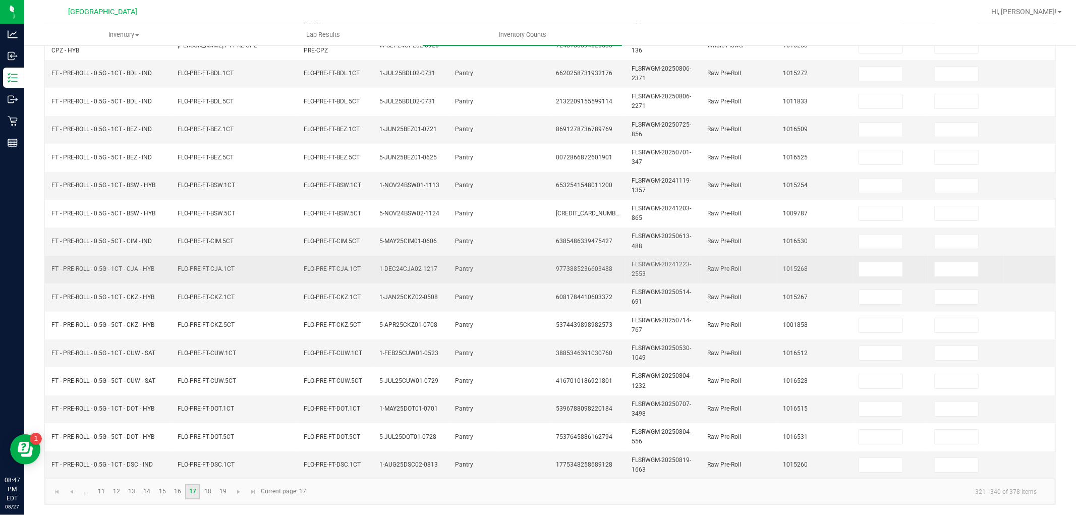
scroll to position [0, 0]
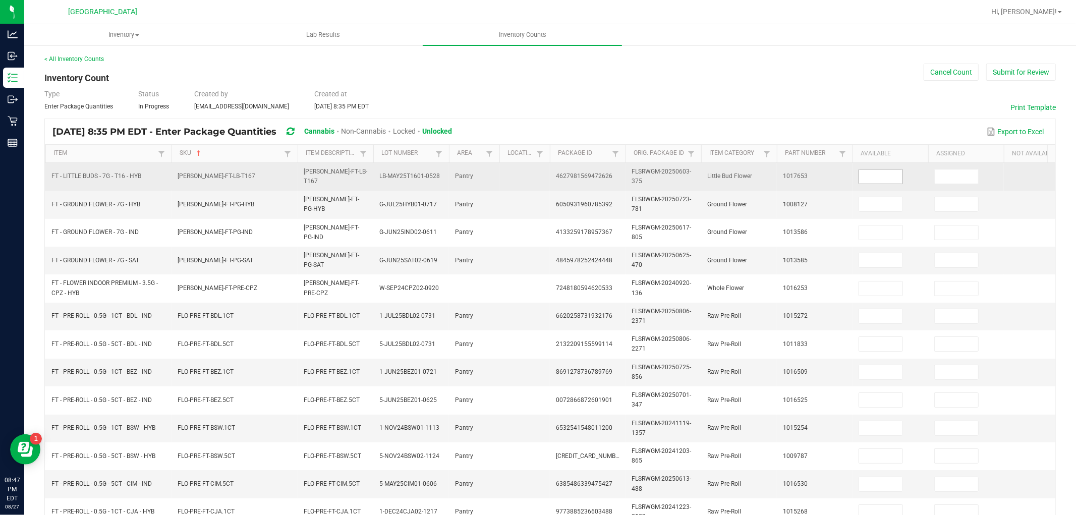
click at [888, 180] on input at bounding box center [880, 177] width 43 height 14
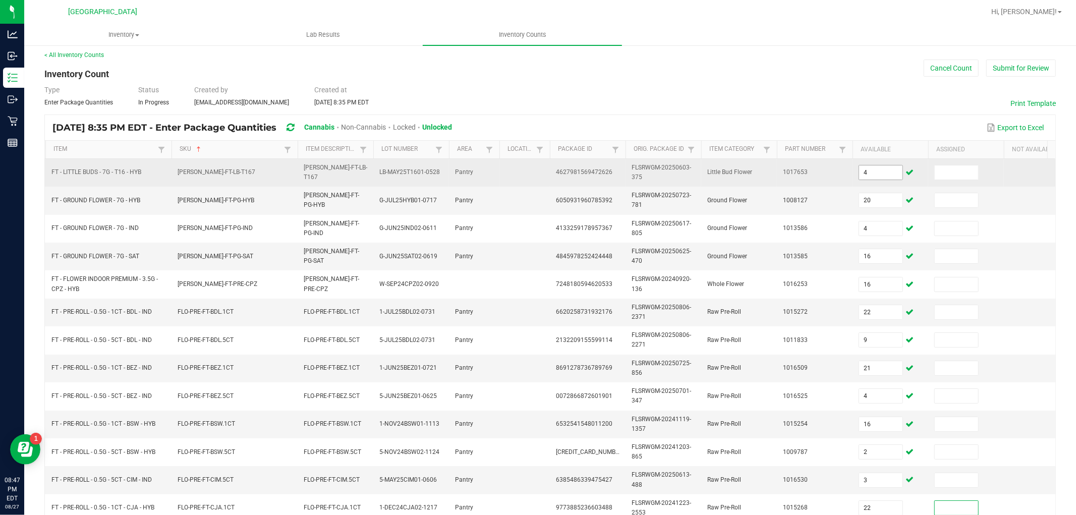
scroll to position [252, 0]
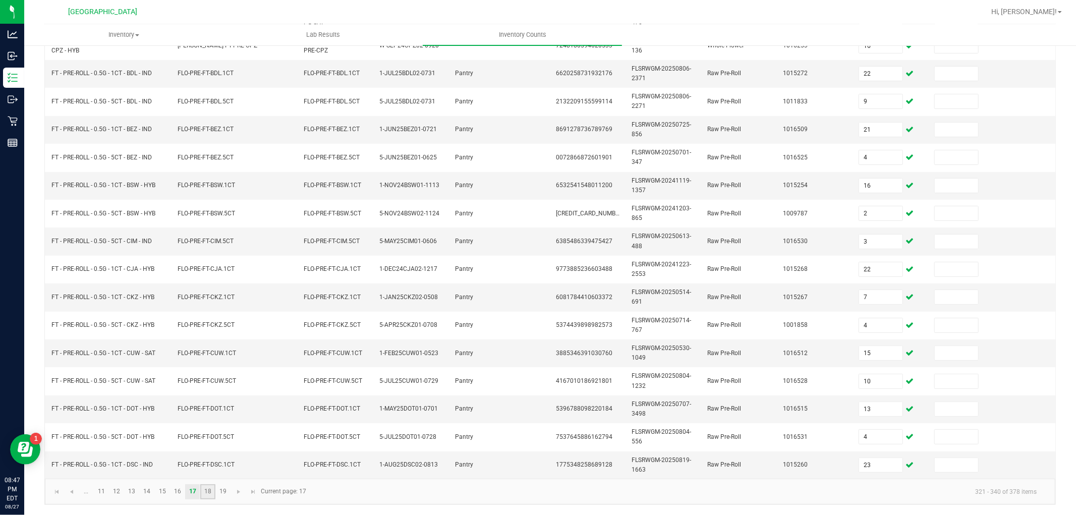
click at [207, 463] on link "18" at bounding box center [207, 491] width 15 height 15
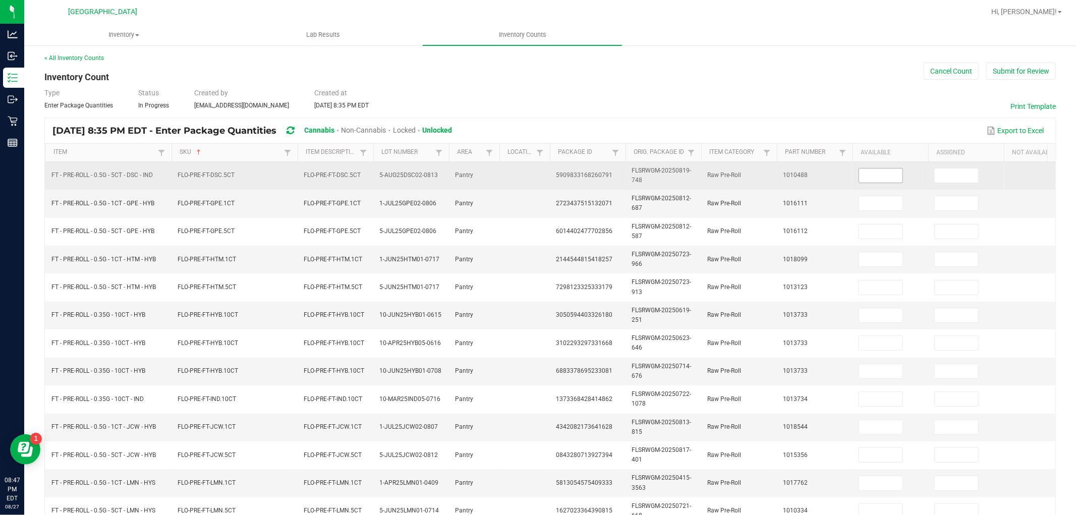
scroll to position [0, 0]
click at [881, 177] on input at bounding box center [880, 177] width 43 height 14
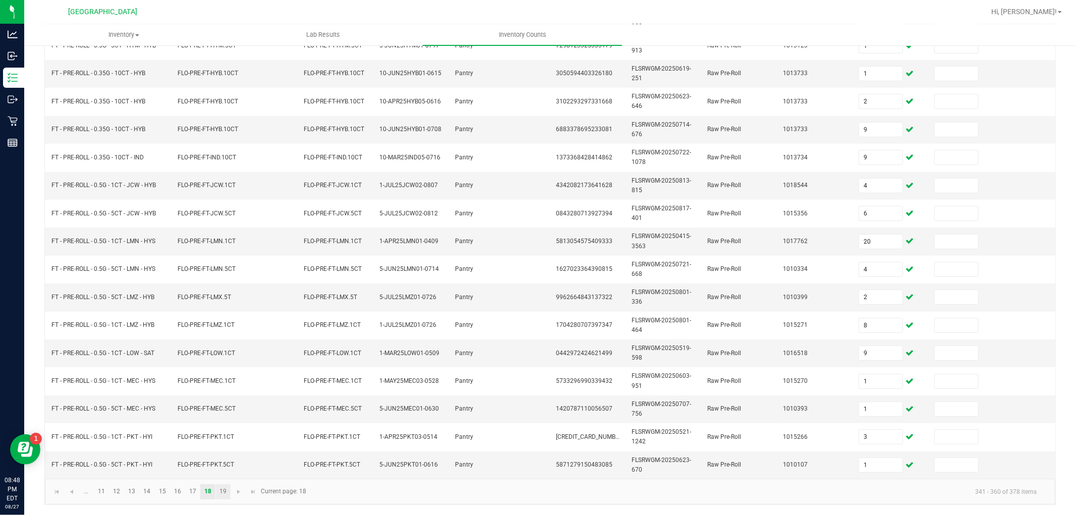
click at [223, 463] on link "19" at bounding box center [223, 491] width 15 height 15
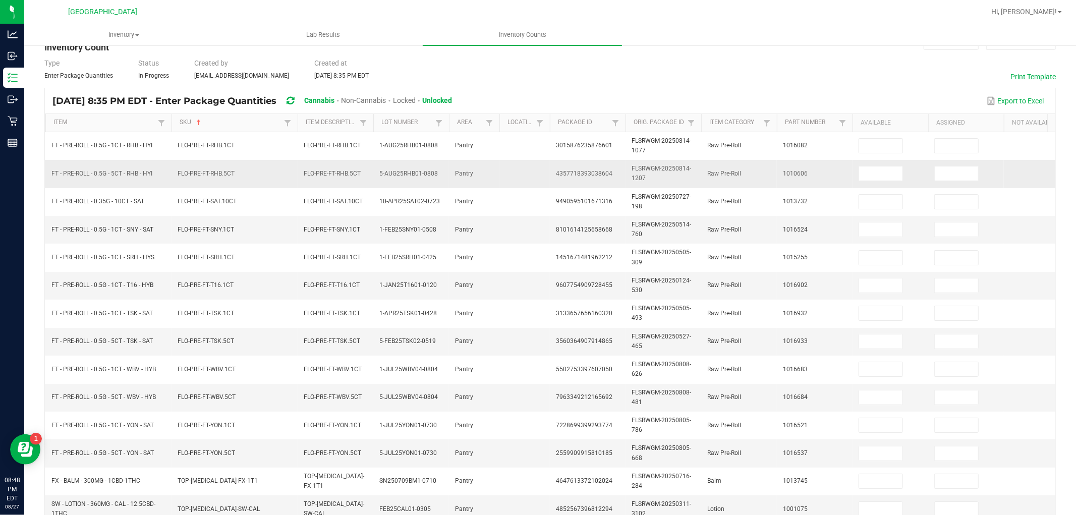
scroll to position [0, 0]
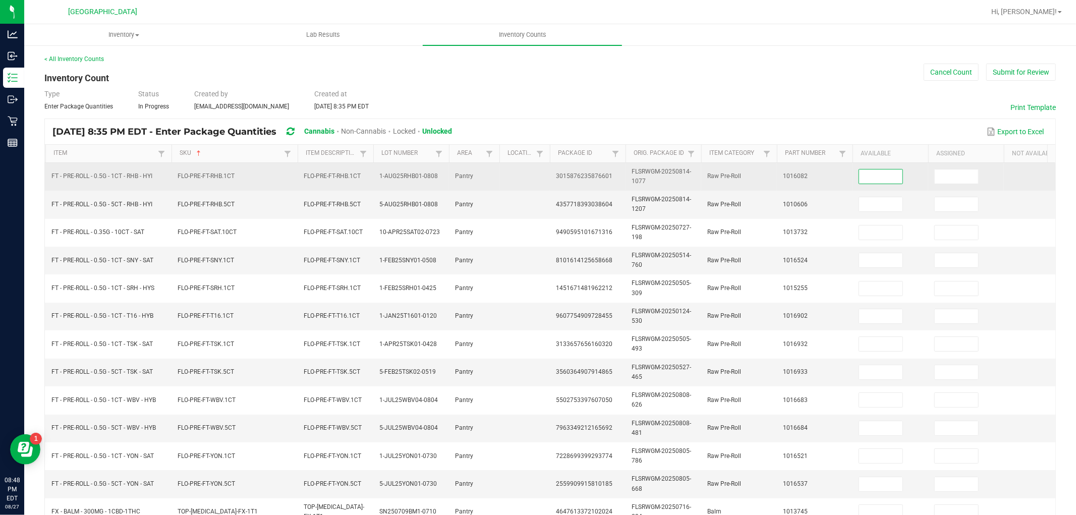
click at [875, 174] on input at bounding box center [880, 177] width 43 height 14
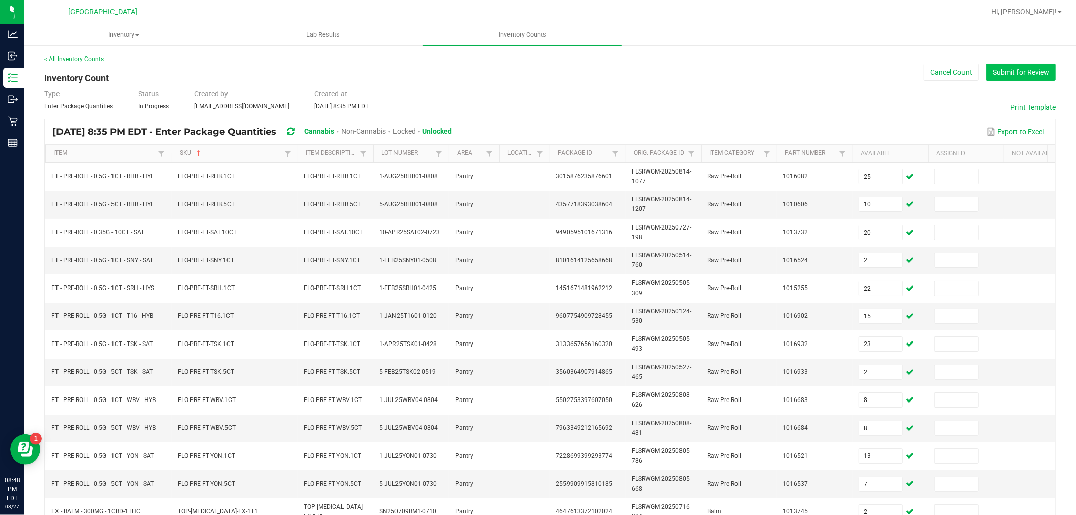
click at [968, 76] on button "Submit for Review" at bounding box center [1022, 72] width 70 height 17
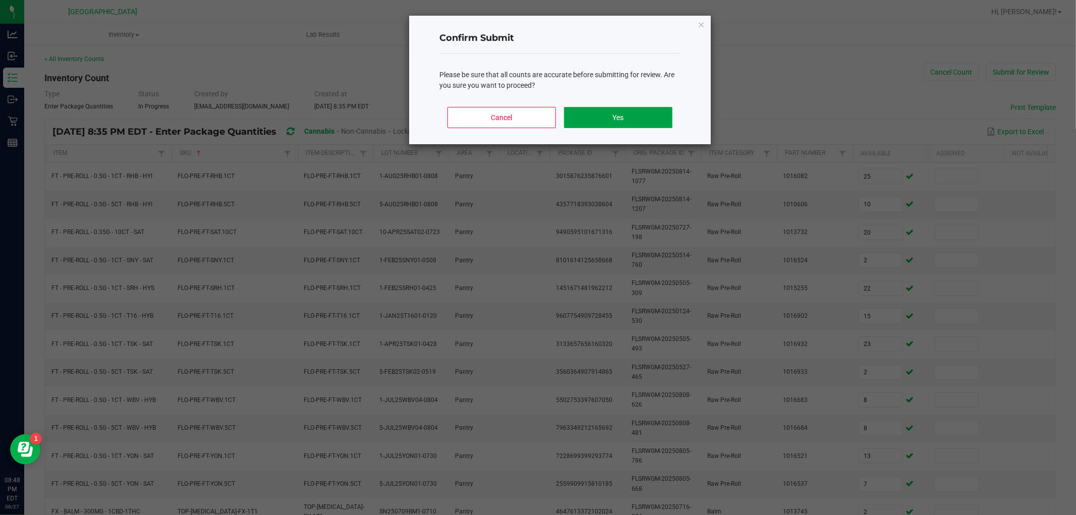
click at [629, 114] on button "Yes" at bounding box center [618, 117] width 109 height 21
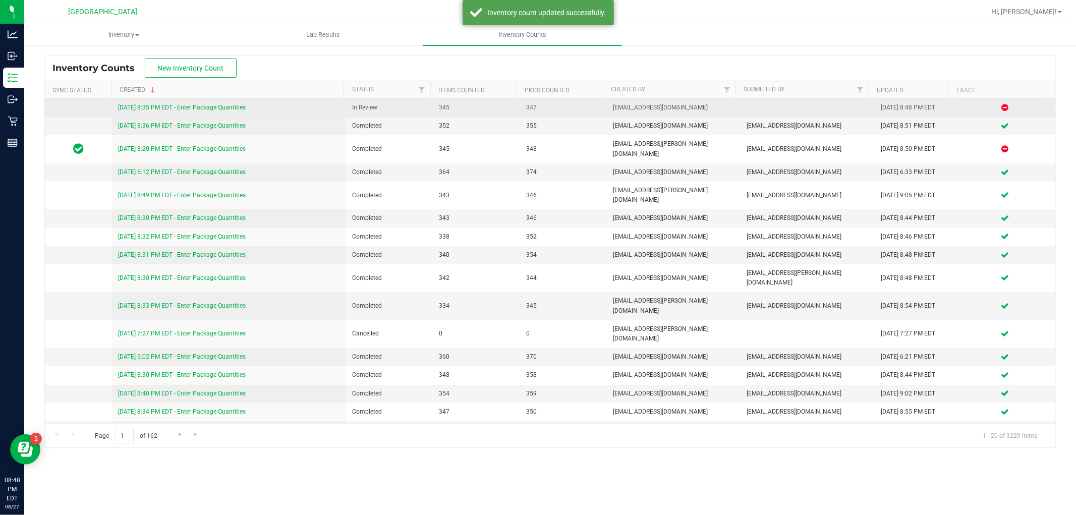
click at [241, 104] on link "8/27/25 8:35 PM EDT - Enter Package Quantities" at bounding box center [182, 107] width 128 height 7
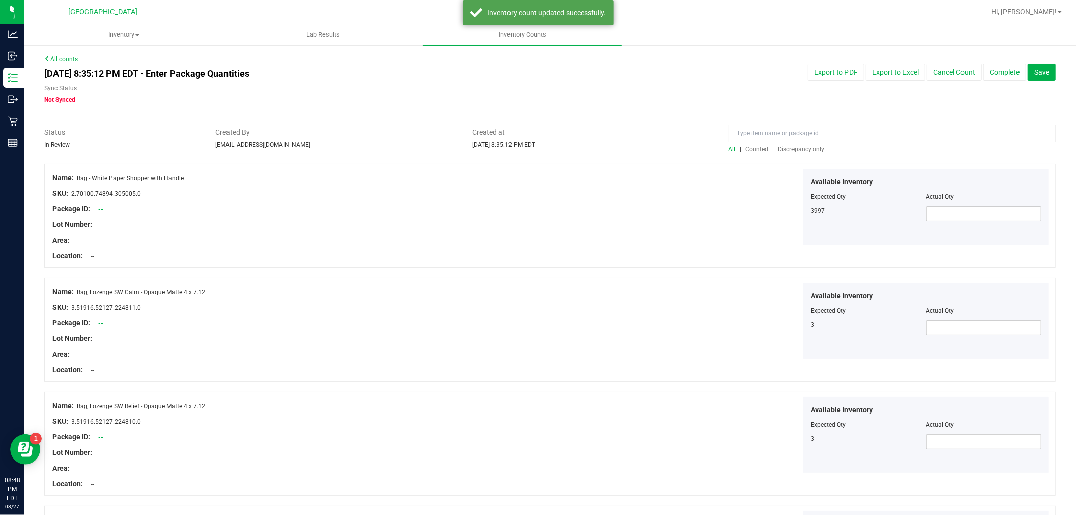
click at [796, 148] on span "Discrepancy only" at bounding box center [802, 149] width 46 height 7
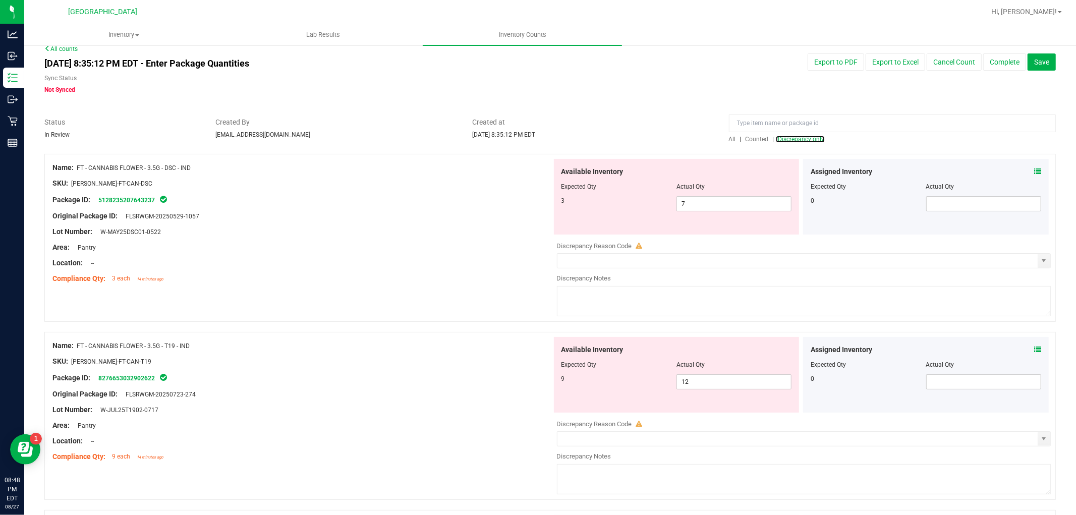
scroll to position [8, 0]
click at [716, 203] on span "7 7" at bounding box center [734, 205] width 115 height 15
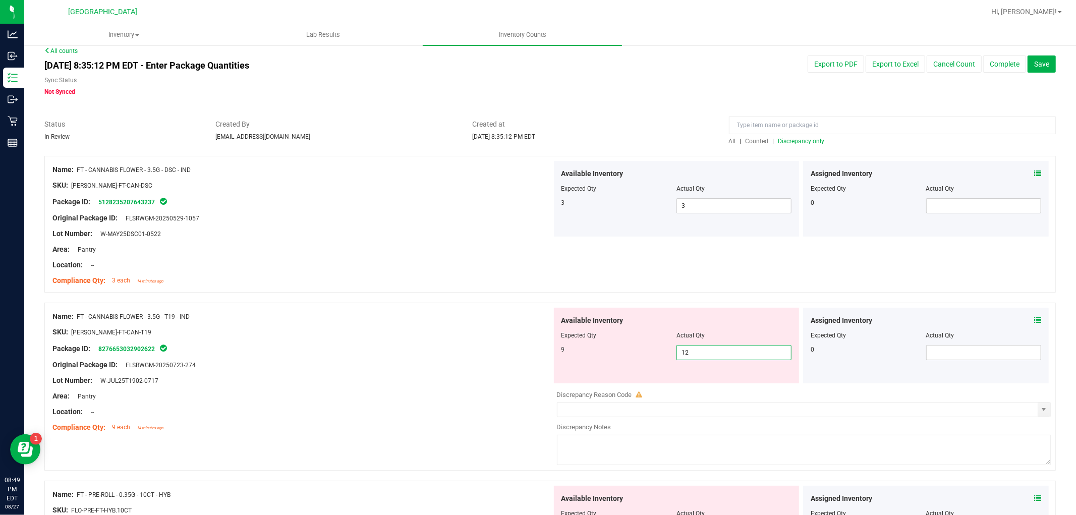
click at [691, 355] on span "12 12" at bounding box center [734, 352] width 115 height 15
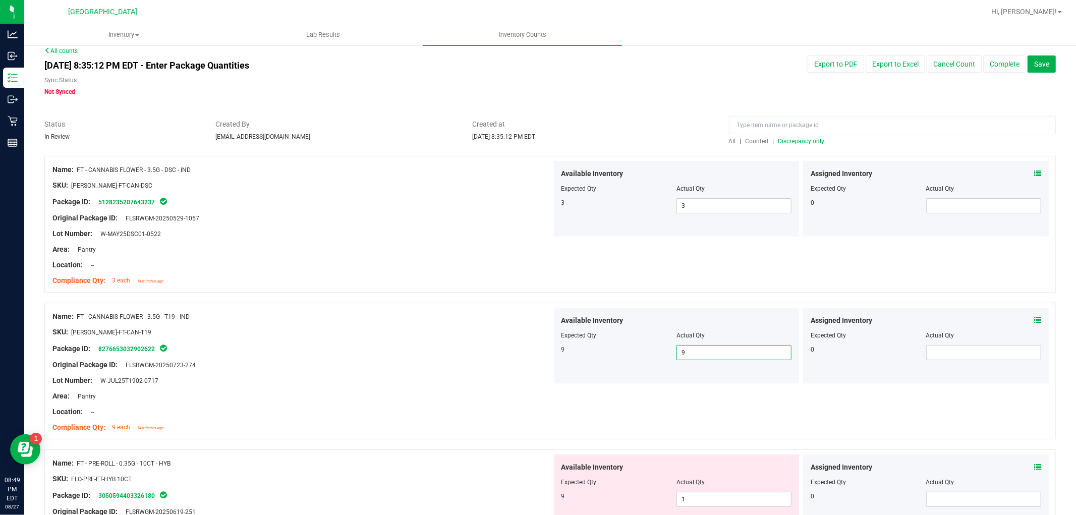
scroll to position [177, 0]
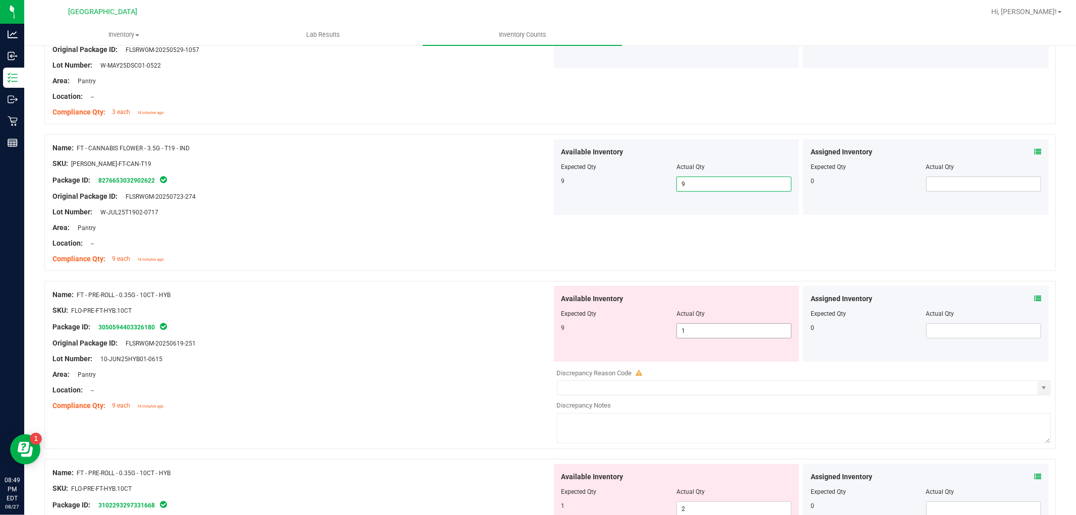
click at [706, 327] on span "1 1" at bounding box center [734, 330] width 115 height 15
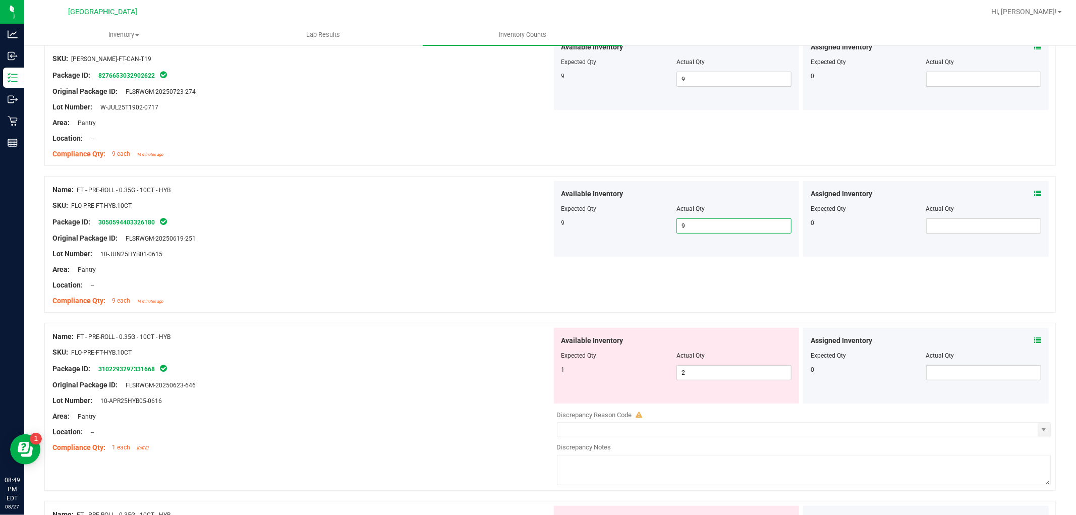
scroll to position [289, 0]
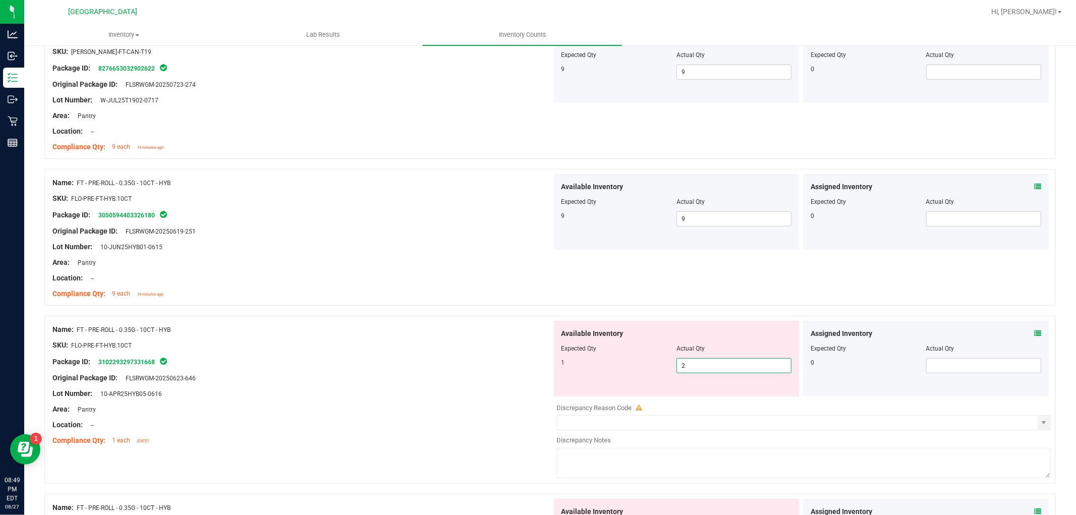
click at [706, 364] on span "2 2" at bounding box center [734, 365] width 115 height 15
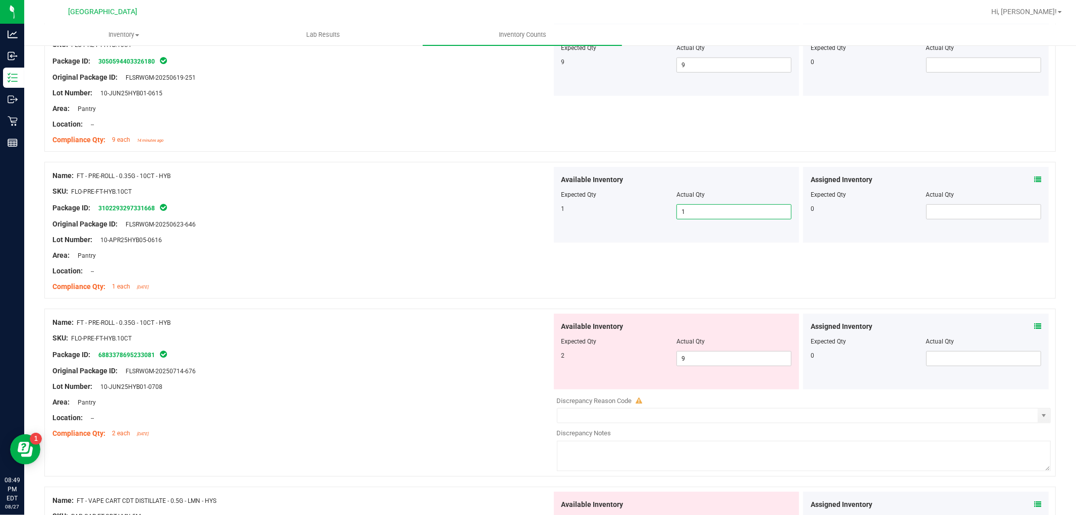
scroll to position [457, 0]
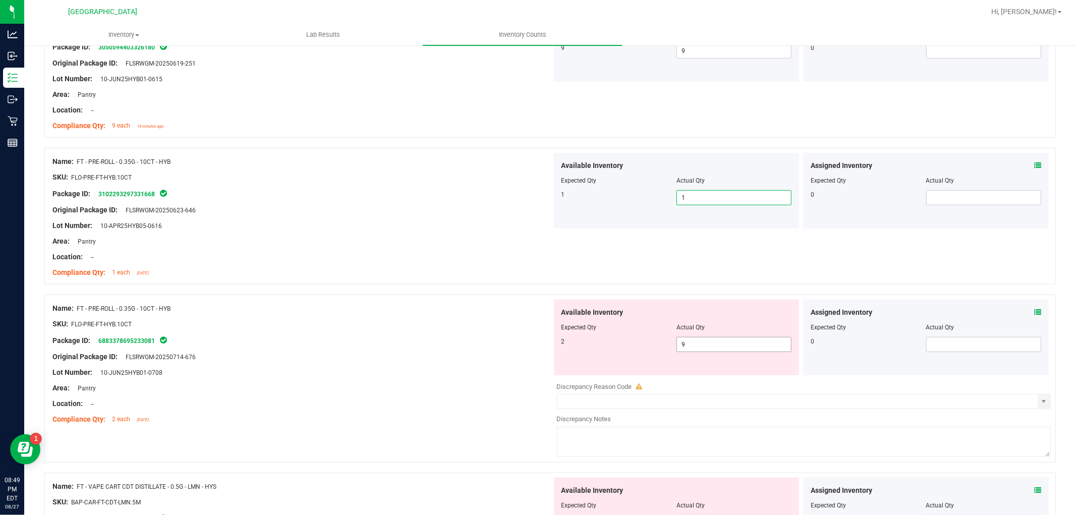
click at [693, 340] on span "9 9" at bounding box center [734, 344] width 115 height 15
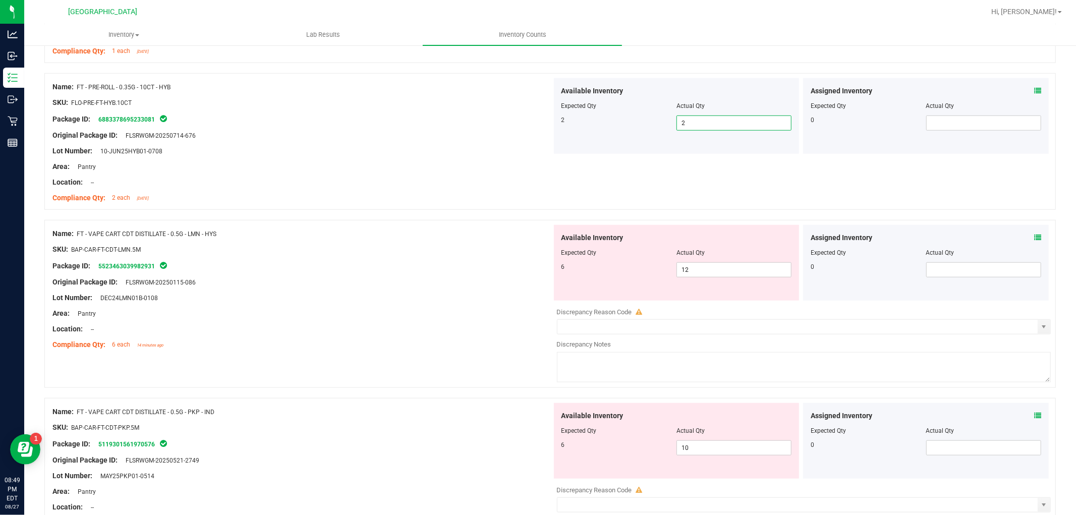
scroll to position [681, 0]
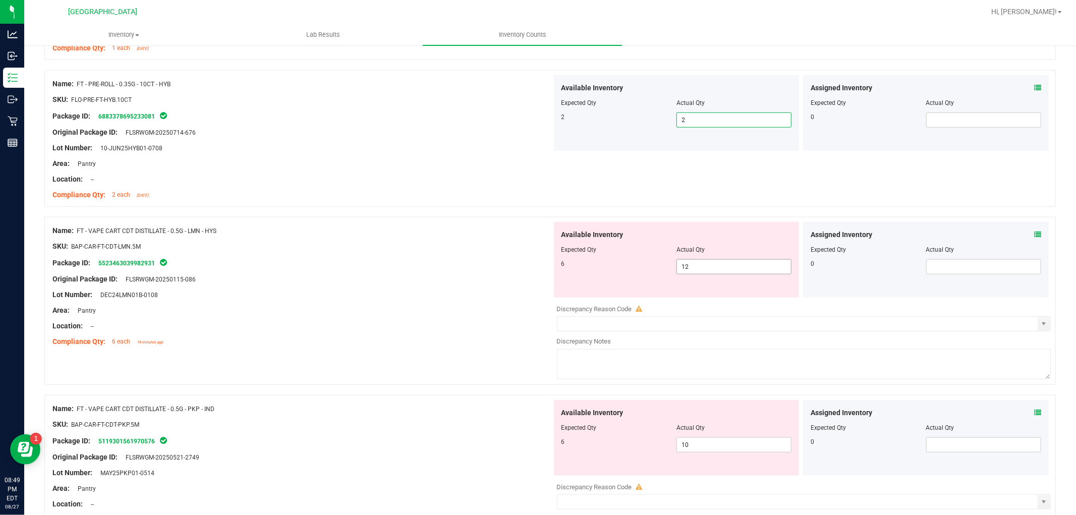
click at [704, 261] on span "12 12" at bounding box center [734, 266] width 115 height 15
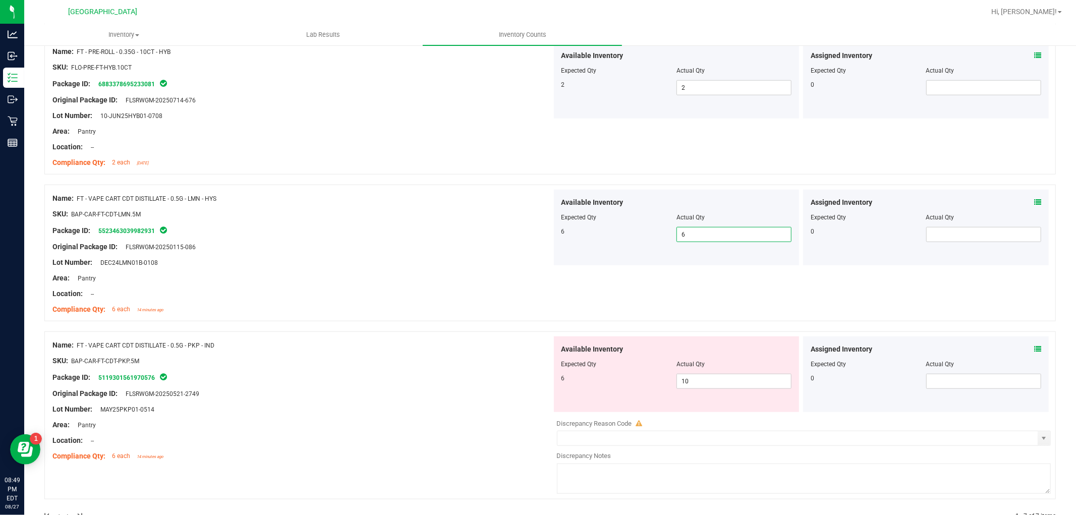
scroll to position [743, 0]
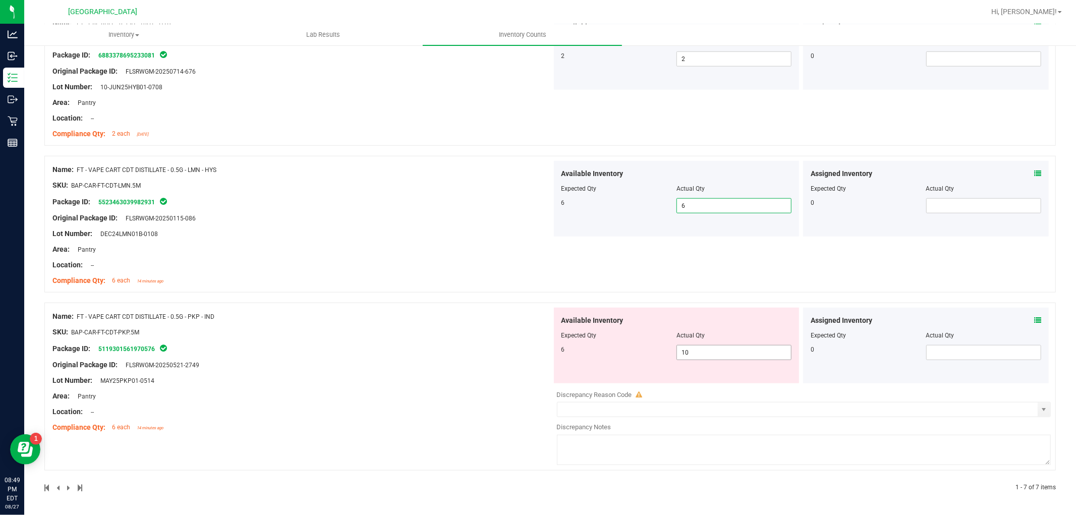
click at [696, 350] on span "10 10" at bounding box center [734, 352] width 115 height 15
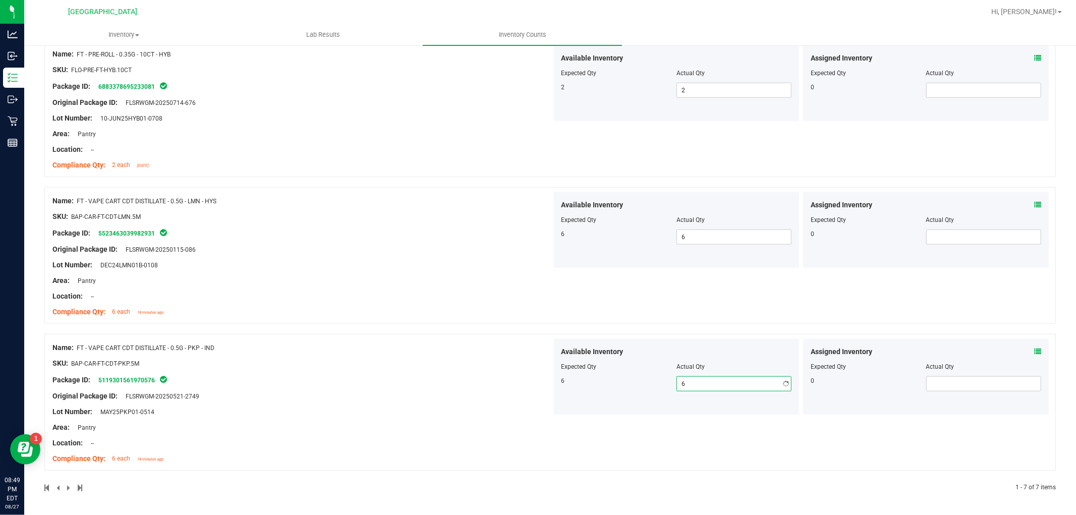
scroll to position [711, 0]
click at [78, 463] on span at bounding box center [80, 488] width 5 height 7
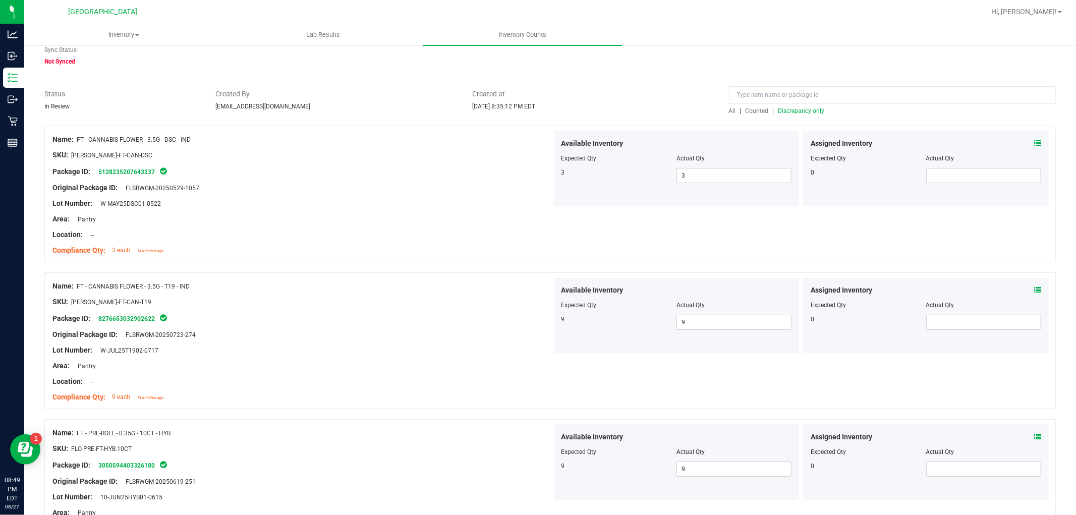
scroll to position [0, 0]
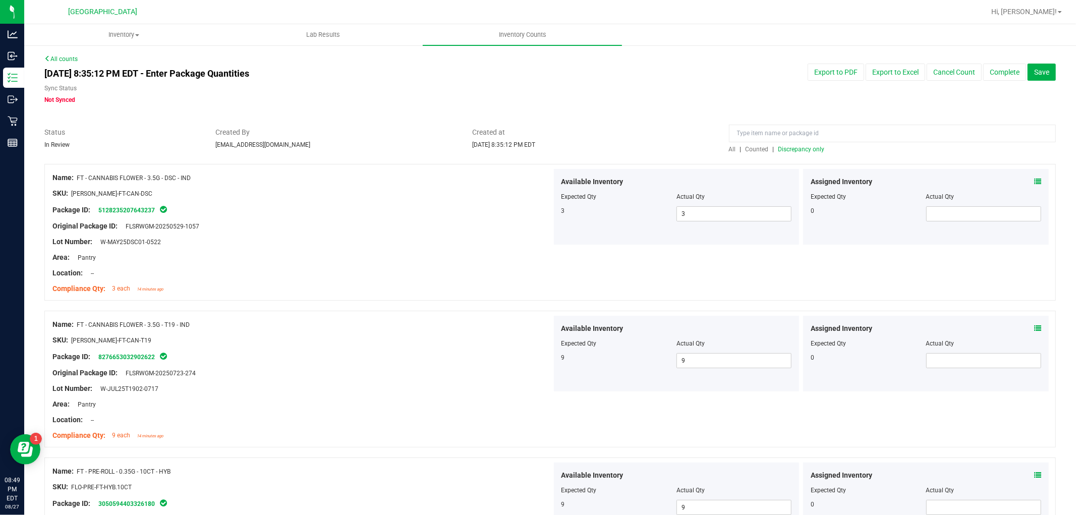
click at [804, 146] on span "Discrepancy only" at bounding box center [802, 149] width 46 height 7
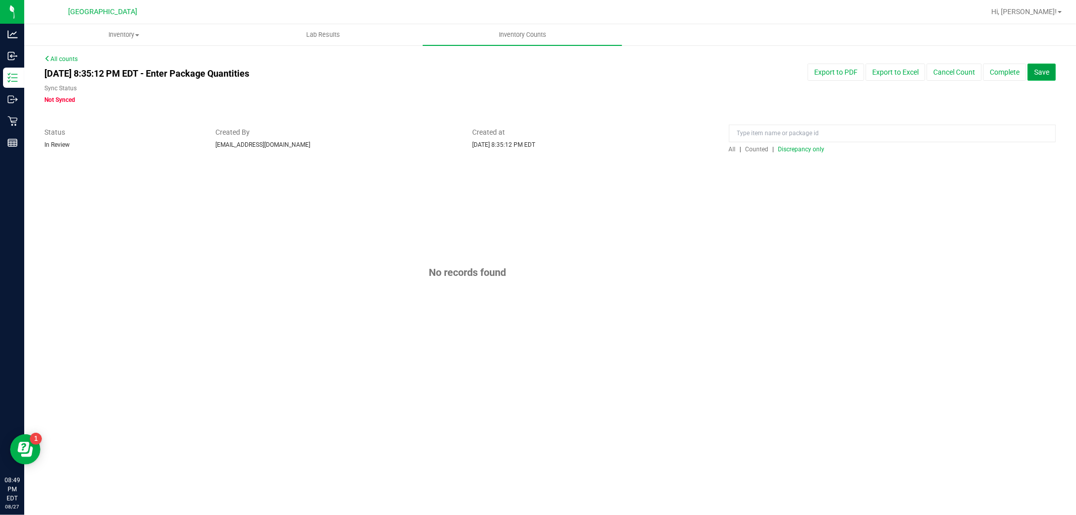
click at [968, 69] on span "Save" at bounding box center [1042, 72] width 15 height 8
